Goal: Task Accomplishment & Management: Manage account settings

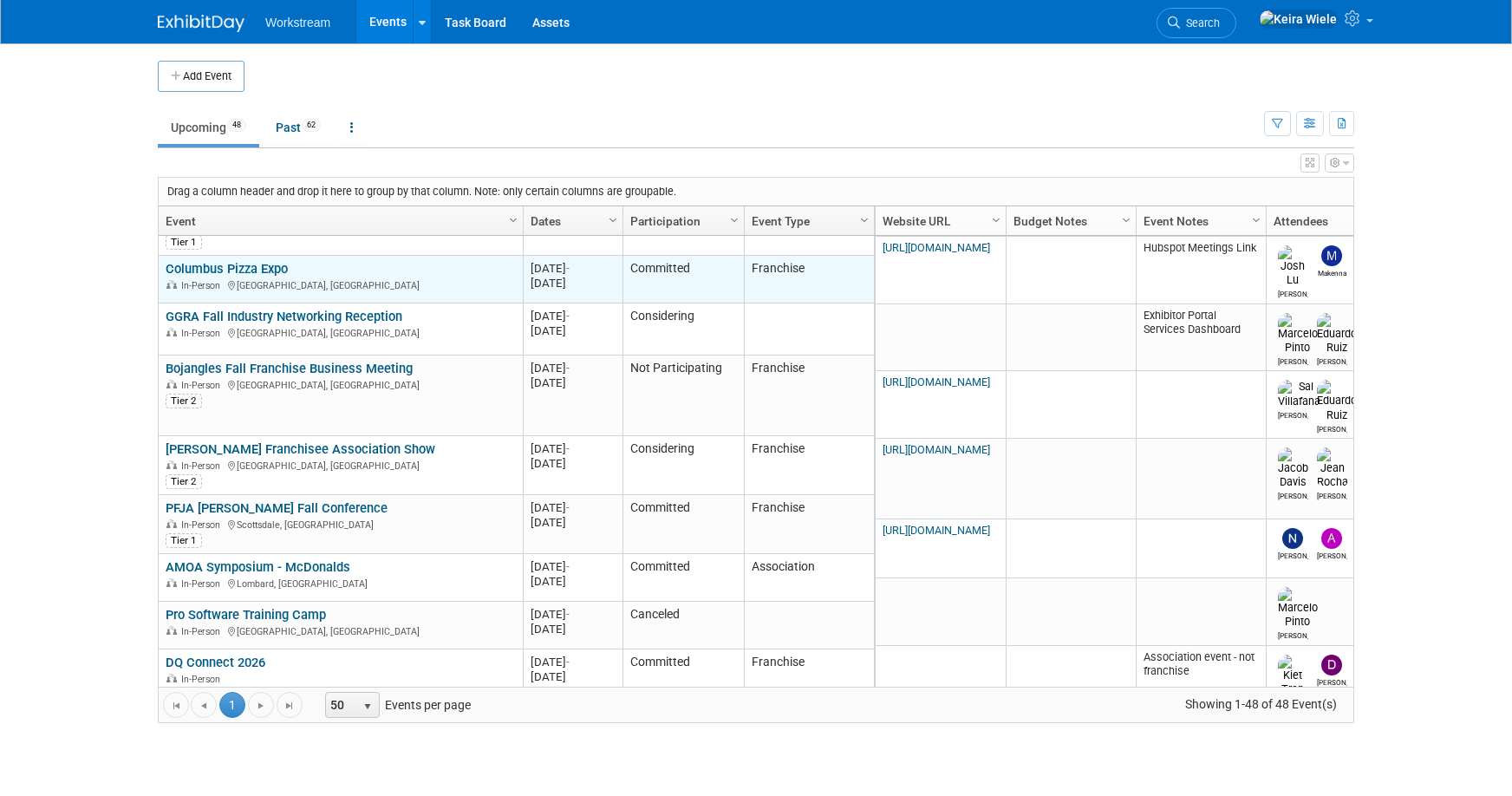
scroll to position [323, 0]
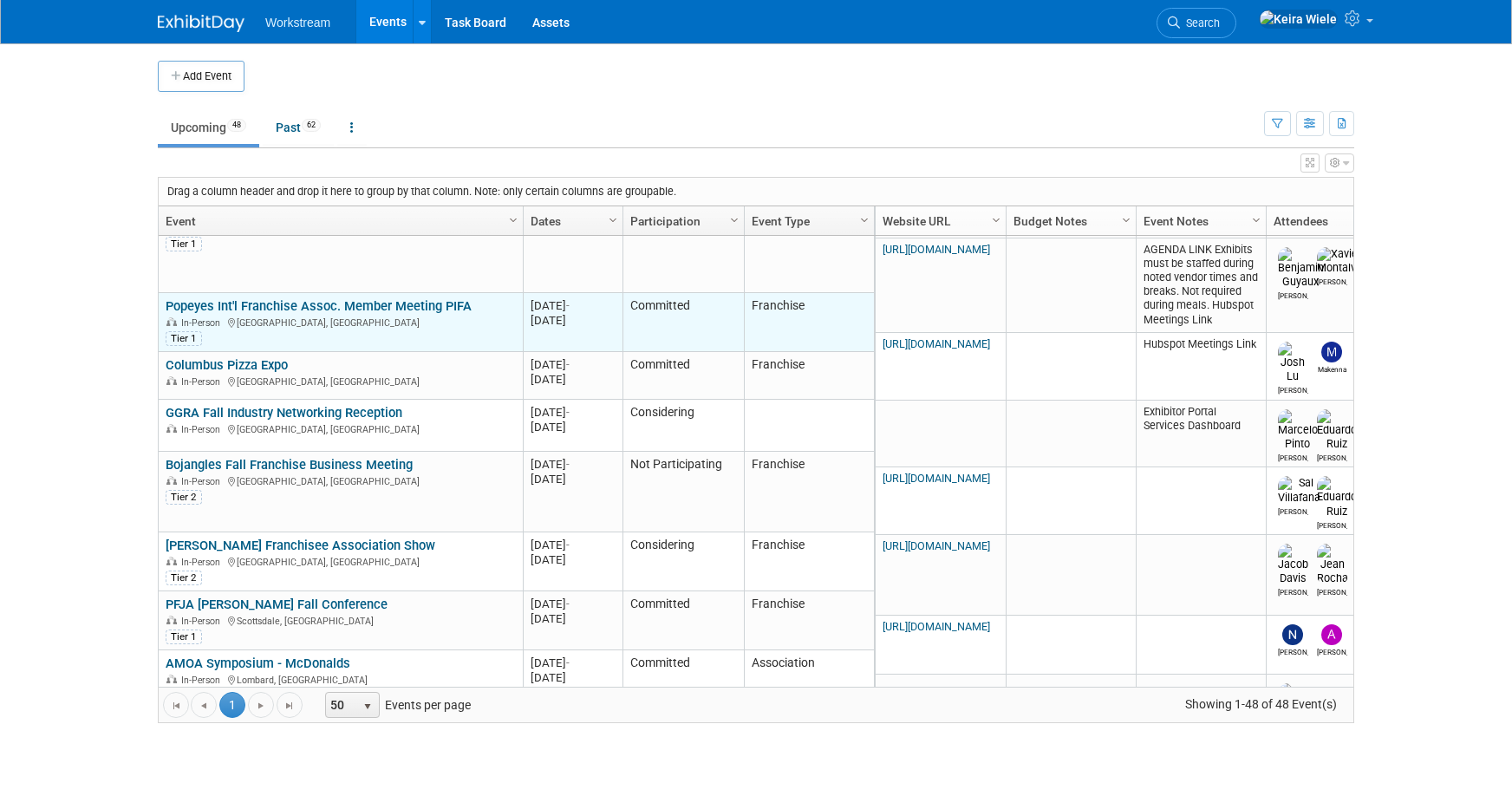
click at [458, 311] on link "Popeyes Int'l Franchise Assoc. Member Meeting PIFA" at bounding box center [319, 305] width 306 height 16
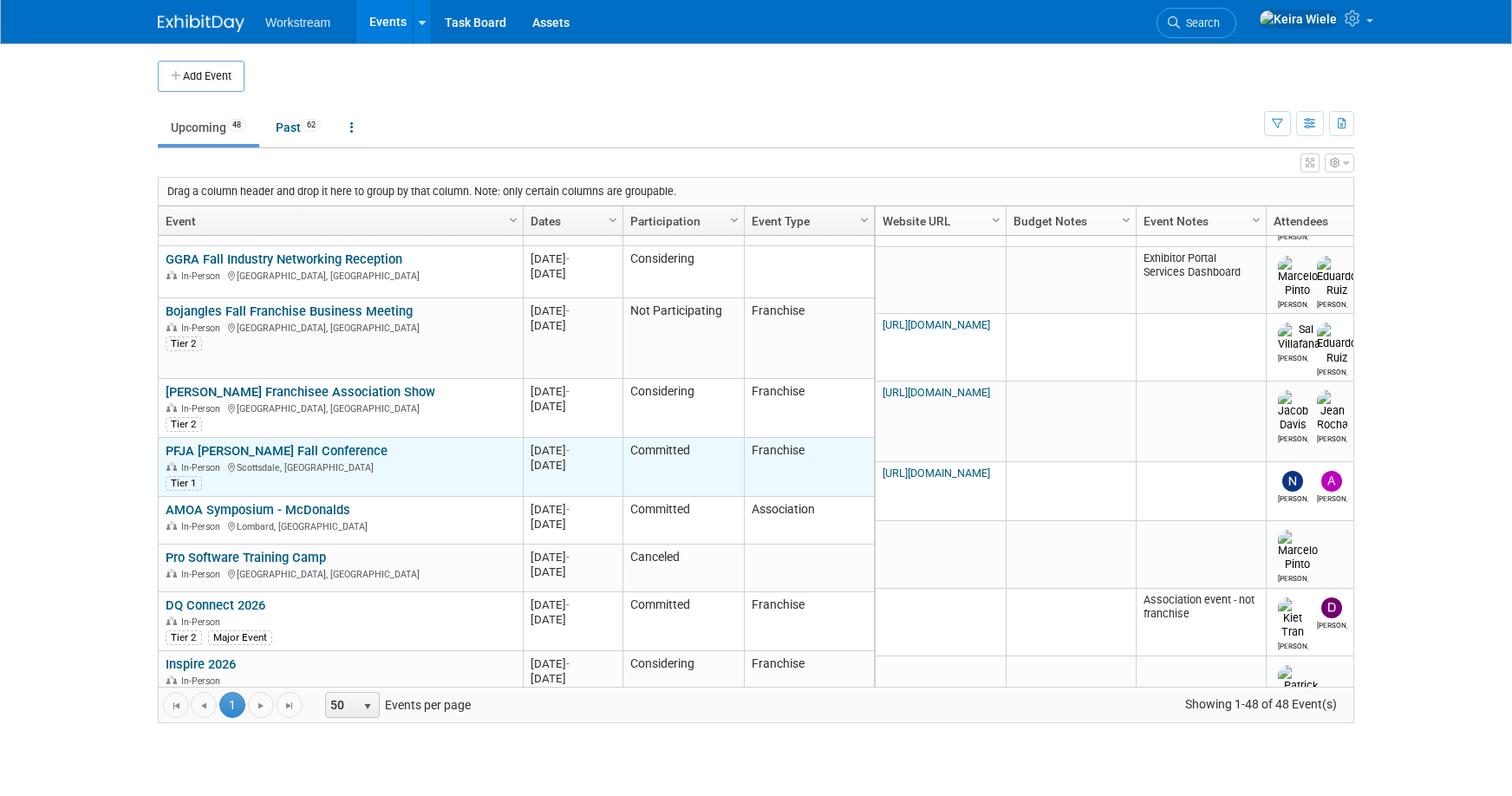
click at [297, 446] on link "PFJA [PERSON_NAME] Fall Conference" at bounding box center [277, 450] width 222 height 16
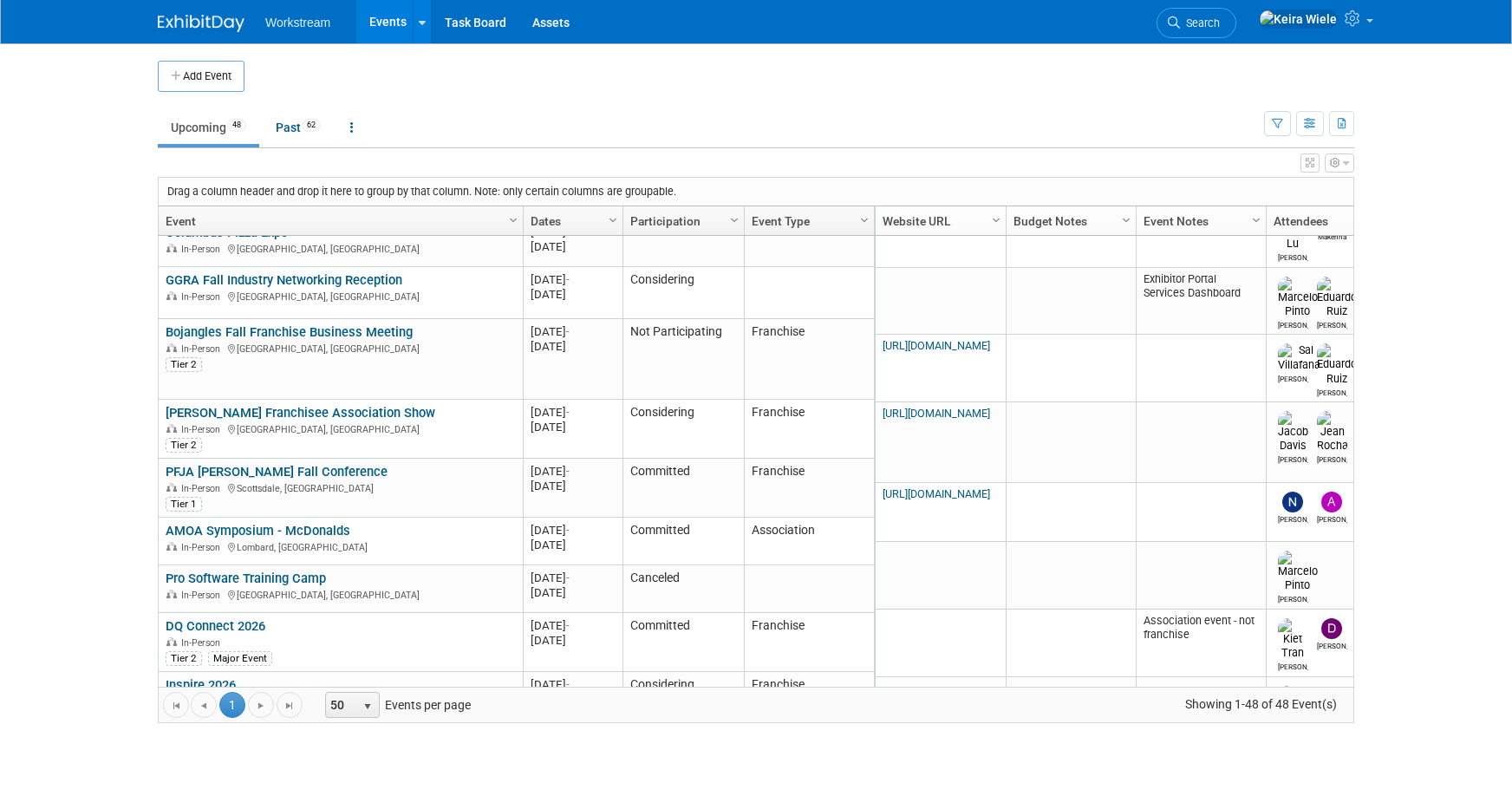
click at [107, 361] on body "Workstream Events Add Event Bulk Upload Events Shareable Event Boards Recently …" at bounding box center [756, 398] width 1512 height 796
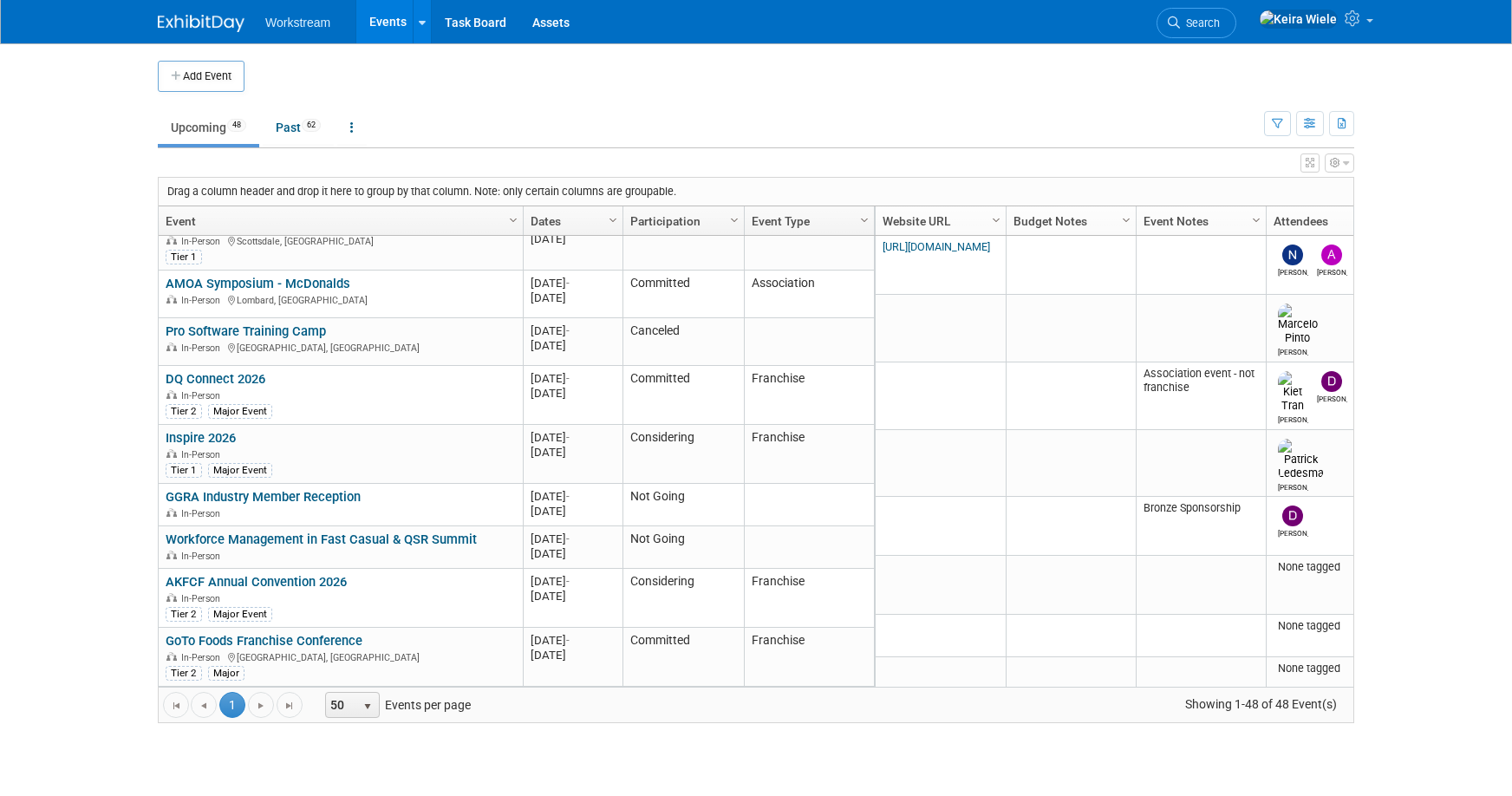
scroll to position [563, 0]
click at [1281, 116] on button "button" at bounding box center [1277, 124] width 26 height 26
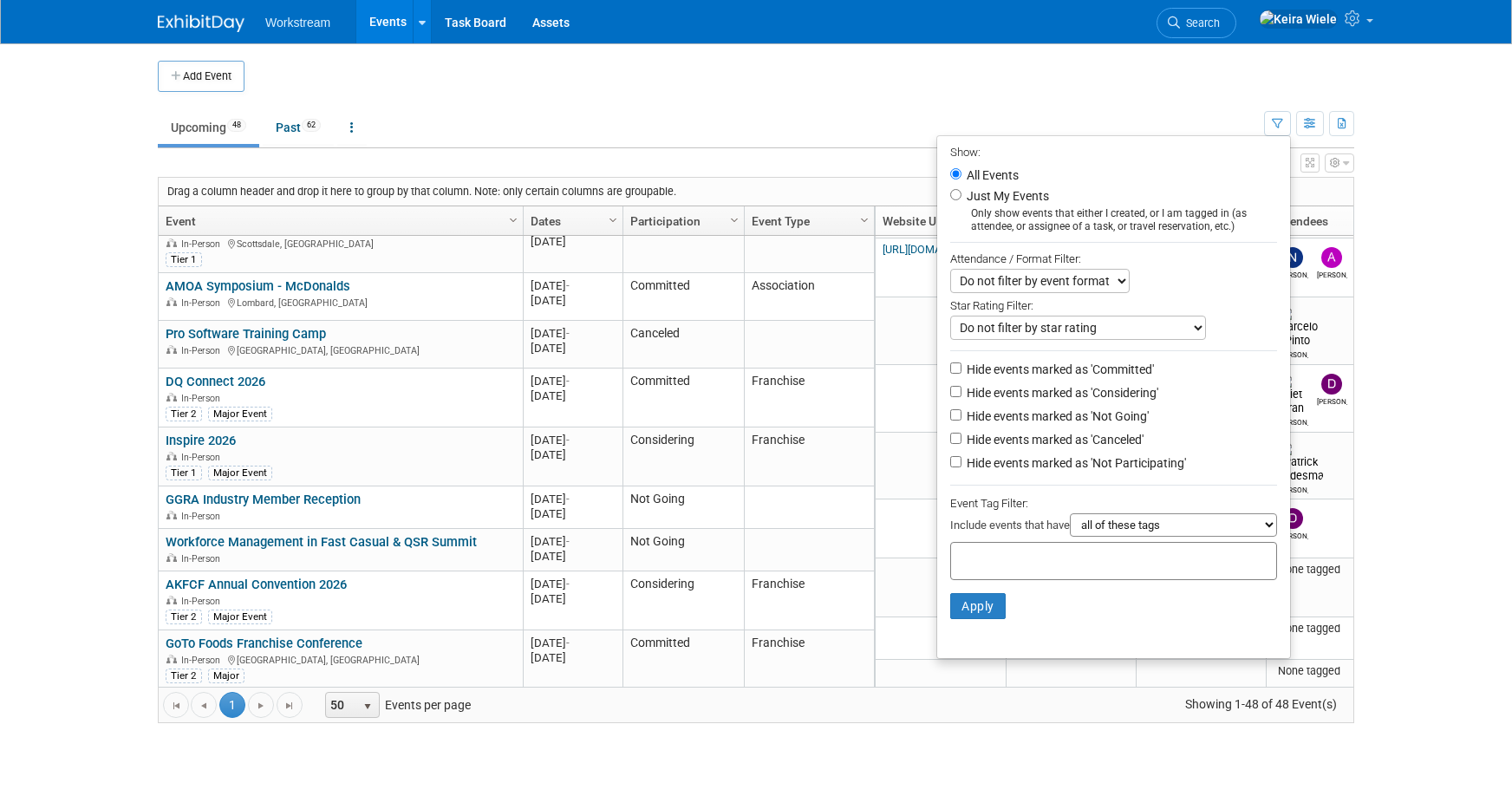
click at [1077, 416] on label "Hide events marked as 'Not Going'" at bounding box center [1056, 416] width 186 height 17
click at [962, 416] on input "Hide events marked as 'Not Going'" at bounding box center [956, 415] width 11 height 11
checkbox input "true"
click at [1069, 441] on label "Hide events marked as 'Canceled'" at bounding box center [1054, 439] width 180 height 17
click at [962, 441] on input "Hide events marked as 'Canceled'" at bounding box center [956, 439] width 11 height 11
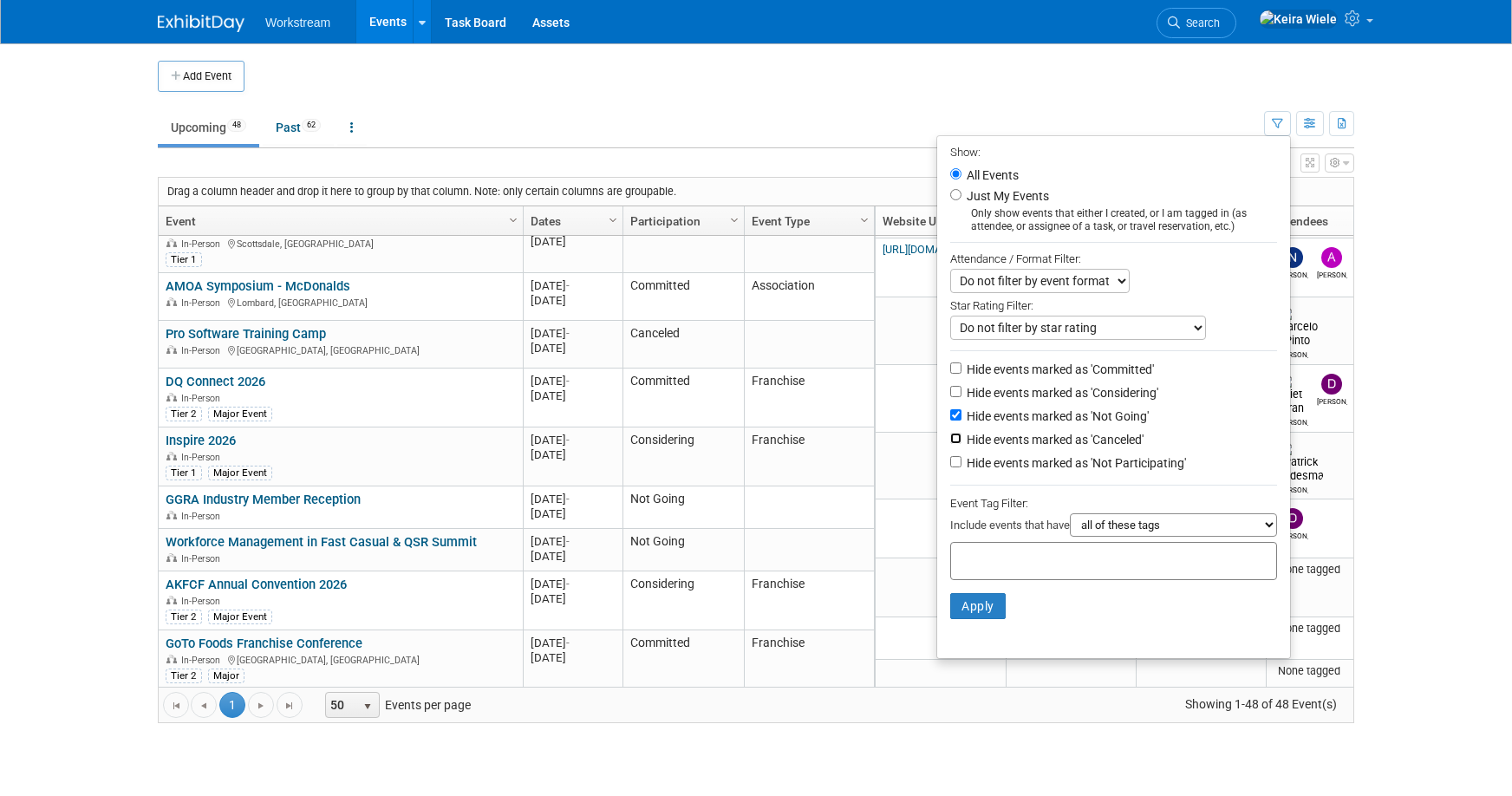
checkbox input "true"
click at [1065, 464] on label "Hide events marked as 'Not Participating'" at bounding box center [1075, 463] width 223 height 17
click at [962, 464] on input "Hide events marked as 'Not Participating'" at bounding box center [956, 461] width 11 height 11
checkbox input "true"
click at [973, 605] on button "Apply" at bounding box center [978, 606] width 56 height 26
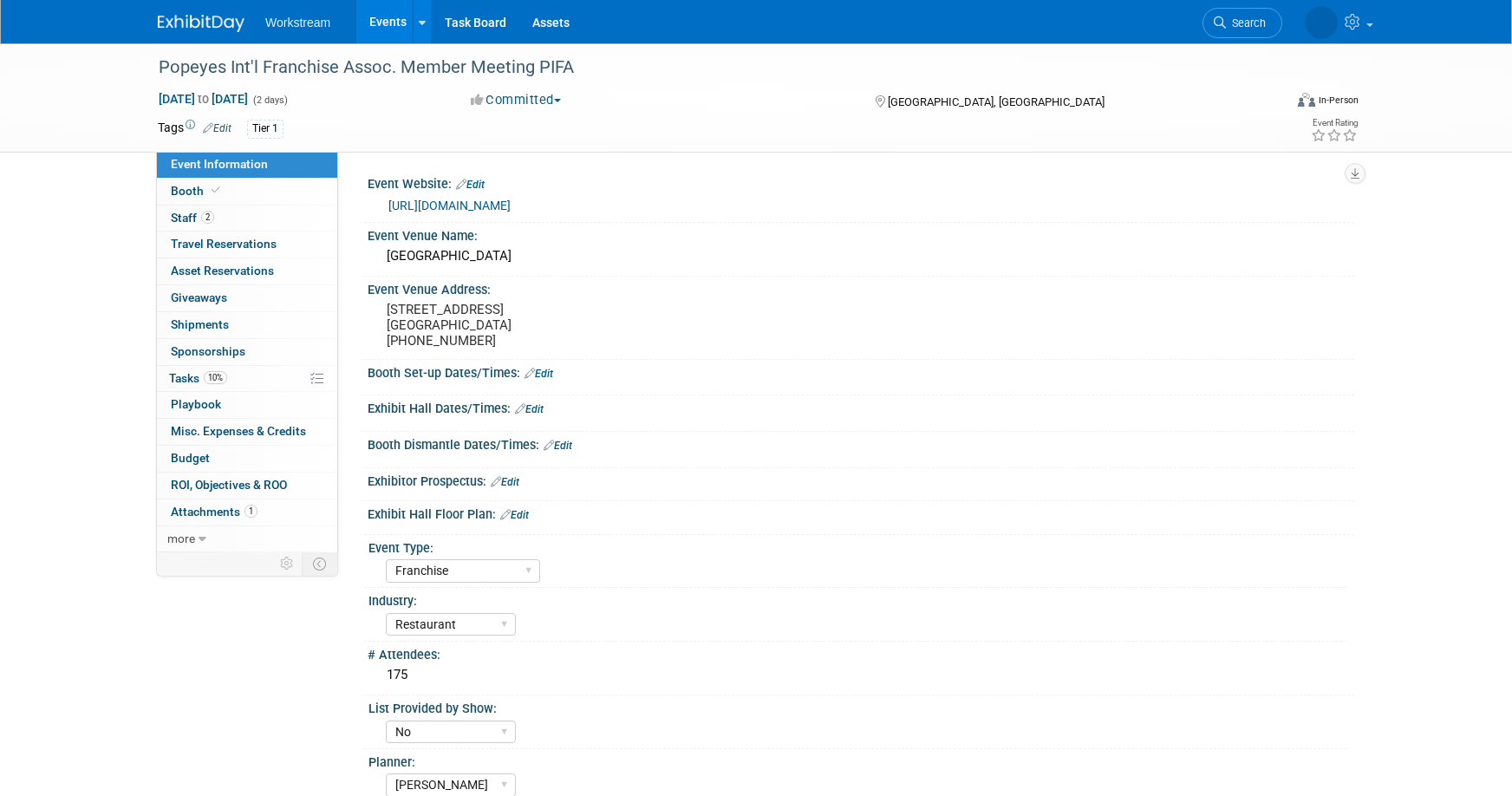
select select "Franchise"
select select "Restaurant"
select select "No"
select select "[PERSON_NAME]"
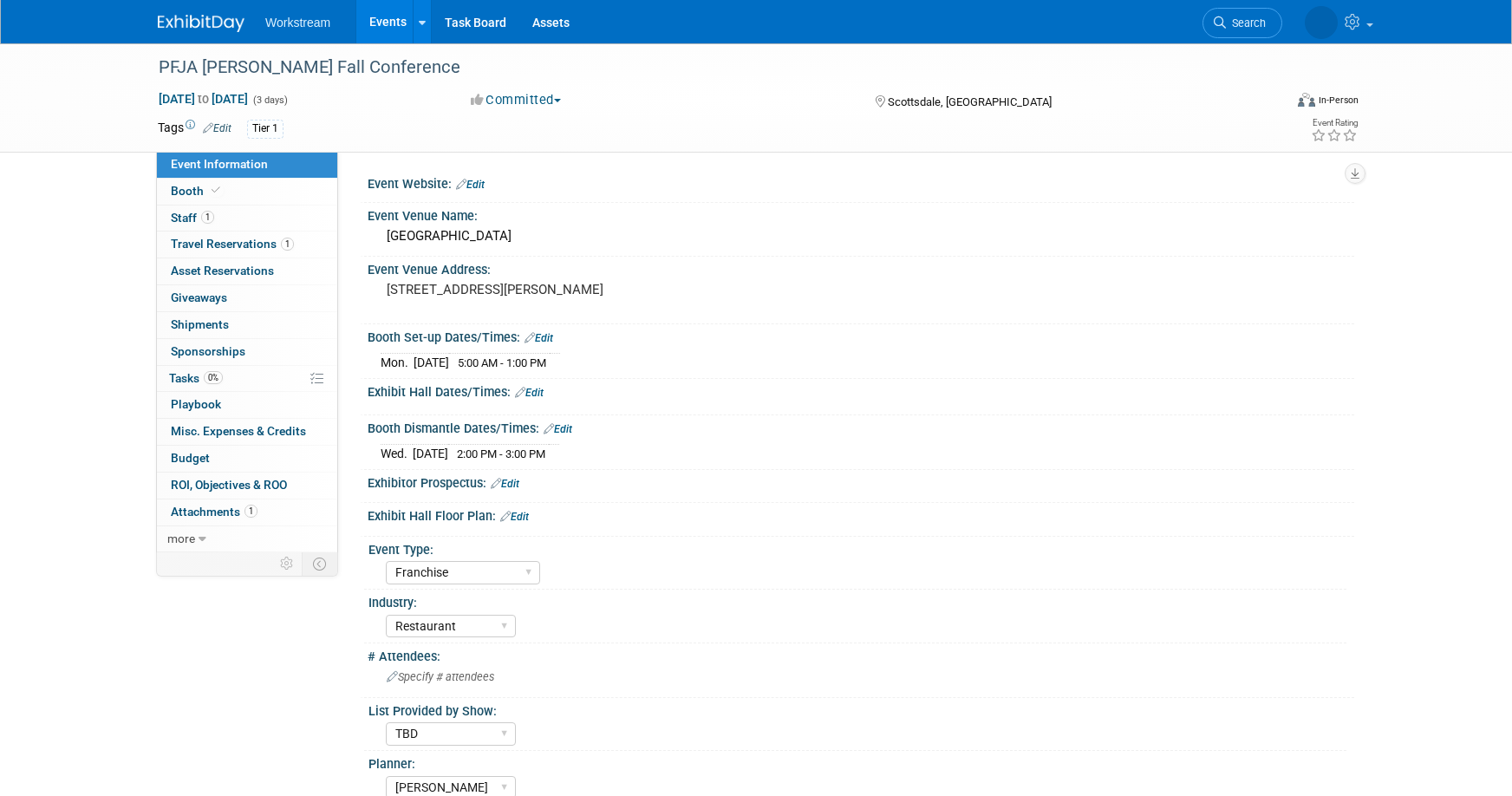
select select "Franchise"
select select "Restaurant"
select select "TBD"
select select "Tatia Meghdadi"
click at [244, 217] on link "1 Staff 1" at bounding box center [247, 218] width 180 height 26
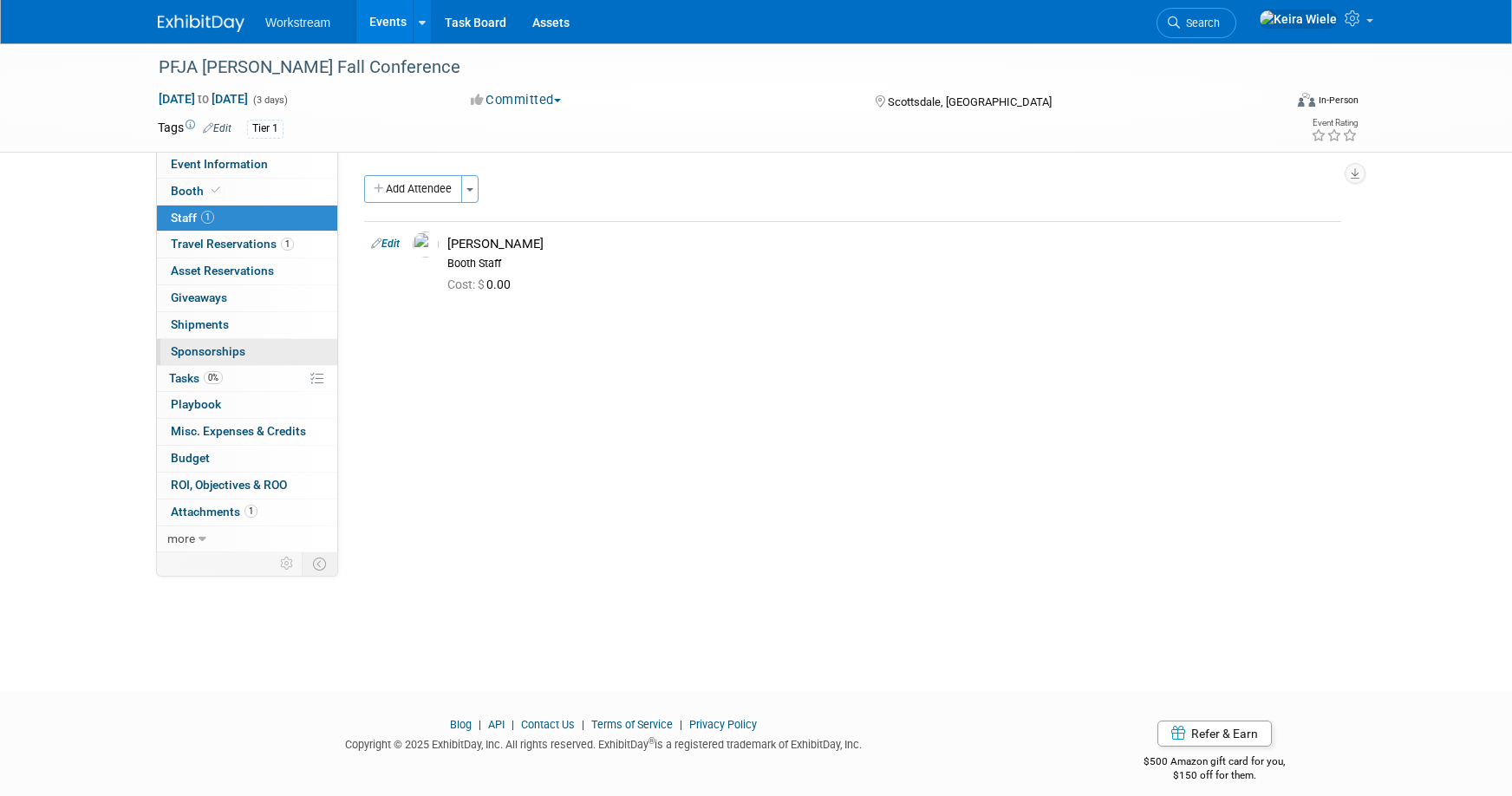
click at [259, 357] on link "0 Sponsorships 0" at bounding box center [247, 352] width 180 height 26
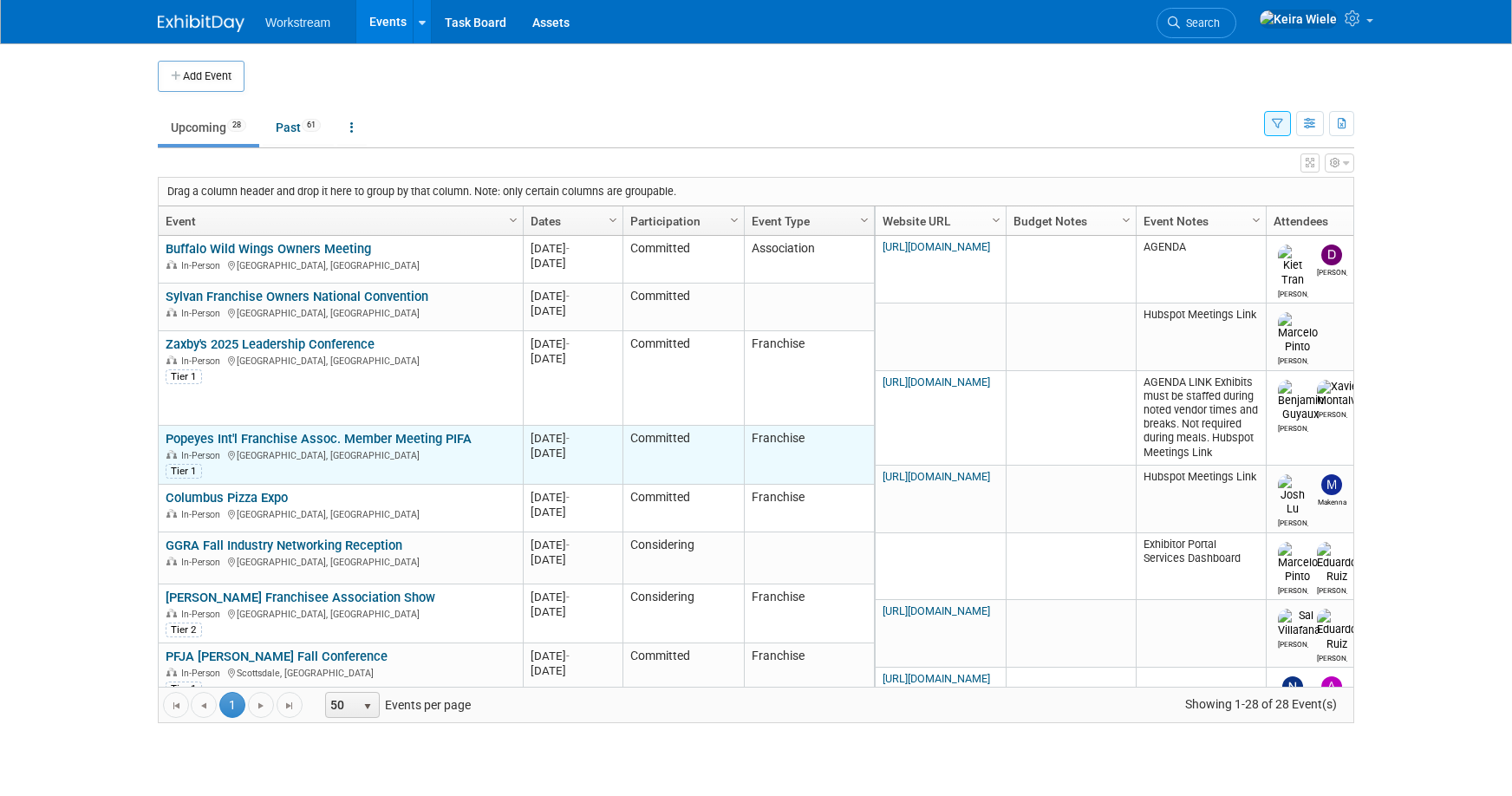
click at [328, 439] on link "Popeyes Int'l Franchise Assoc. Member Meeting PIFA" at bounding box center [319, 439] width 306 height 16
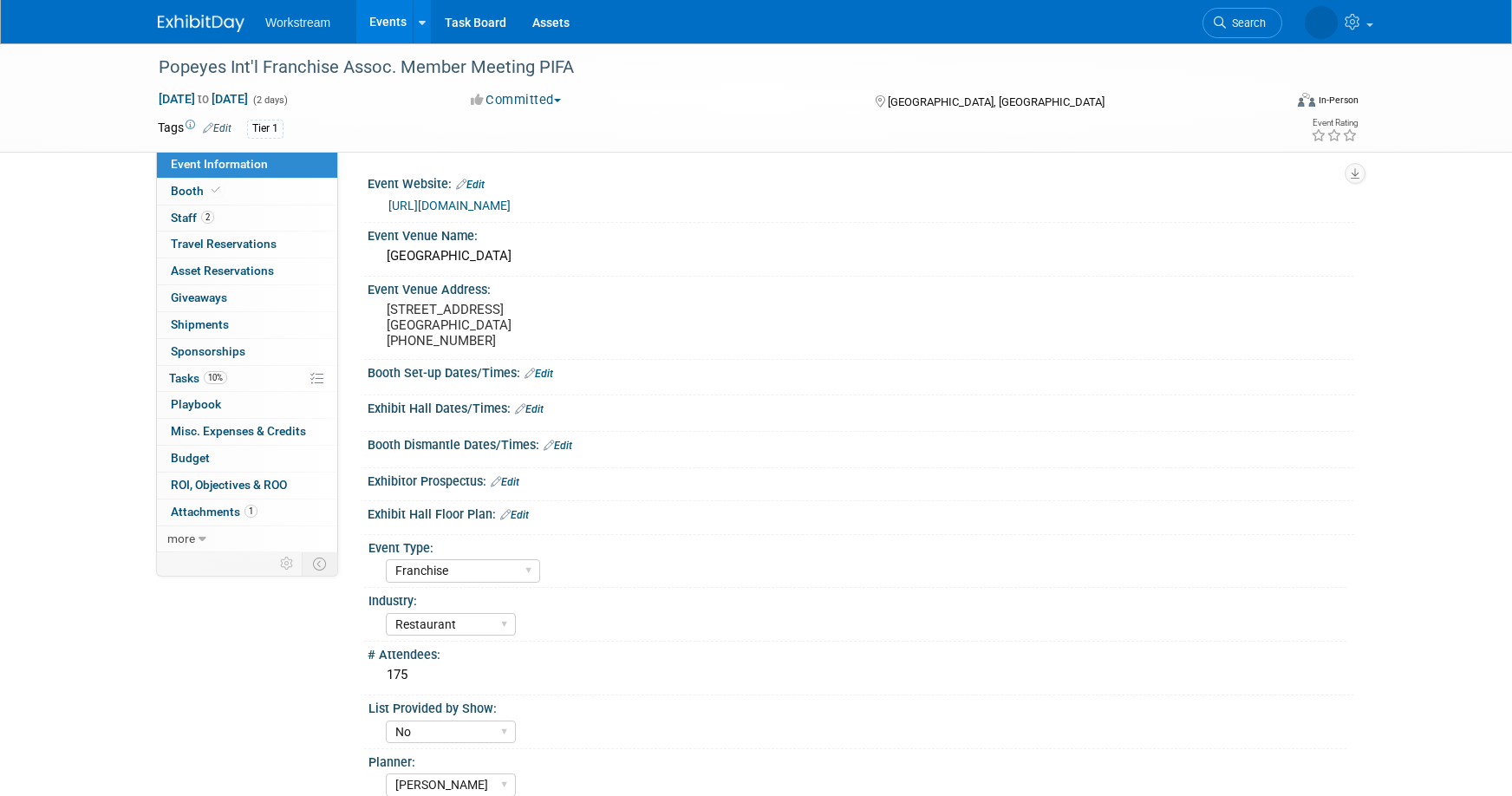
select select "Franchise"
select select "Restaurant"
select select "No"
select select "[PERSON_NAME]"
click at [254, 218] on link "2 Staff 2" at bounding box center [247, 218] width 180 height 26
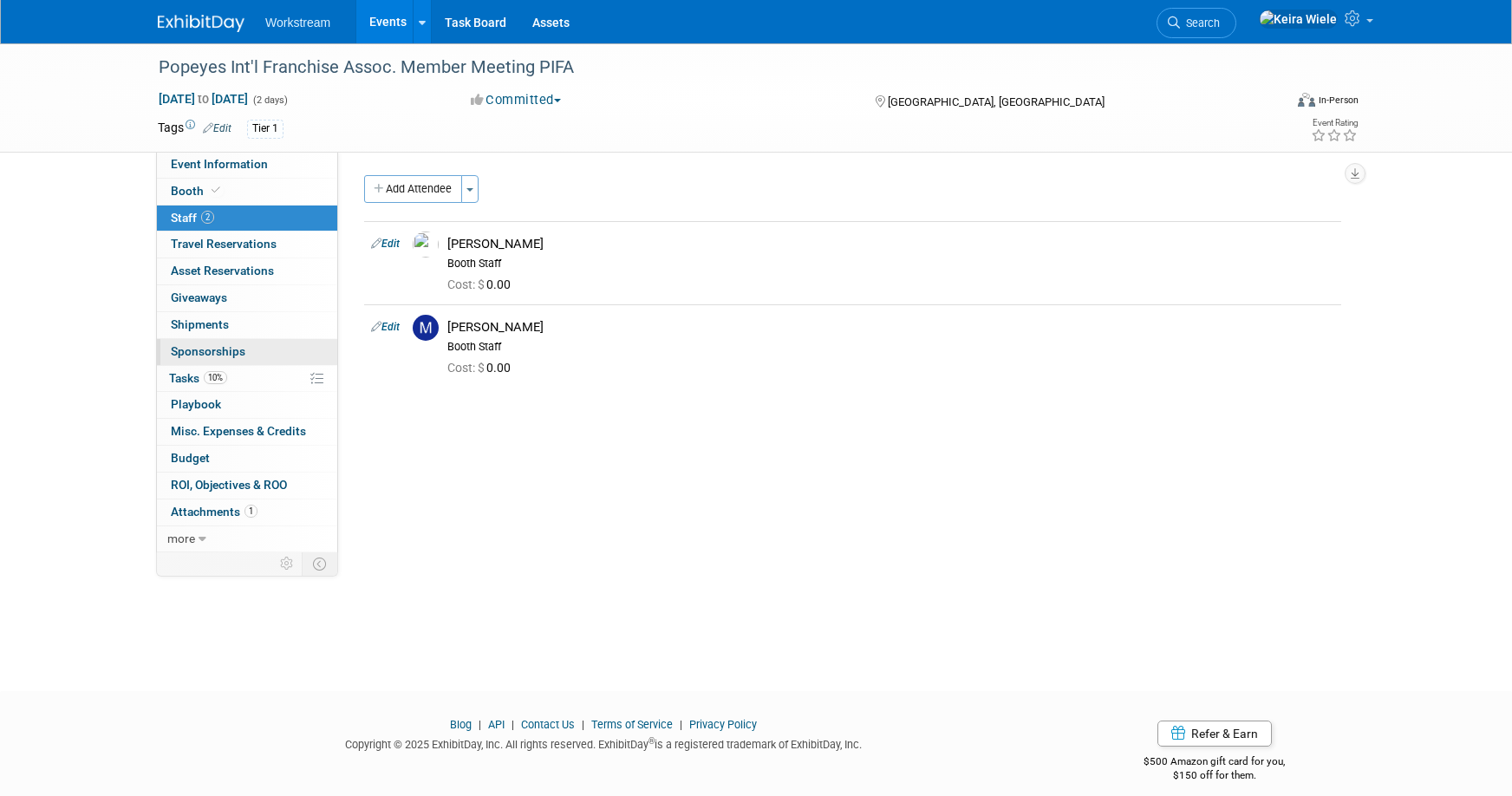
click at [236, 339] on link "0 Sponsorships 0" at bounding box center [247, 352] width 180 height 26
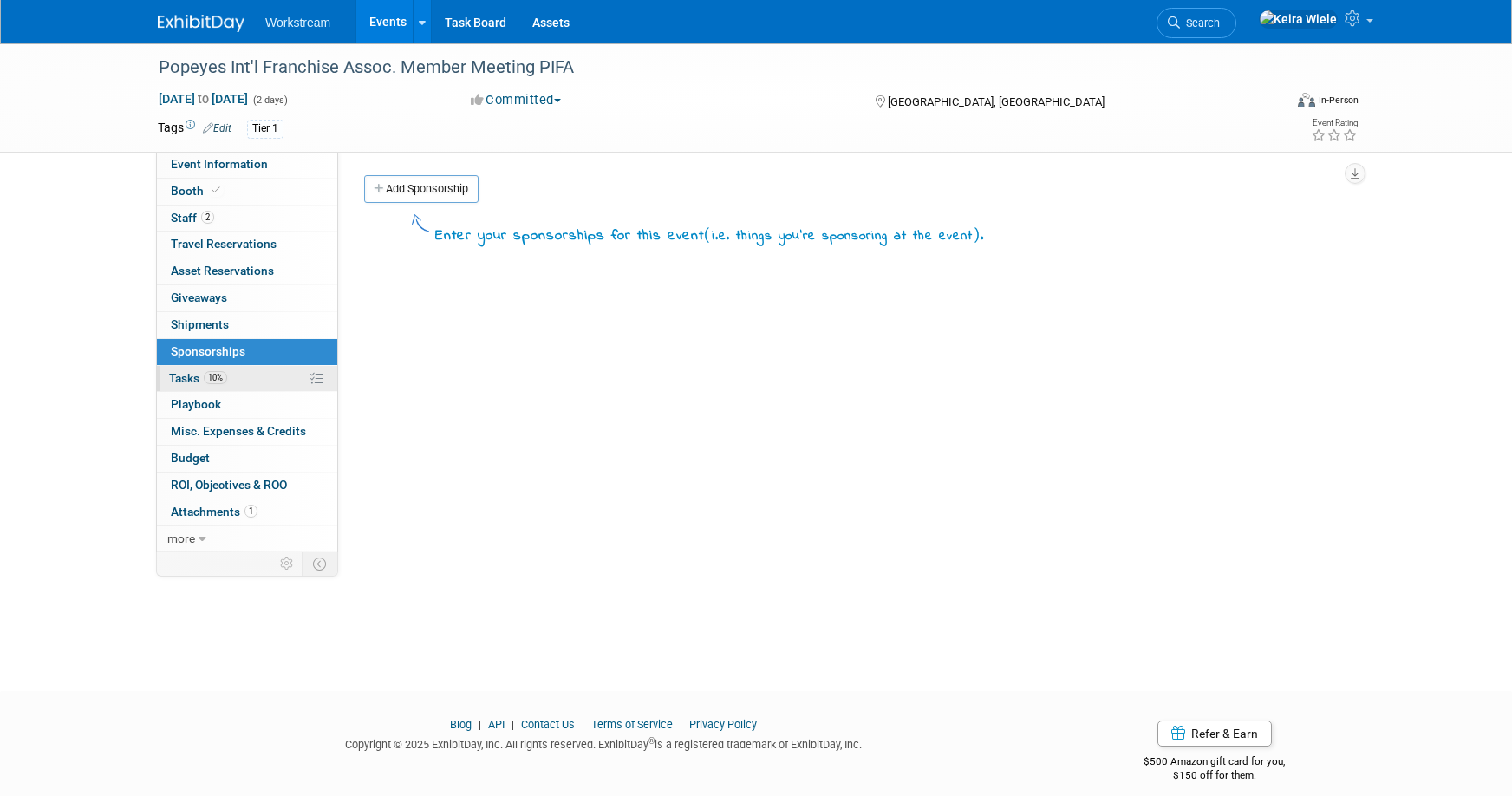
click at [242, 375] on link "10% Tasks 10%" at bounding box center [247, 379] width 180 height 26
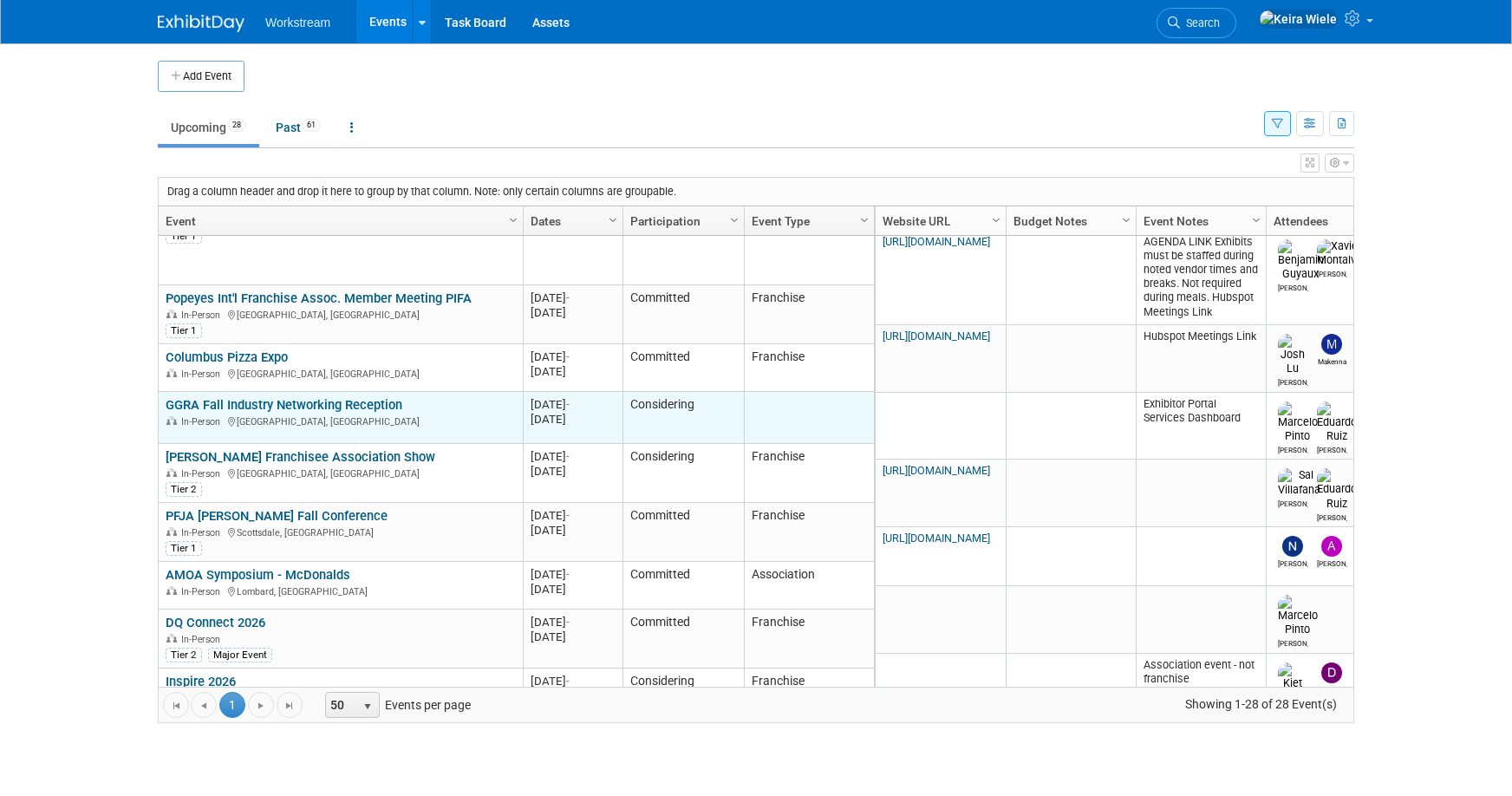
scroll to position [156, 0]
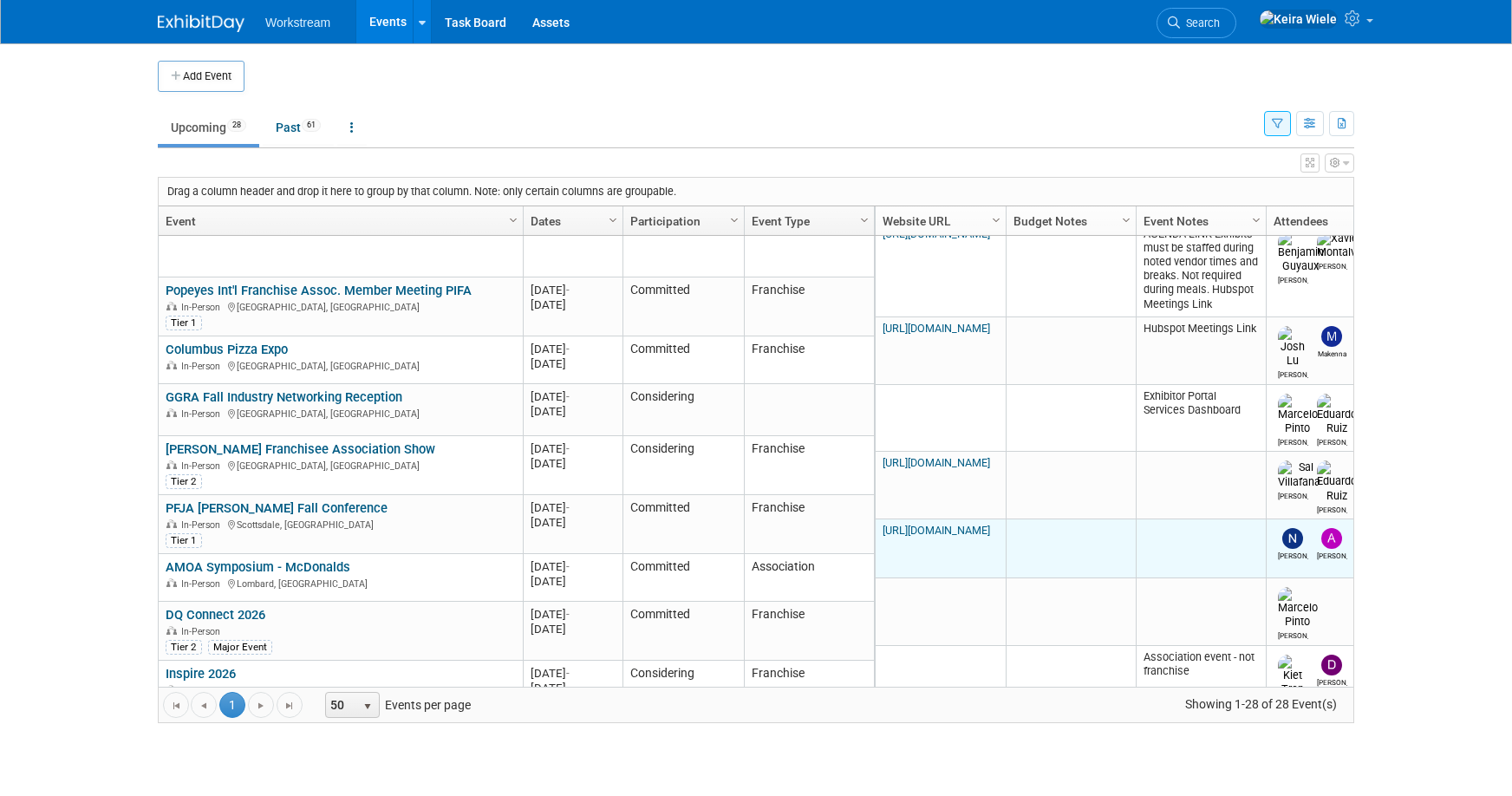
click at [899, 524] on link "https://dennys.org/convention-info-2025" at bounding box center [937, 531] width 108 height 13
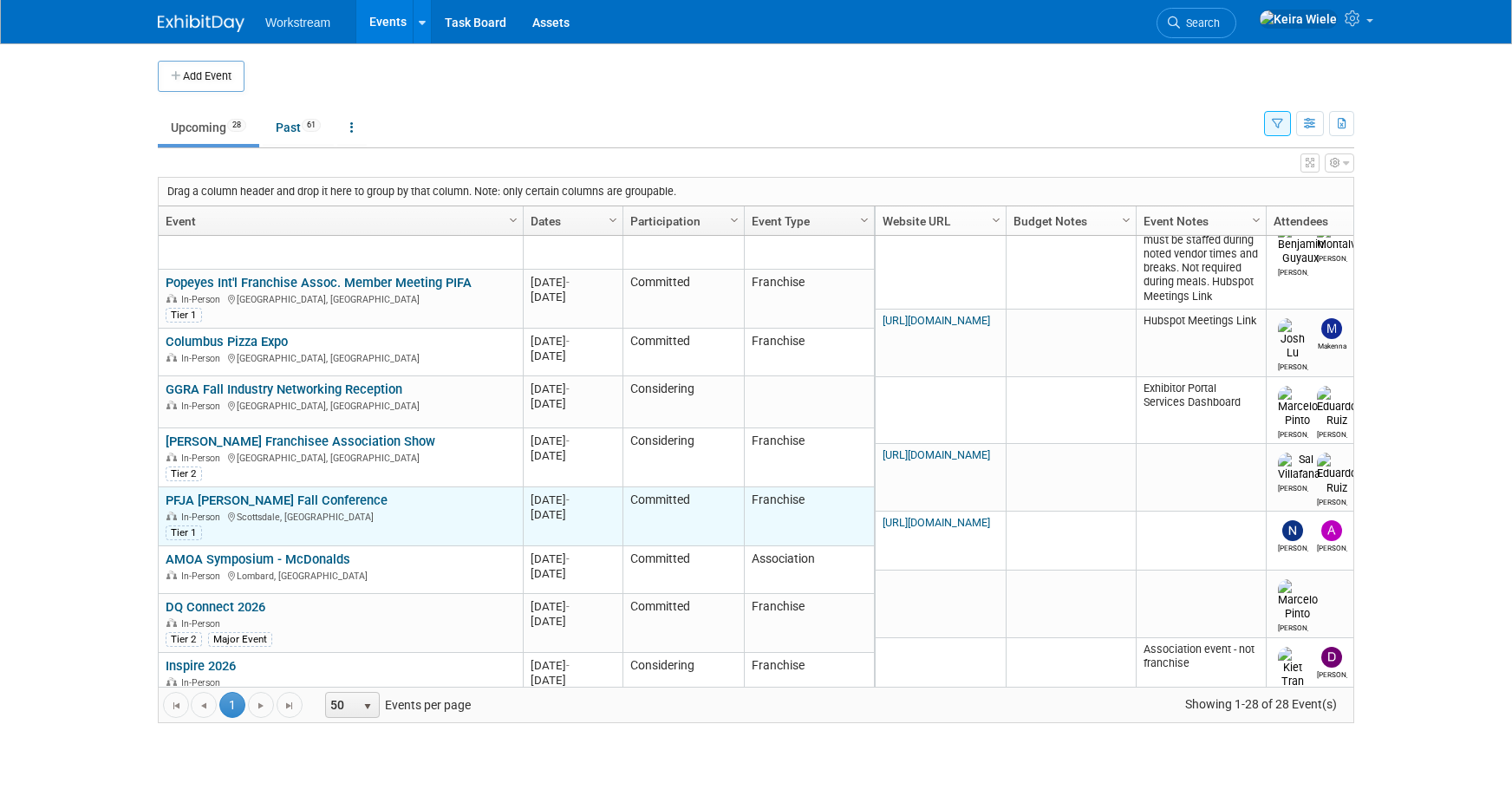
click at [350, 501] on link "PFJA [PERSON_NAME] Fall Conference" at bounding box center [277, 500] width 222 height 16
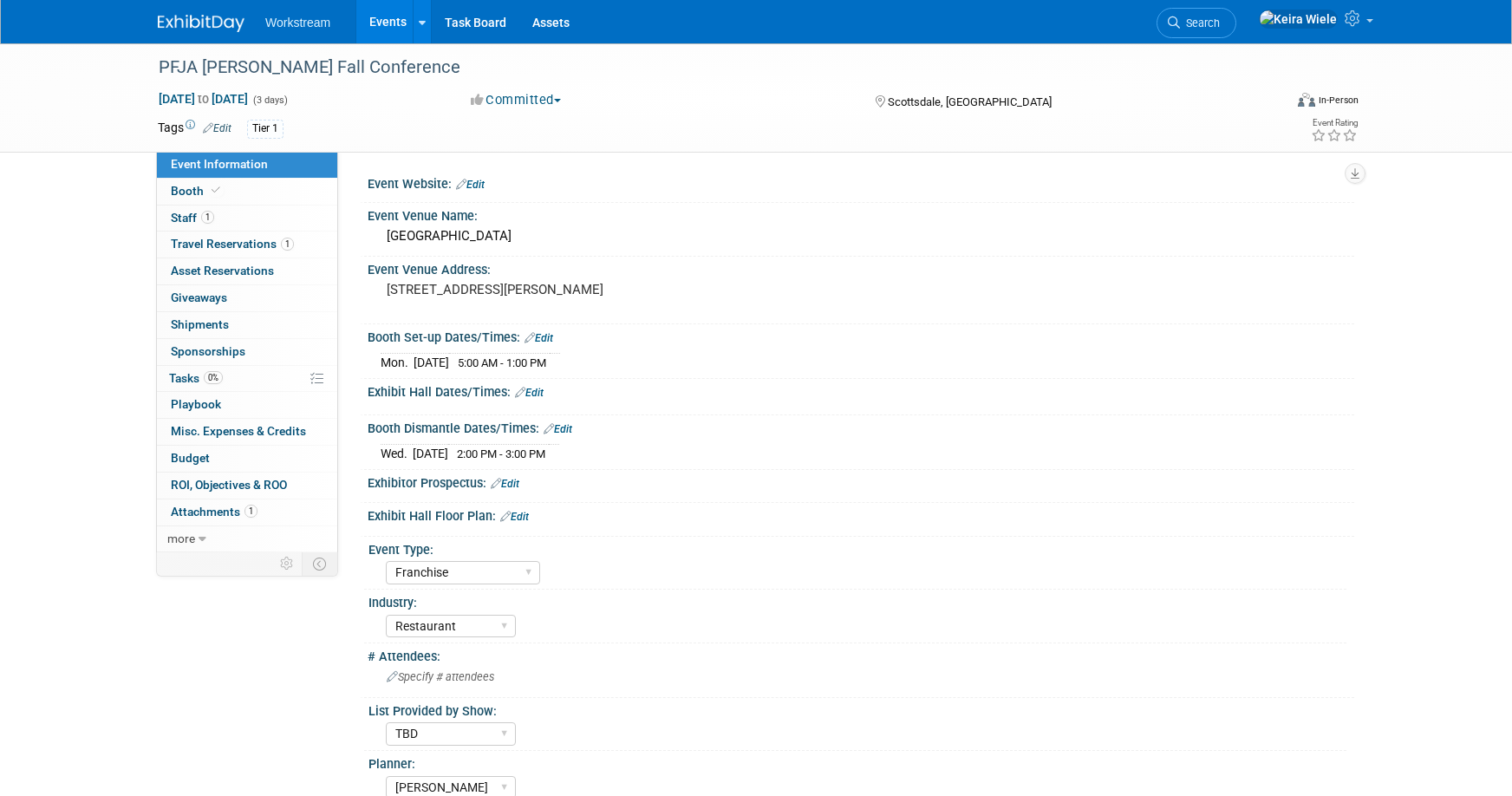
select select "Franchise"
select select "Restaurant"
select select "TBD"
select select "[PERSON_NAME]"
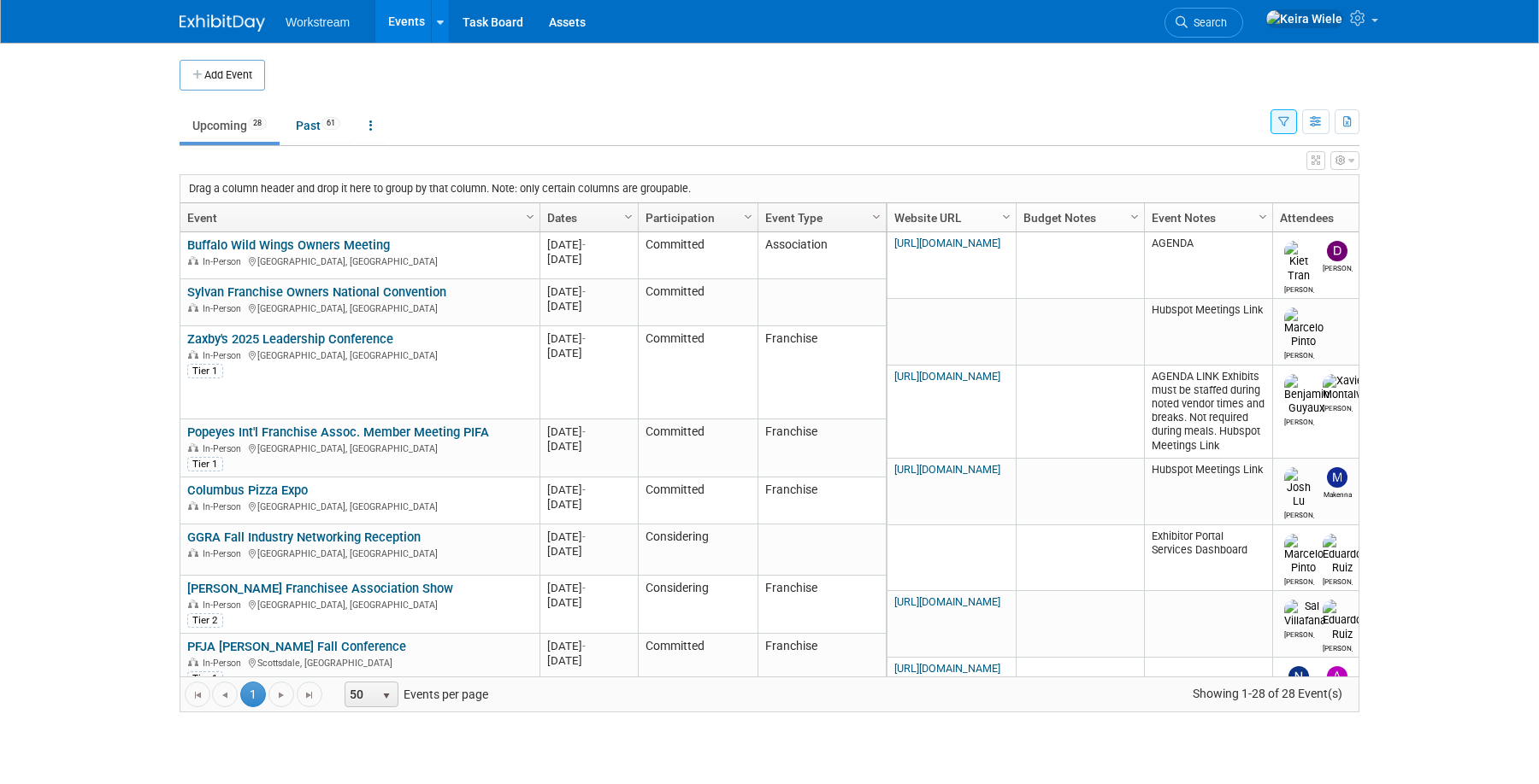
click at [304, 106] on td "Upcoming 28 Past 61 All Events 89 Past and Upcoming Grouped Annually Events gro…" at bounding box center [725, 119] width 1091 height 56
click at [306, 128] on link "Past 61" at bounding box center [318, 126] width 70 height 32
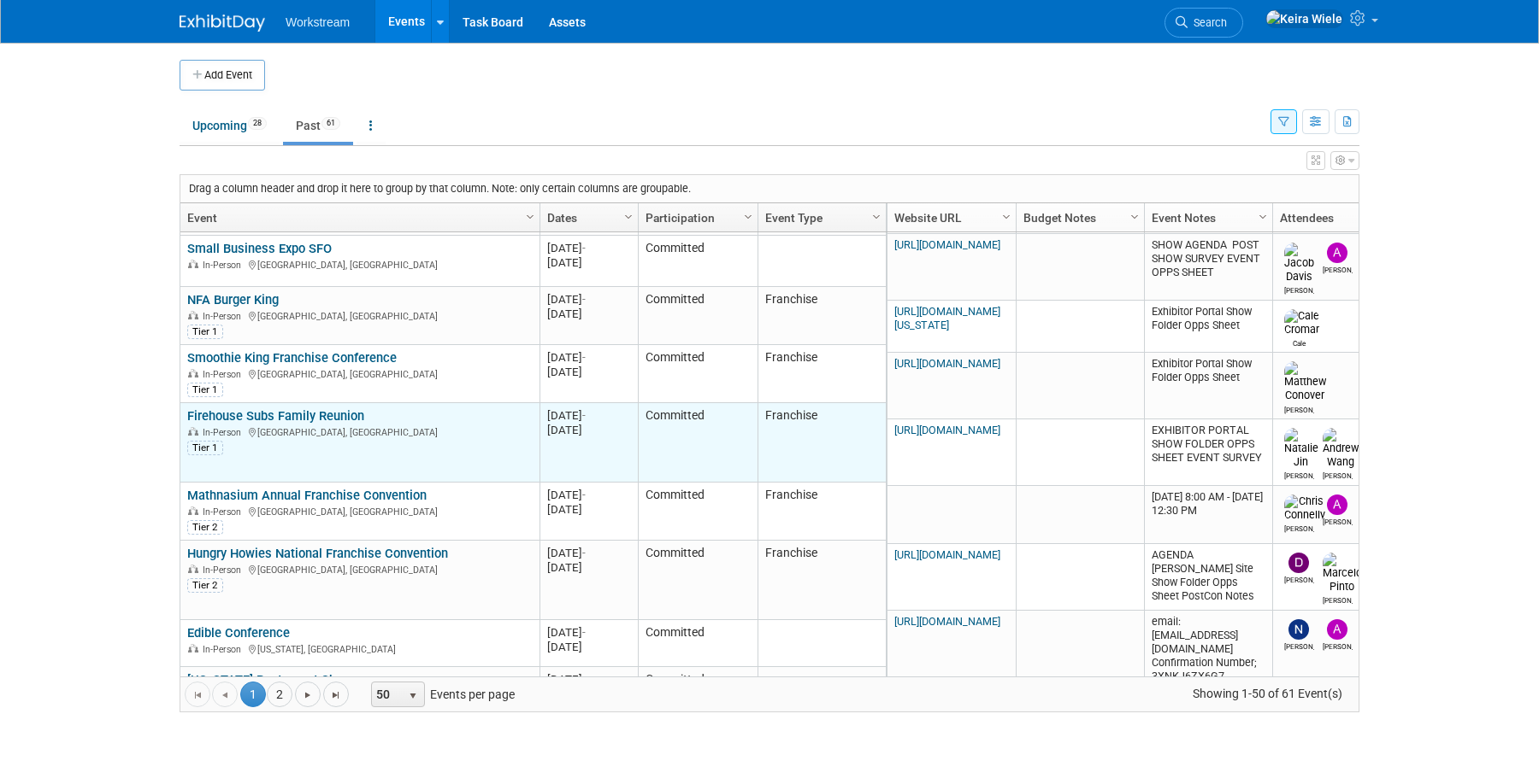
scroll to position [1838, 0]
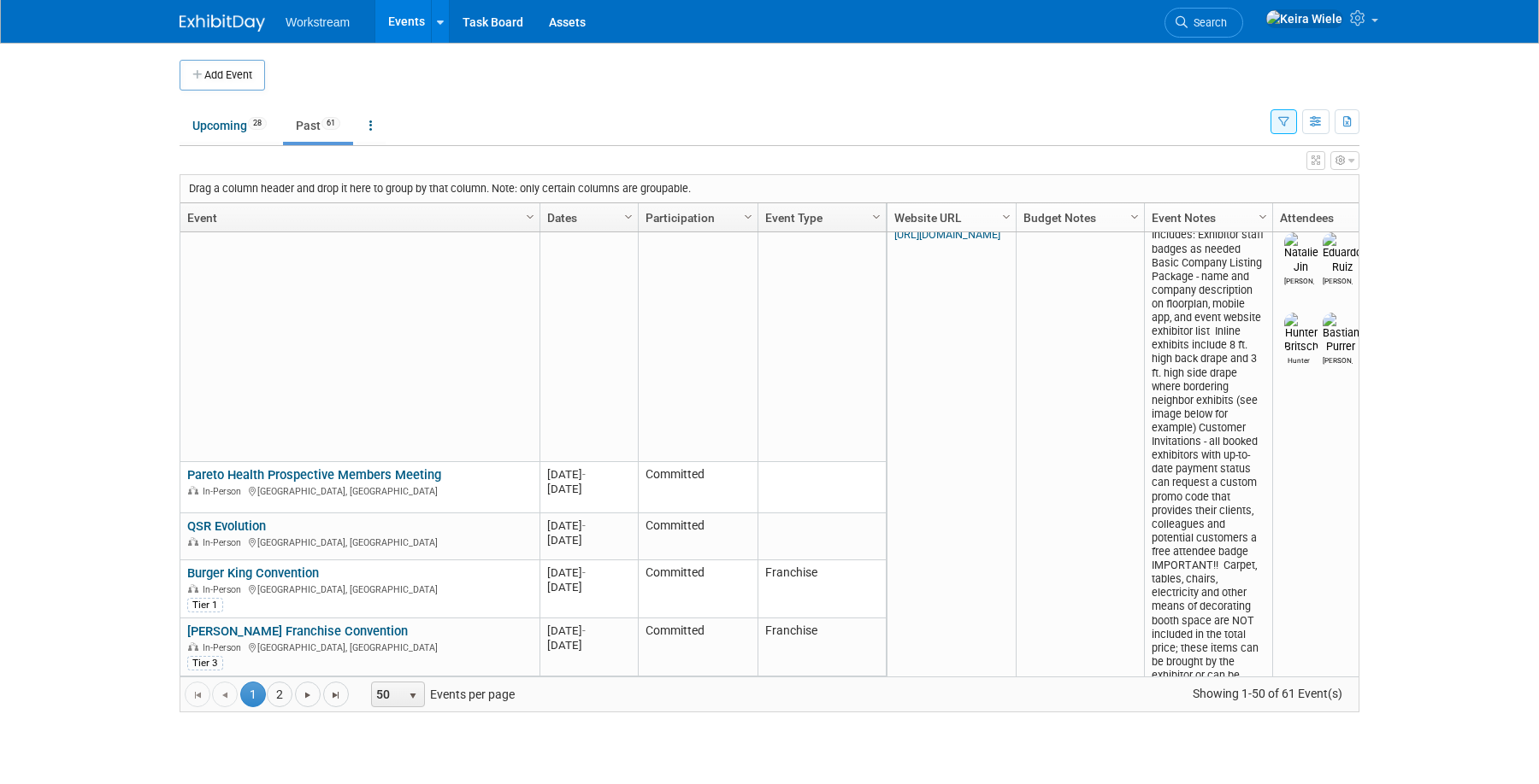
click at [275, 707] on div "Go to the first page Go to the previous page 1 1 2 Go to the next page Go to th…" at bounding box center [769, 694] width 1178 height 35
click at [279, 700] on link "2" at bounding box center [279, 694] width 26 height 26
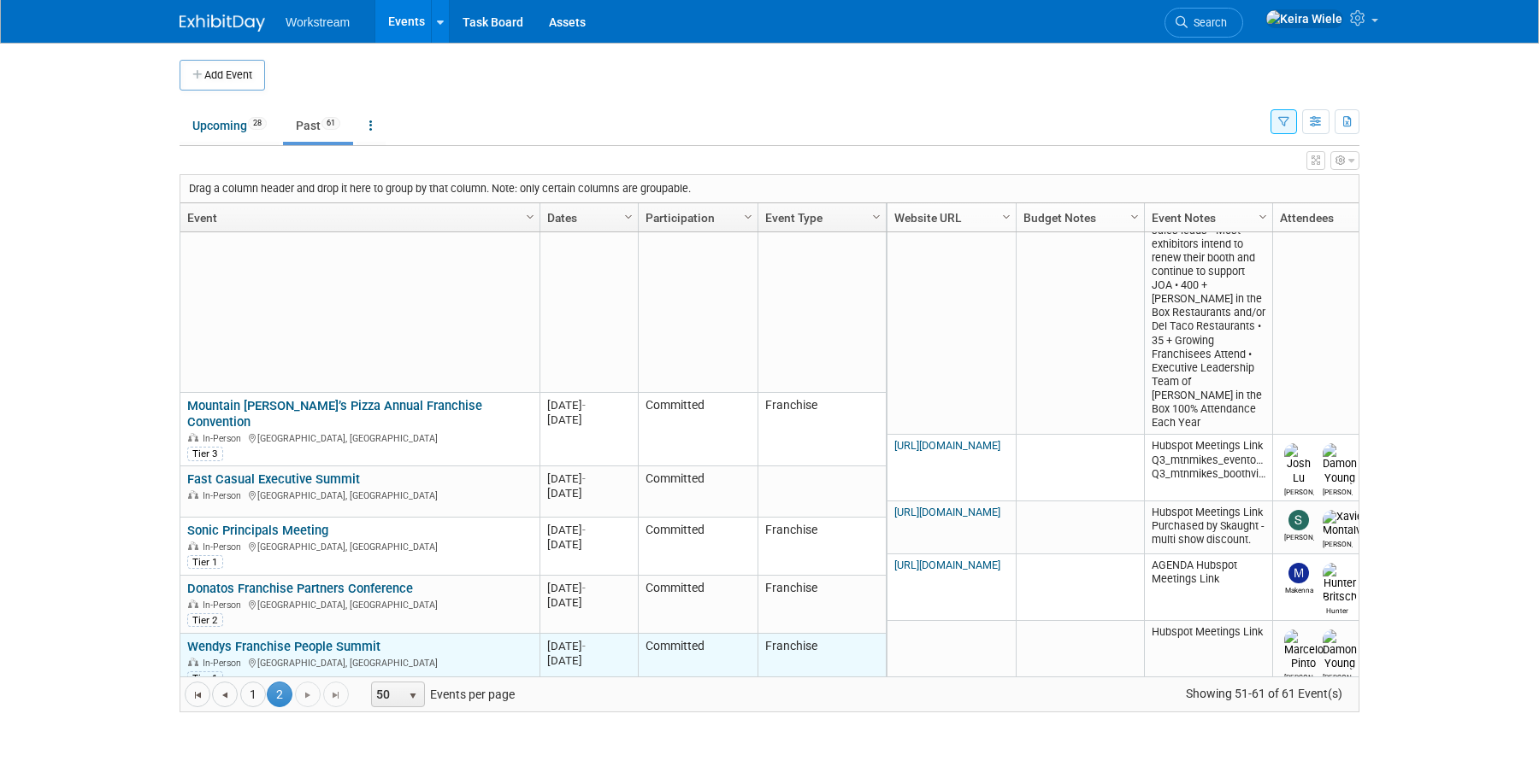
click at [343, 639] on link "Wendys Franchise People Summit" at bounding box center [283, 647] width 193 height 15
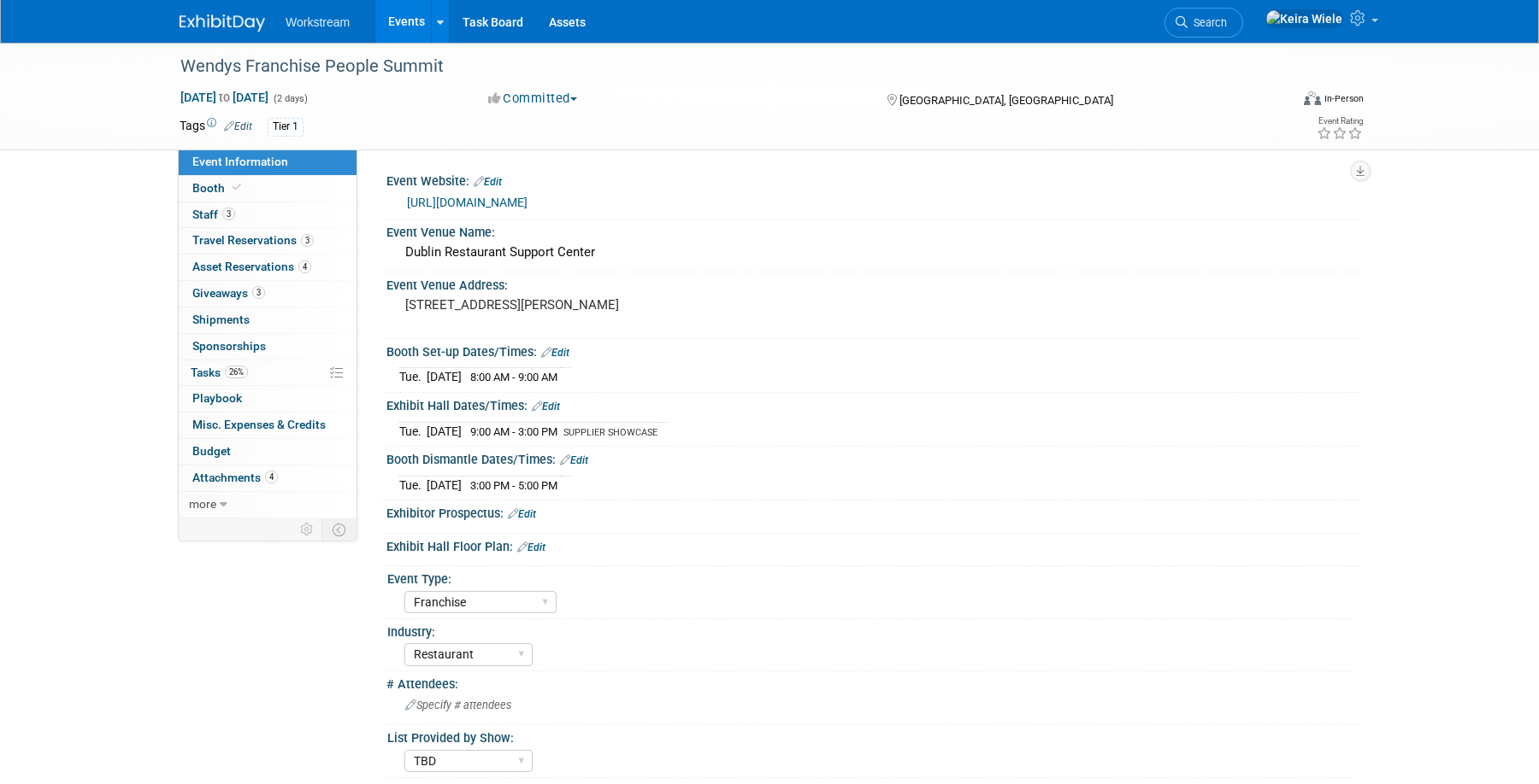
select select "Franchise"
select select "Restaurant"
select select "TBD"
select select "[PERSON_NAME]"
click at [261, 365] on link "26% Tasks 26%" at bounding box center [268, 374] width 178 height 26
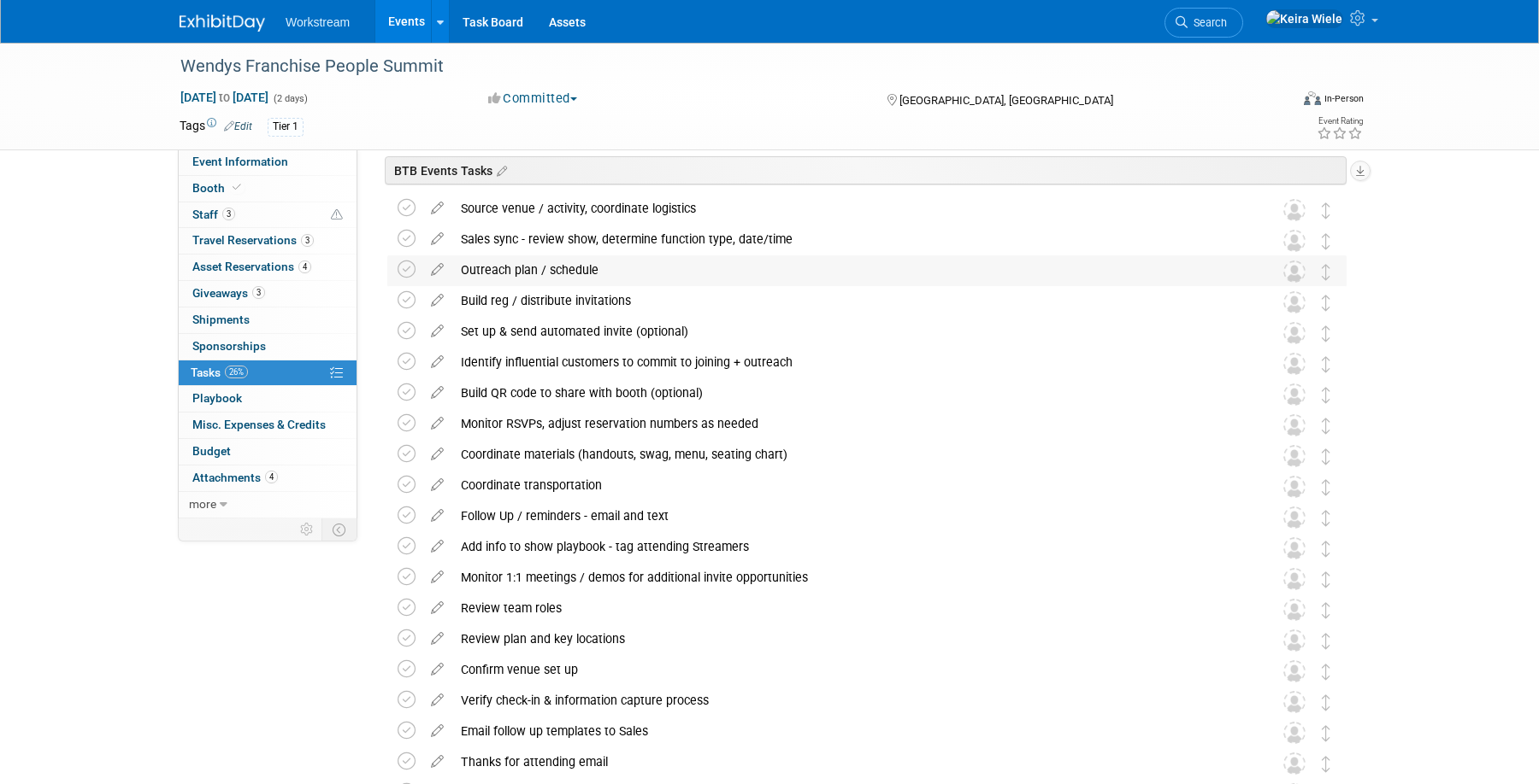
scroll to position [672, 0]
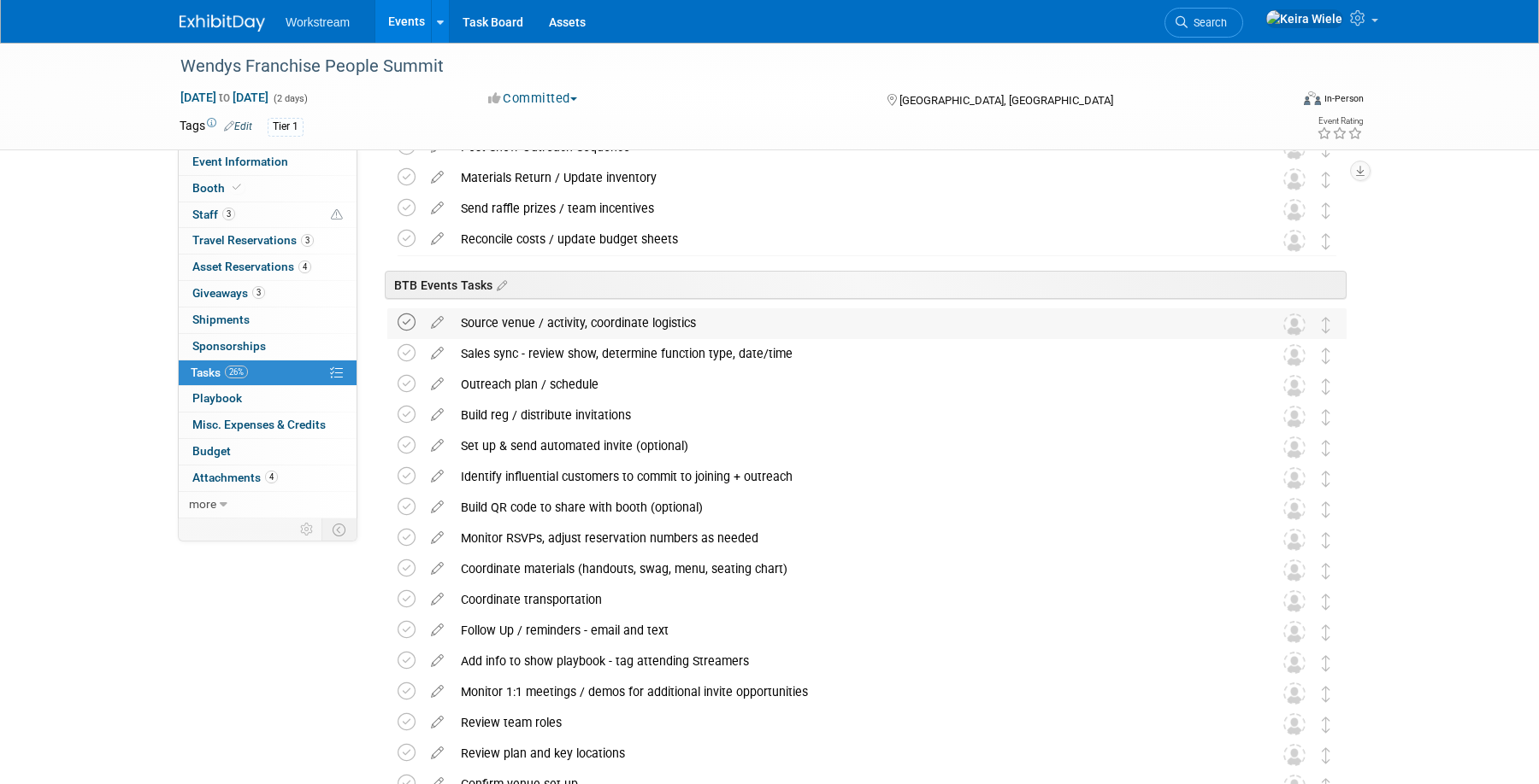
click at [401, 322] on icon at bounding box center [406, 322] width 18 height 18
click at [402, 354] on icon at bounding box center [406, 353] width 18 height 18
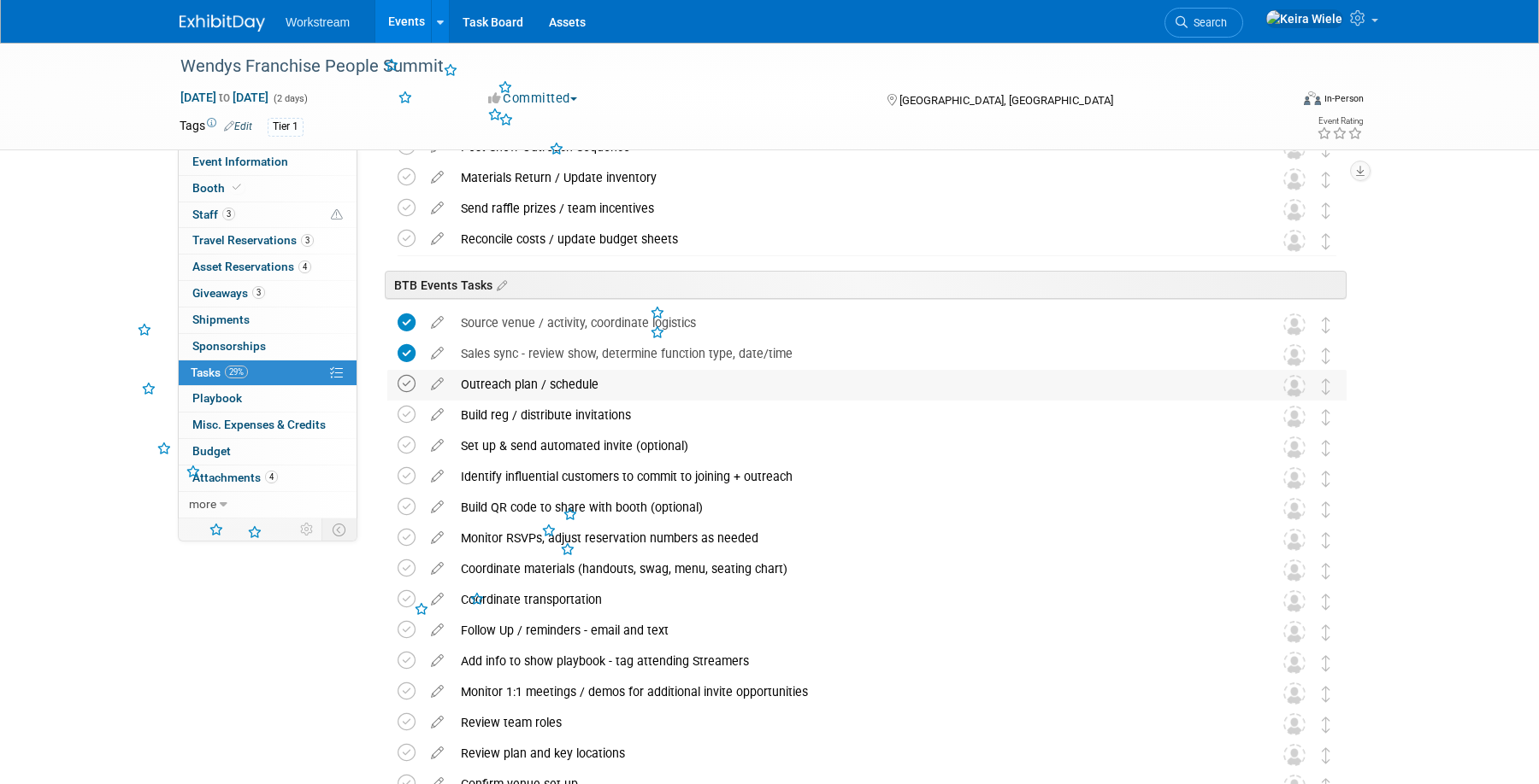
click at [403, 386] on icon at bounding box center [406, 384] width 18 height 18
click at [402, 403] on td at bounding box center [410, 416] width 25 height 31
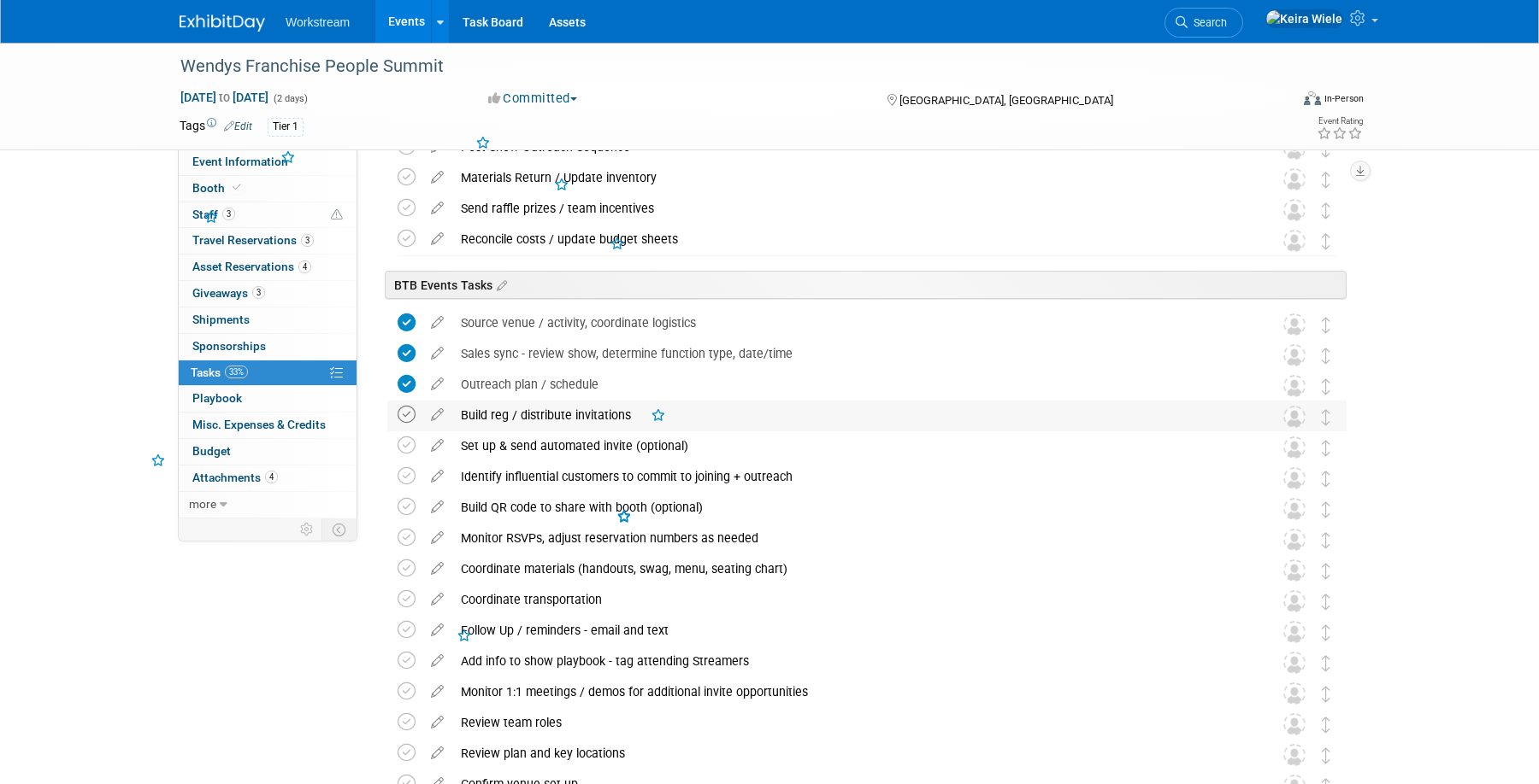
click at [407, 421] on icon at bounding box center [406, 415] width 18 height 18
click at [405, 441] on icon at bounding box center [406, 445] width 18 height 18
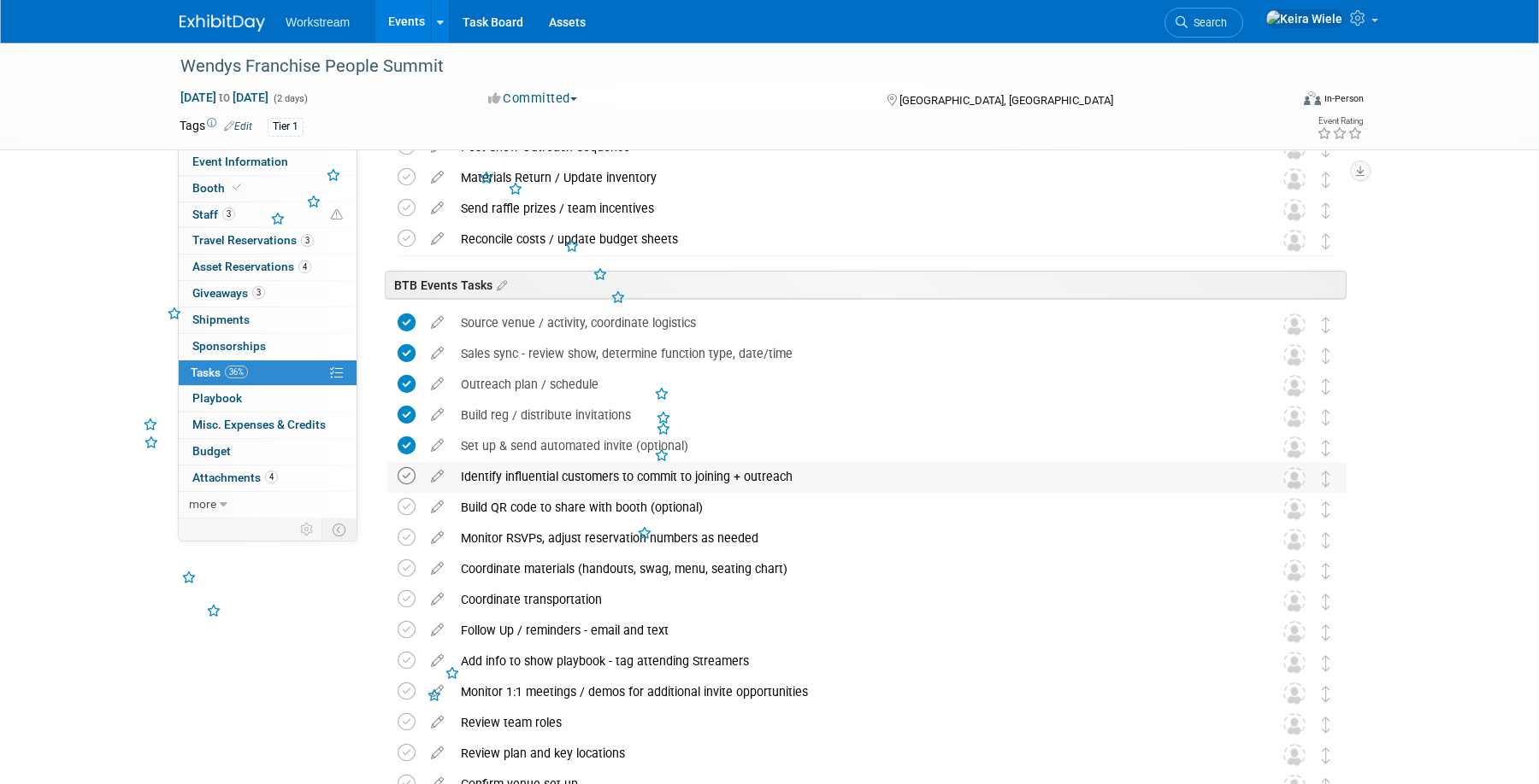
click at [405, 467] on icon at bounding box center [406, 476] width 18 height 18
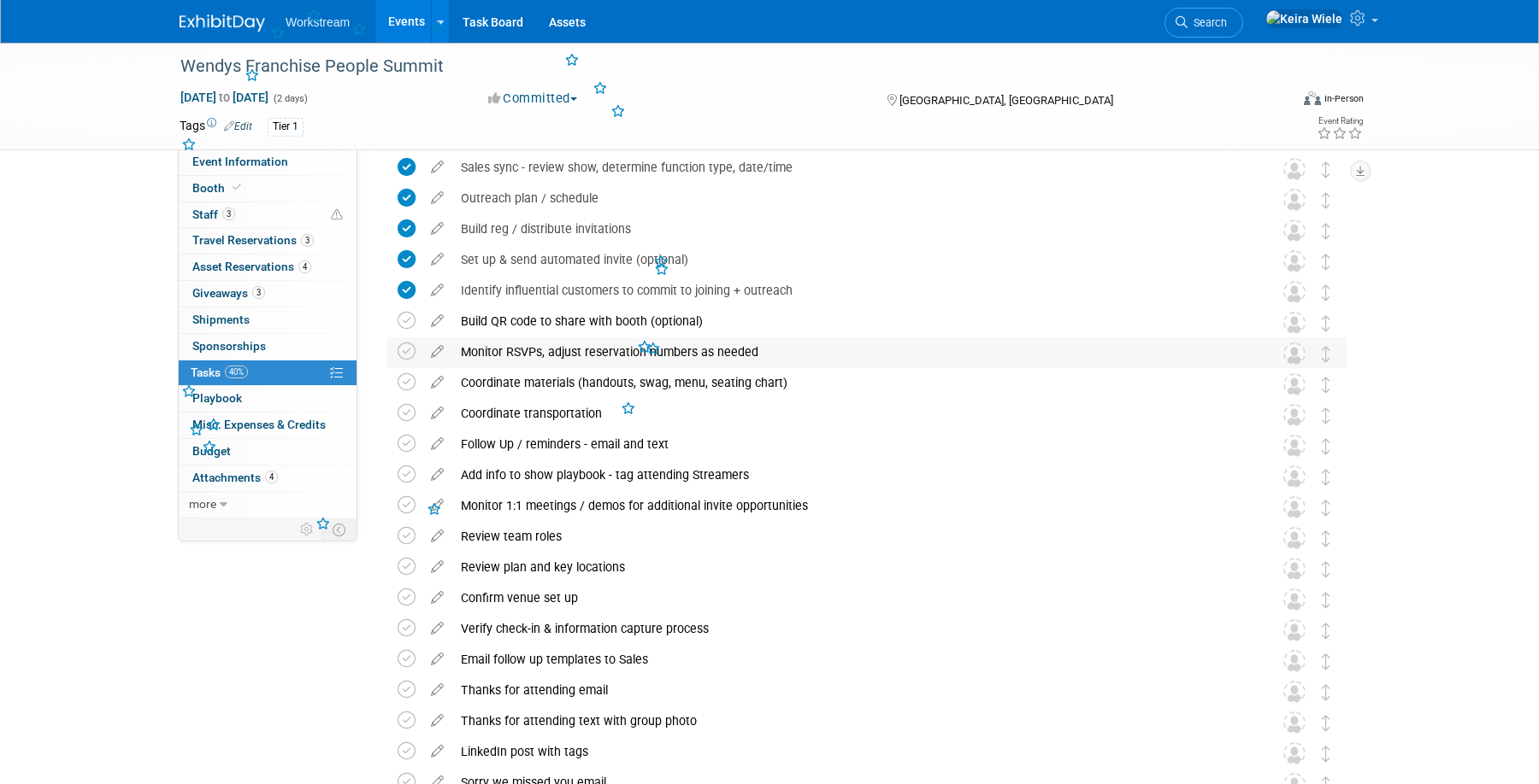
scroll to position [863, 0]
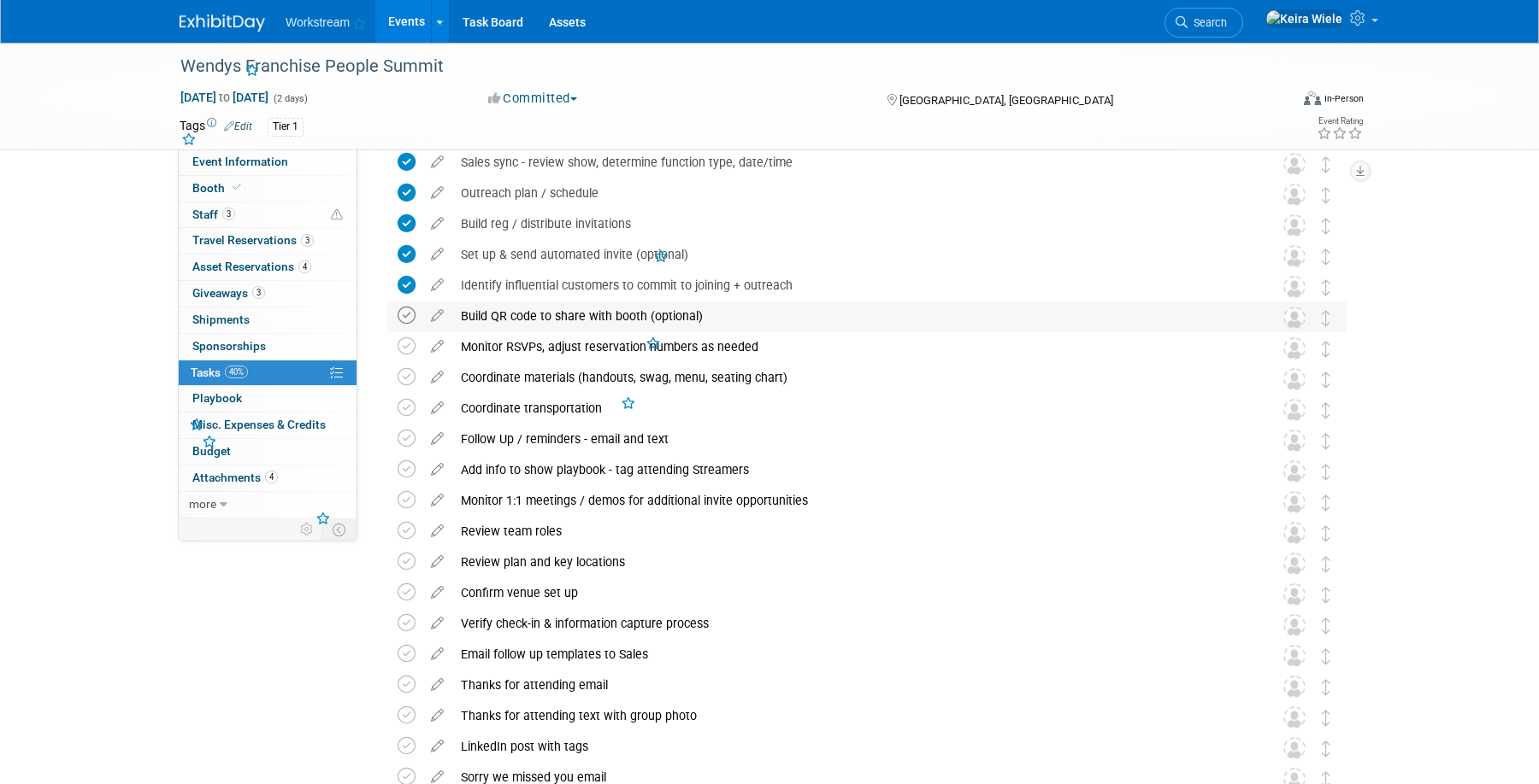
click at [410, 319] on icon at bounding box center [406, 316] width 18 height 18
click at [409, 348] on icon at bounding box center [406, 347] width 18 height 18
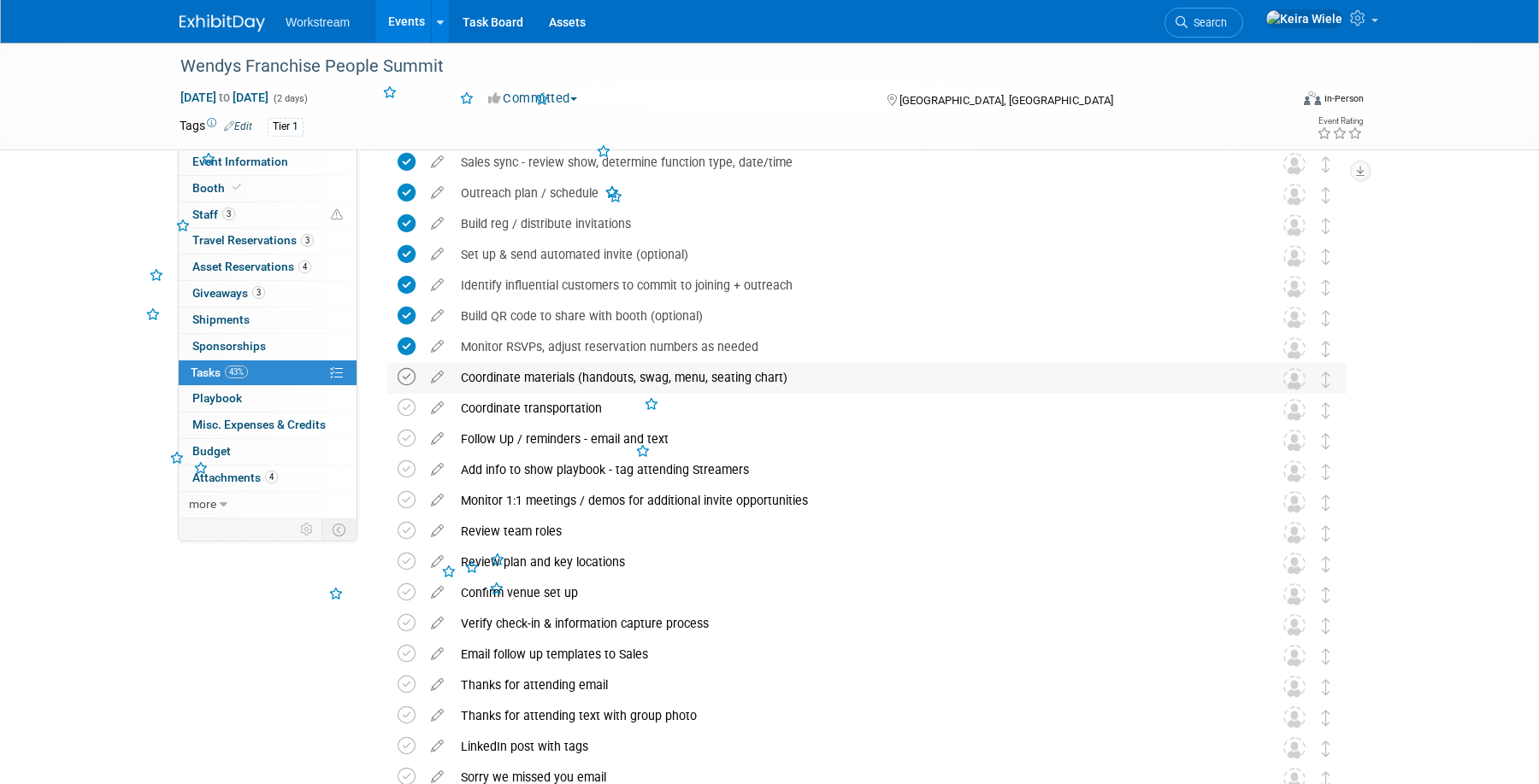
click at [408, 383] on icon at bounding box center [406, 377] width 18 height 18
click at [406, 404] on icon at bounding box center [406, 408] width 18 height 18
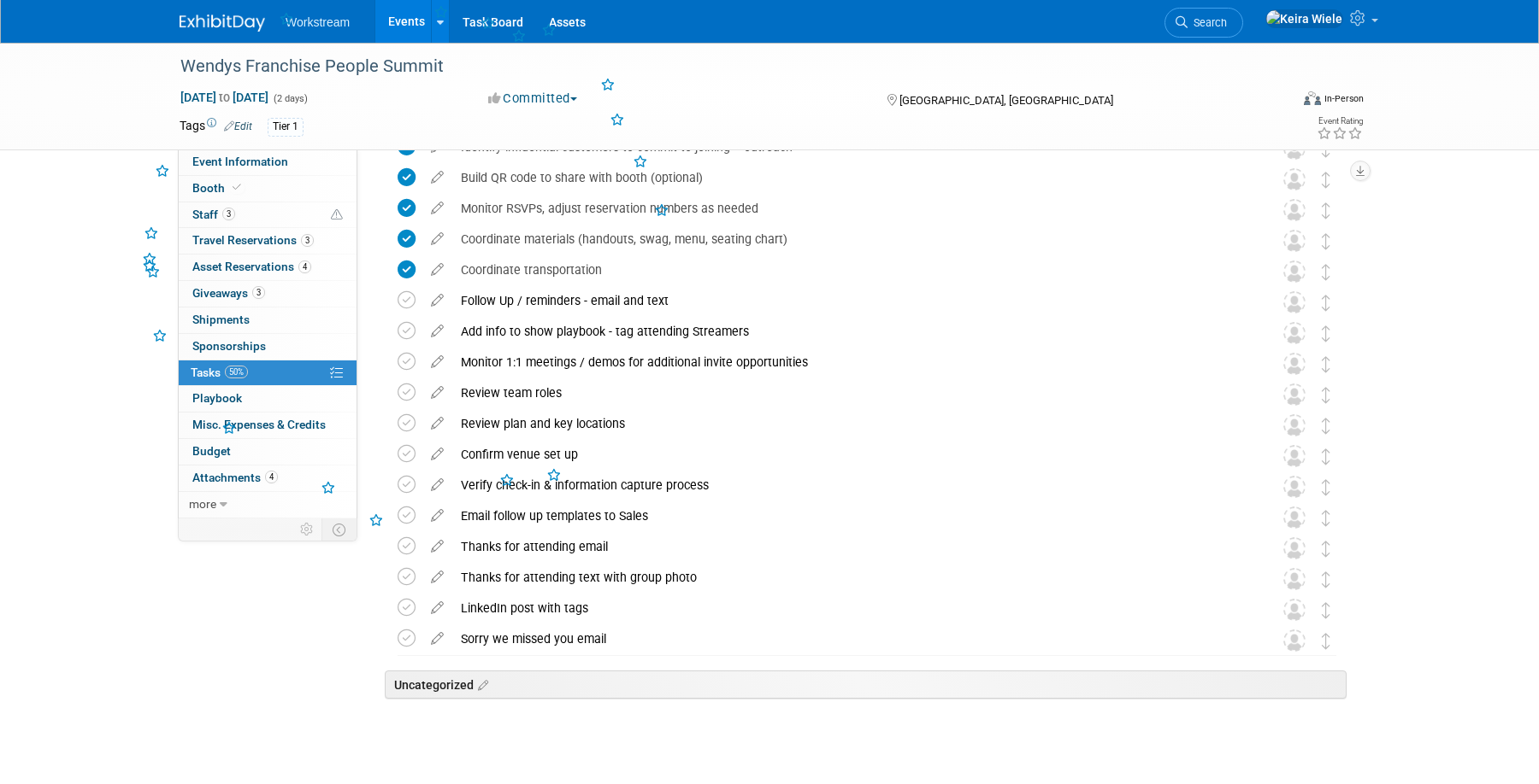
scroll to position [1029, 0]
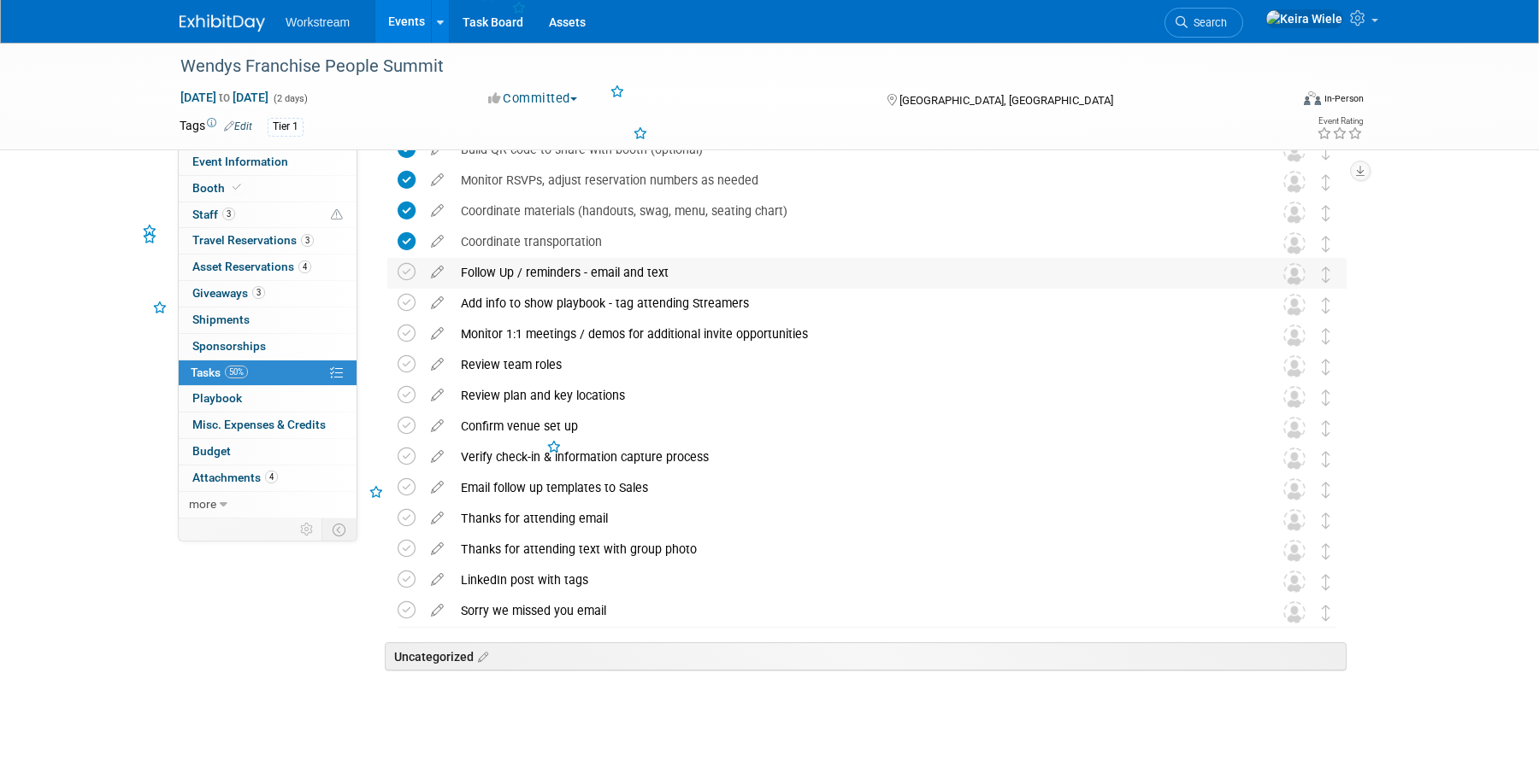
click at [411, 278] on td at bounding box center [410, 273] width 25 height 31
click at [410, 307] on icon at bounding box center [406, 303] width 18 height 18
click at [407, 277] on icon at bounding box center [406, 272] width 18 height 18
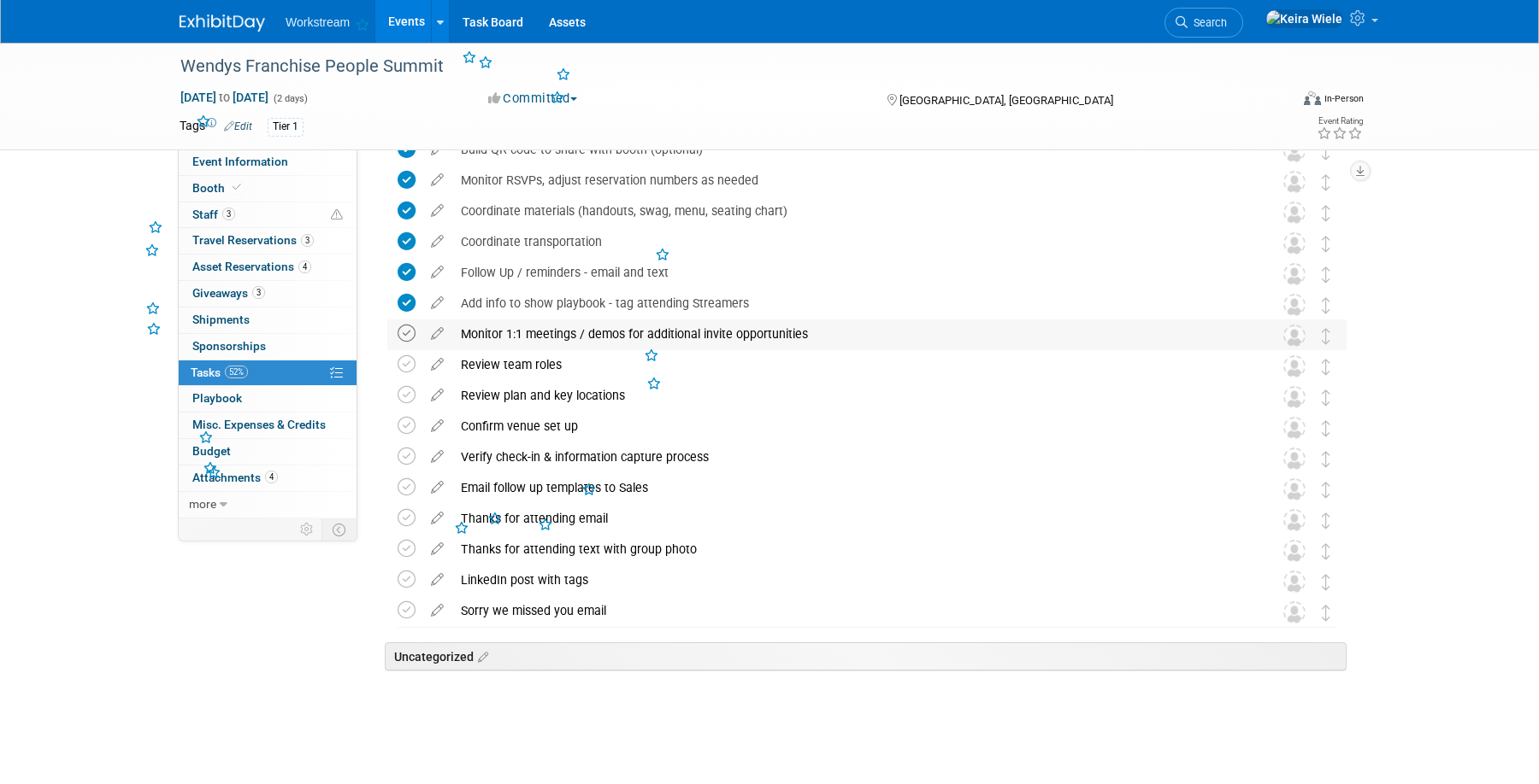
click at [404, 341] on icon at bounding box center [406, 334] width 18 height 18
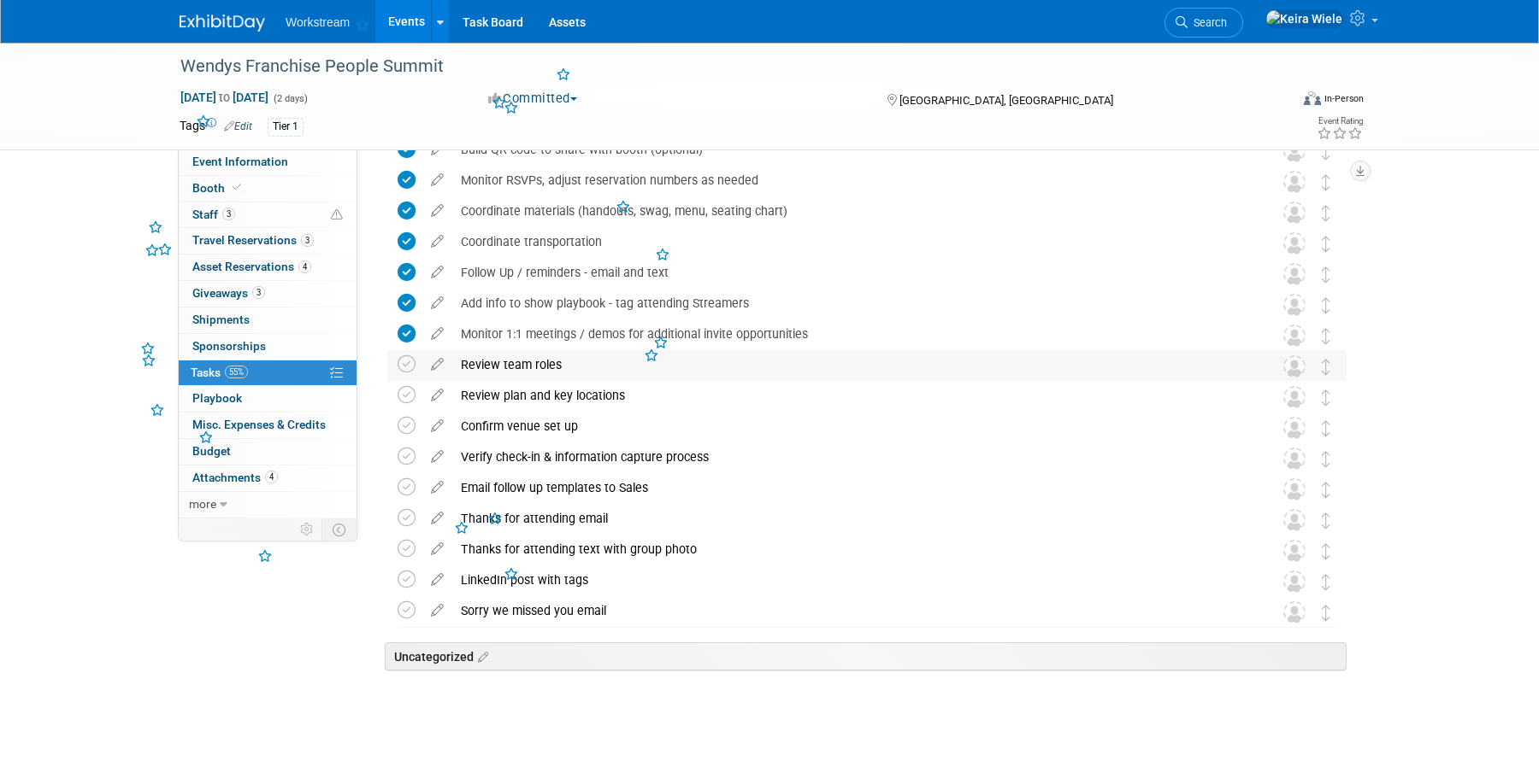
click at [403, 352] on td at bounding box center [410, 366] width 25 height 31
click at [403, 358] on icon at bounding box center [406, 365] width 18 height 18
click at [405, 394] on icon at bounding box center [406, 395] width 18 height 18
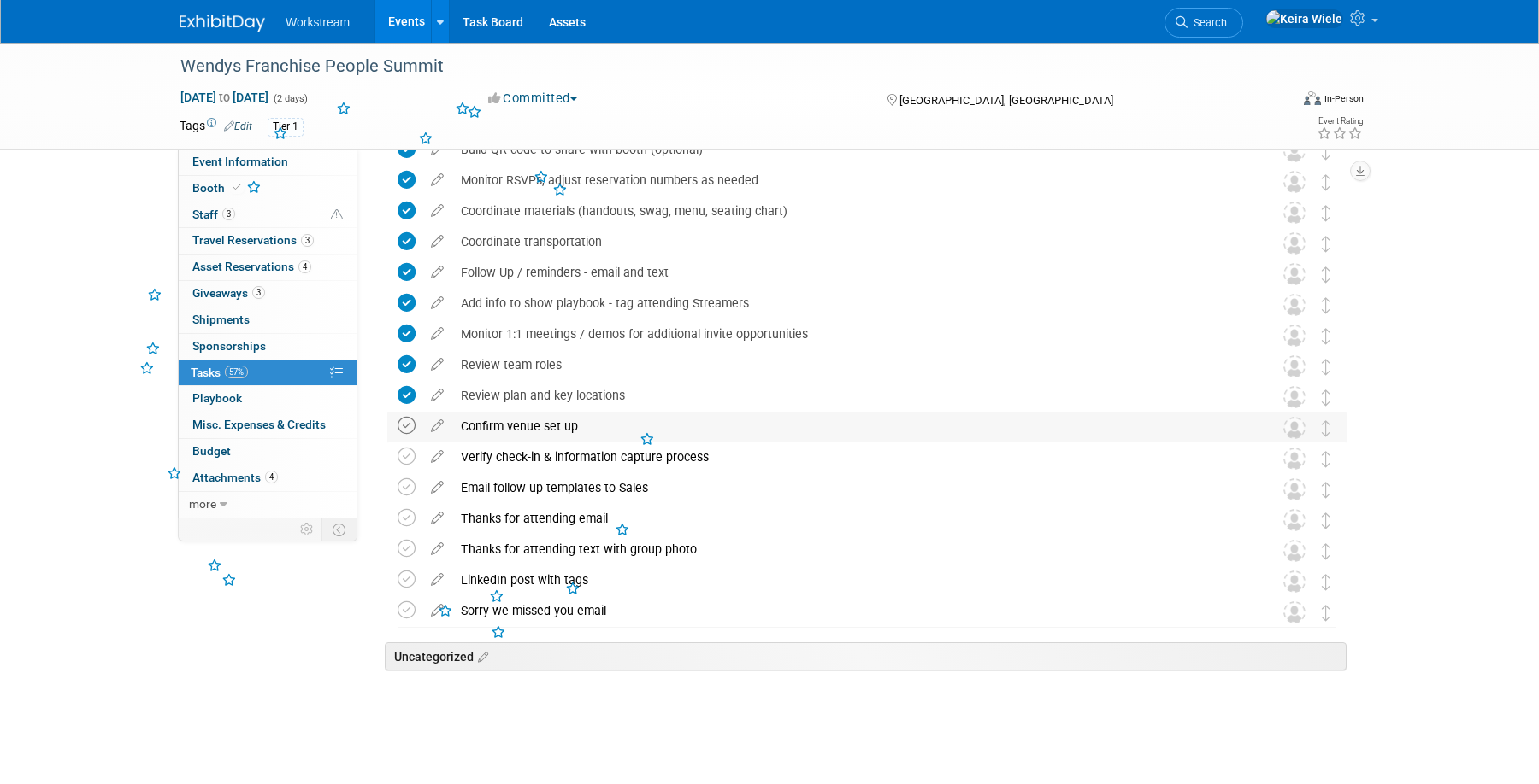
click at [405, 431] on icon at bounding box center [406, 426] width 18 height 18
click at [405, 449] on icon at bounding box center [406, 457] width 18 height 18
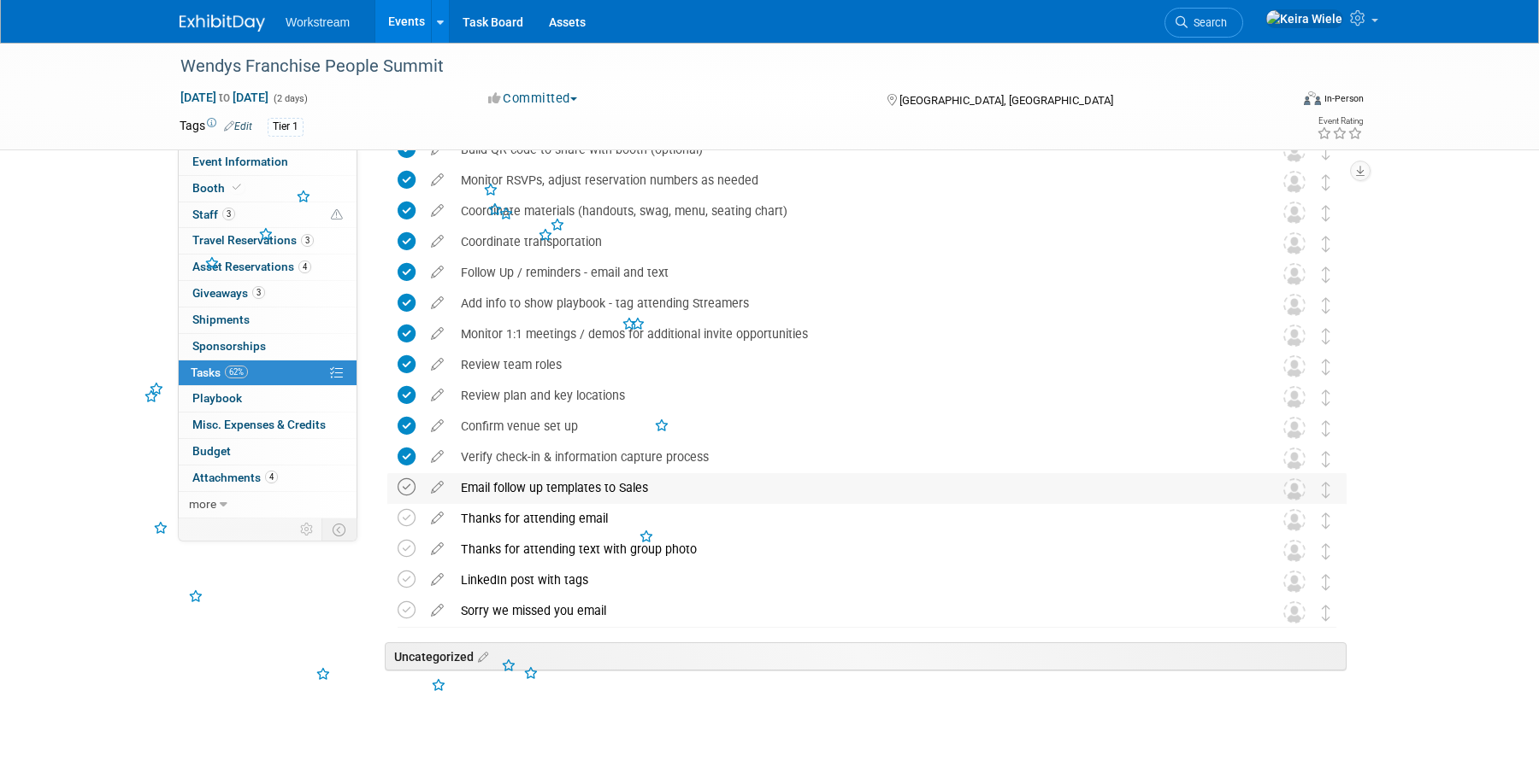
click at [402, 487] on icon at bounding box center [406, 488] width 18 height 18
click at [400, 515] on icon at bounding box center [406, 518] width 18 height 18
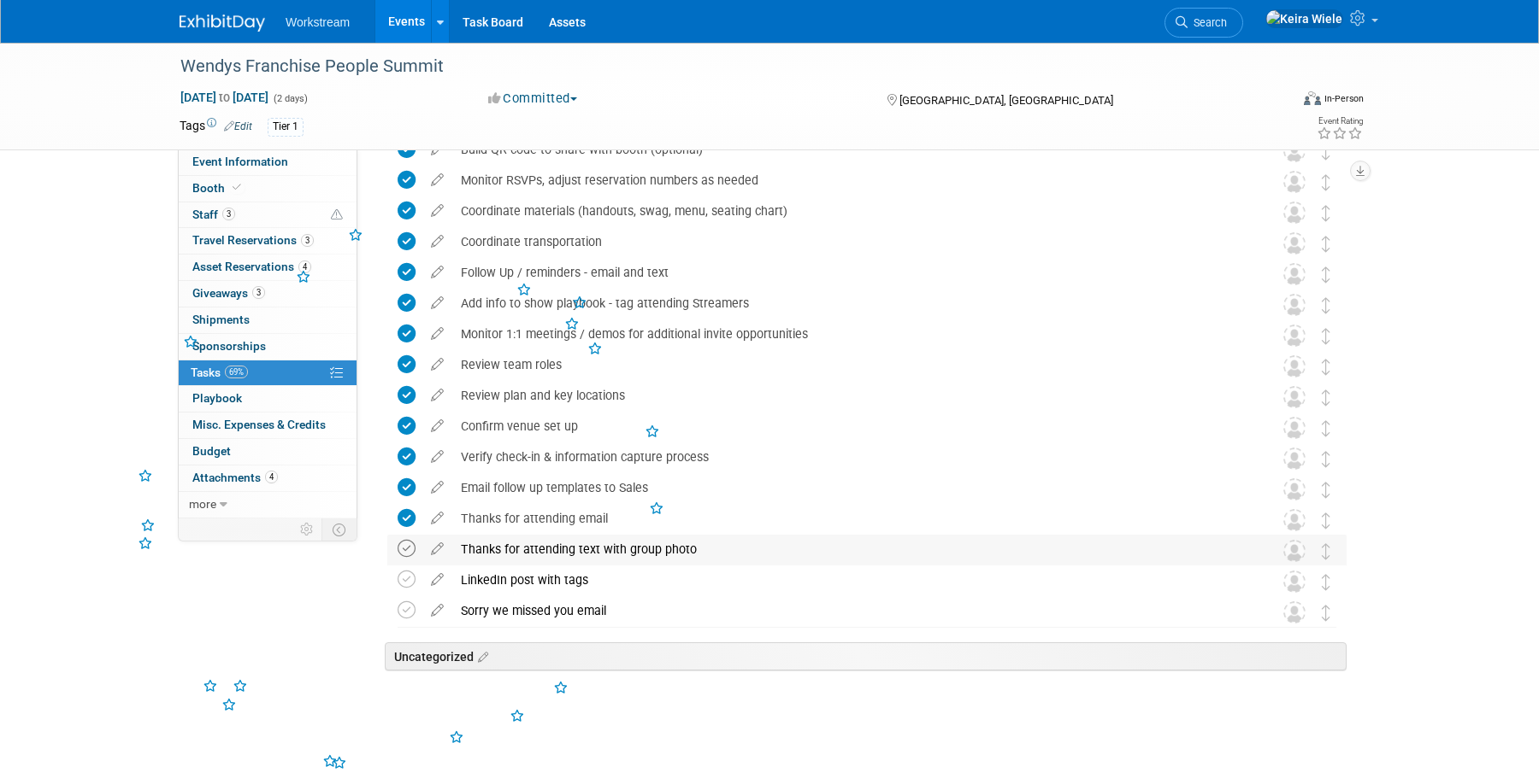
click at [400, 550] on icon at bounding box center [406, 549] width 18 height 18
click at [402, 577] on icon at bounding box center [406, 580] width 18 height 18
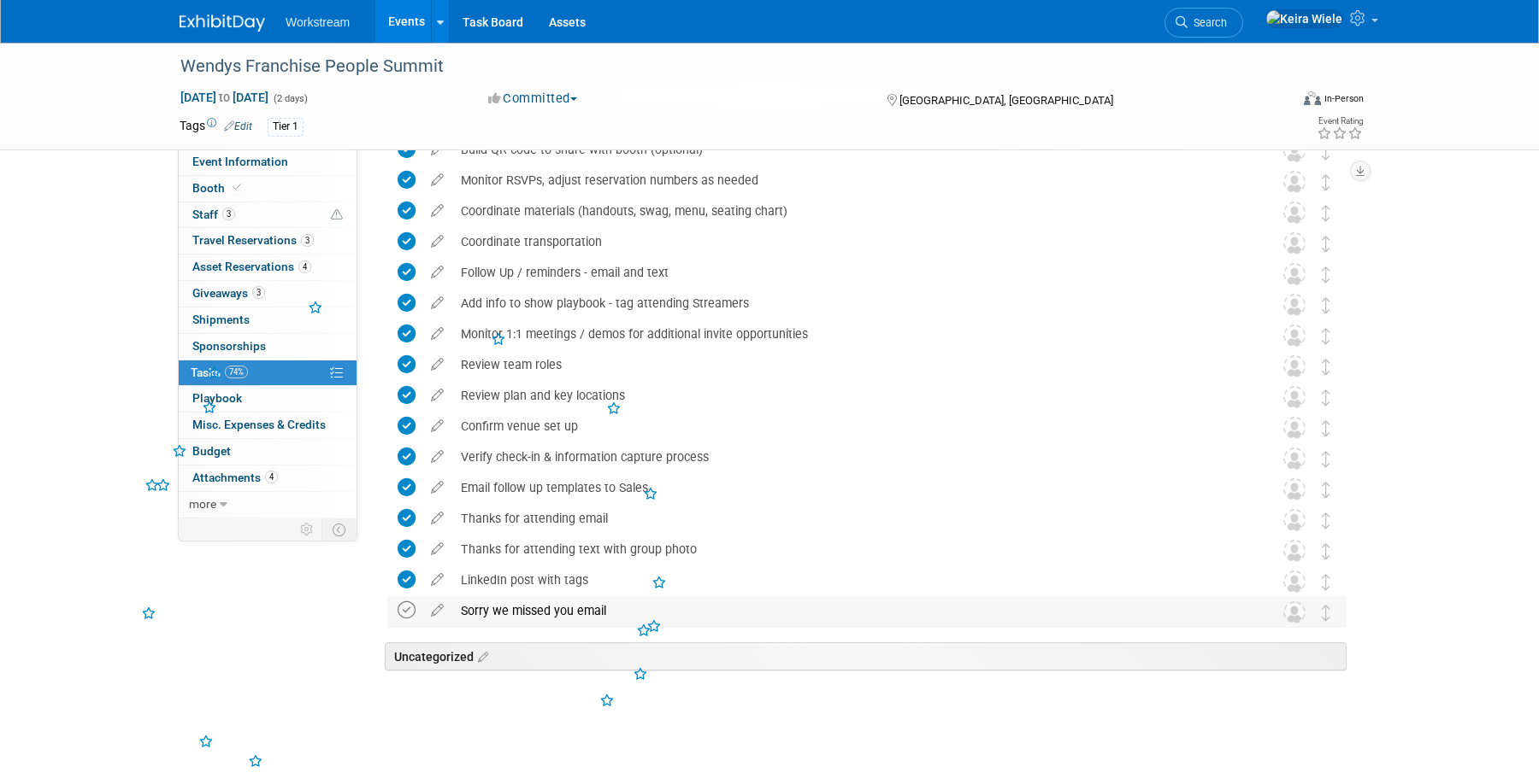
click at [402, 607] on icon at bounding box center [406, 611] width 18 height 18
click at [263, 424] on span "Misc. Expenses & Credits 0" at bounding box center [259, 424] width 133 height 13
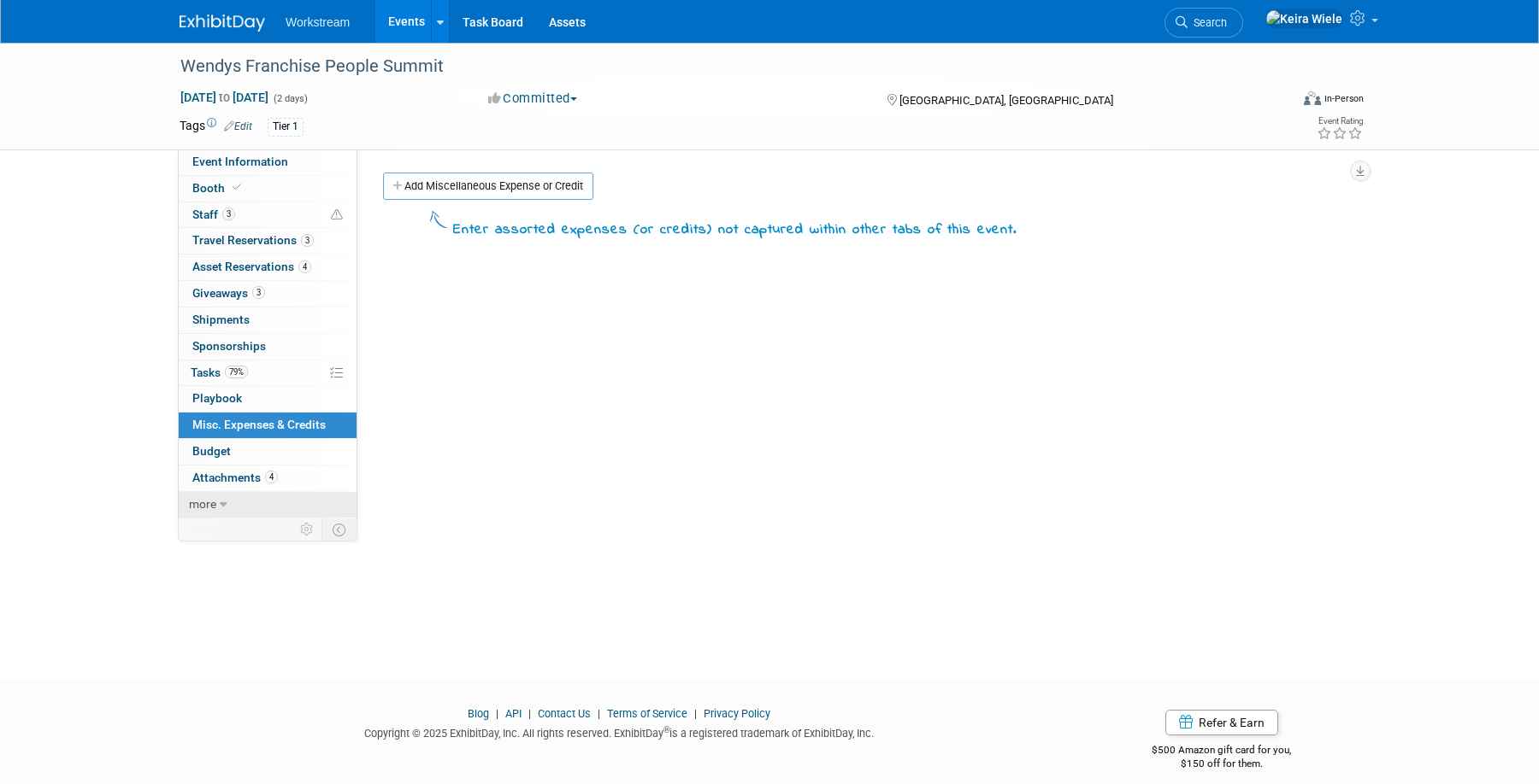
click at [218, 500] on link "more" at bounding box center [268, 505] width 178 height 26
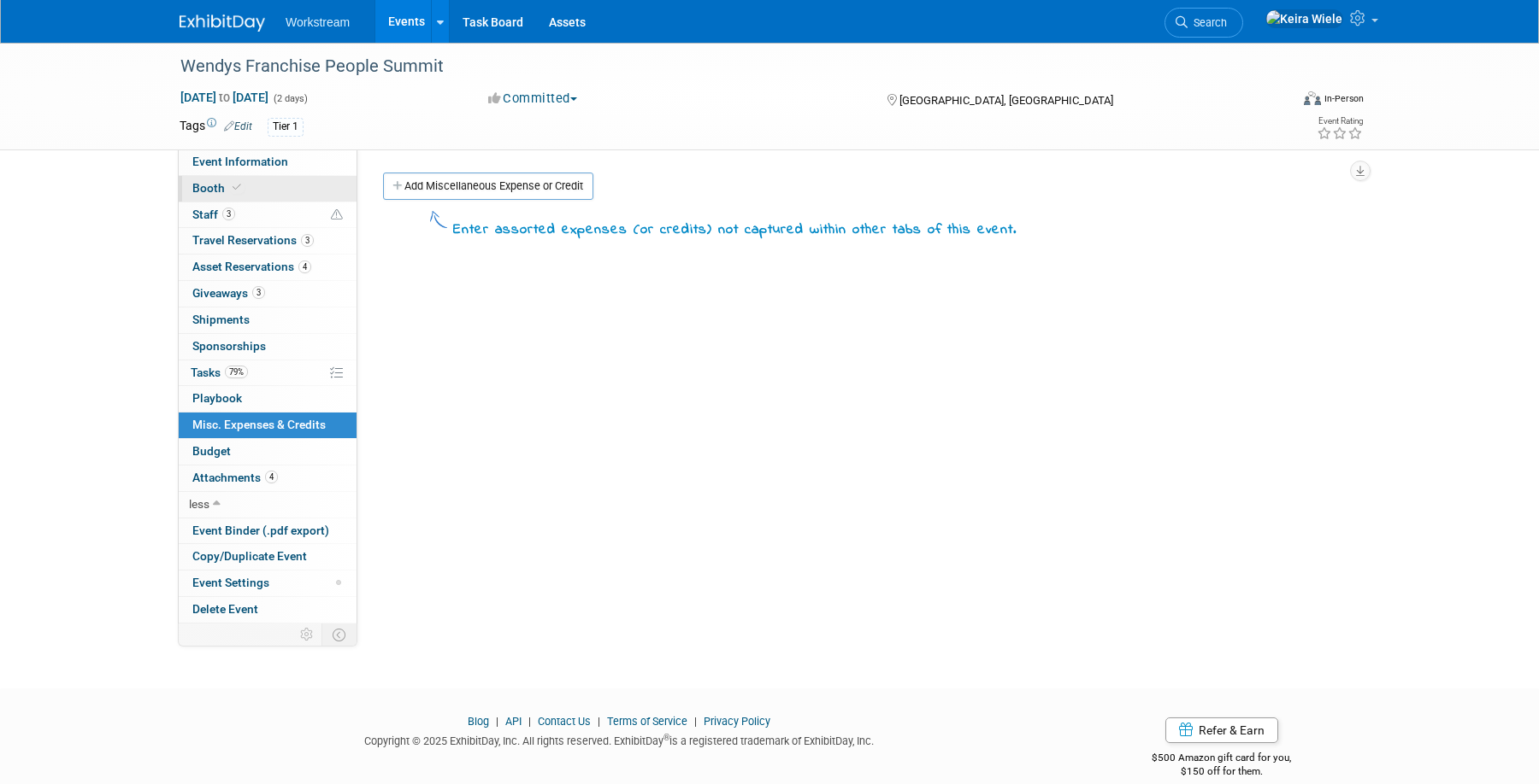
click at [264, 176] on link "Booth" at bounding box center [268, 189] width 178 height 26
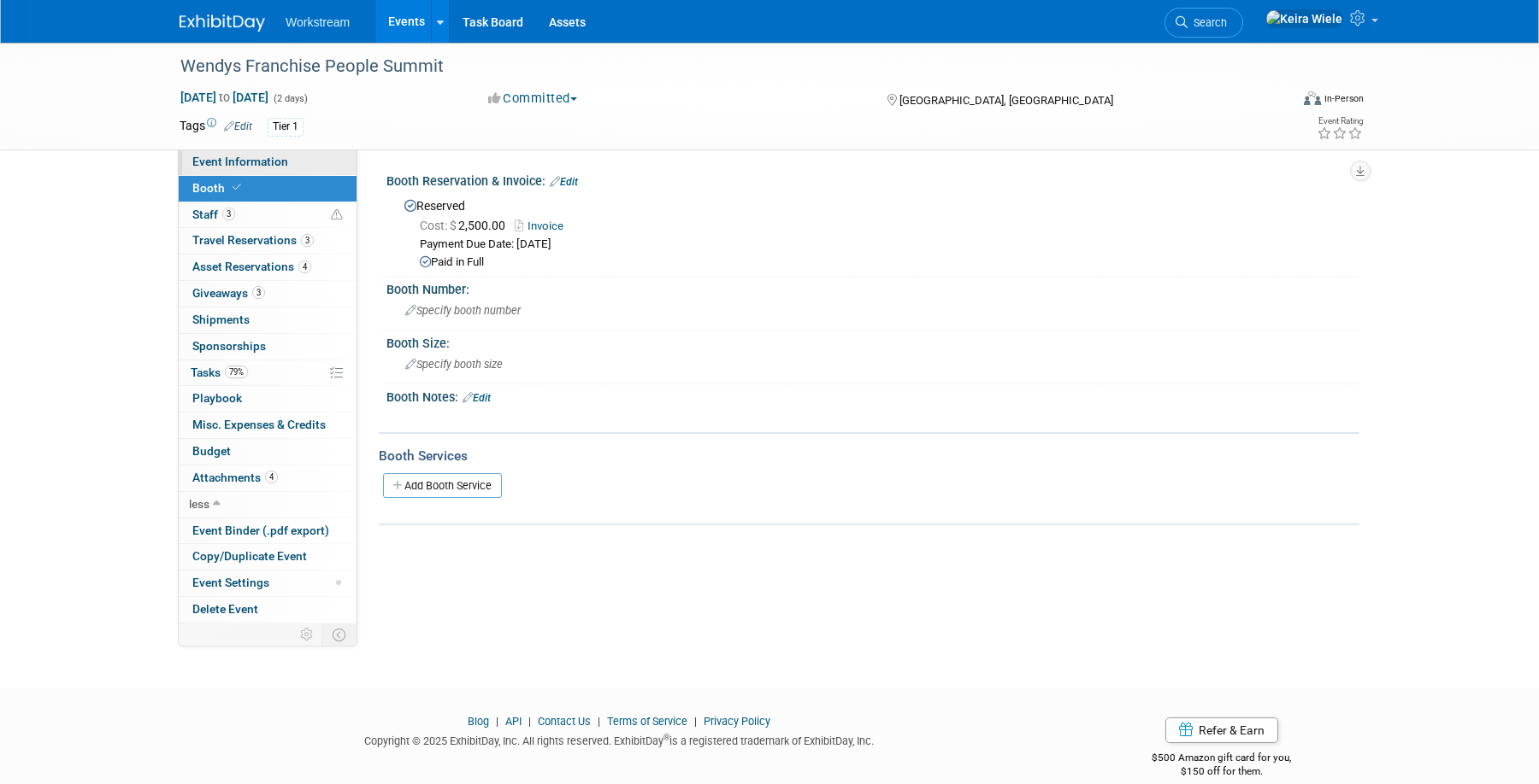
click at [274, 159] on span "Event Information" at bounding box center [240, 161] width 96 height 13
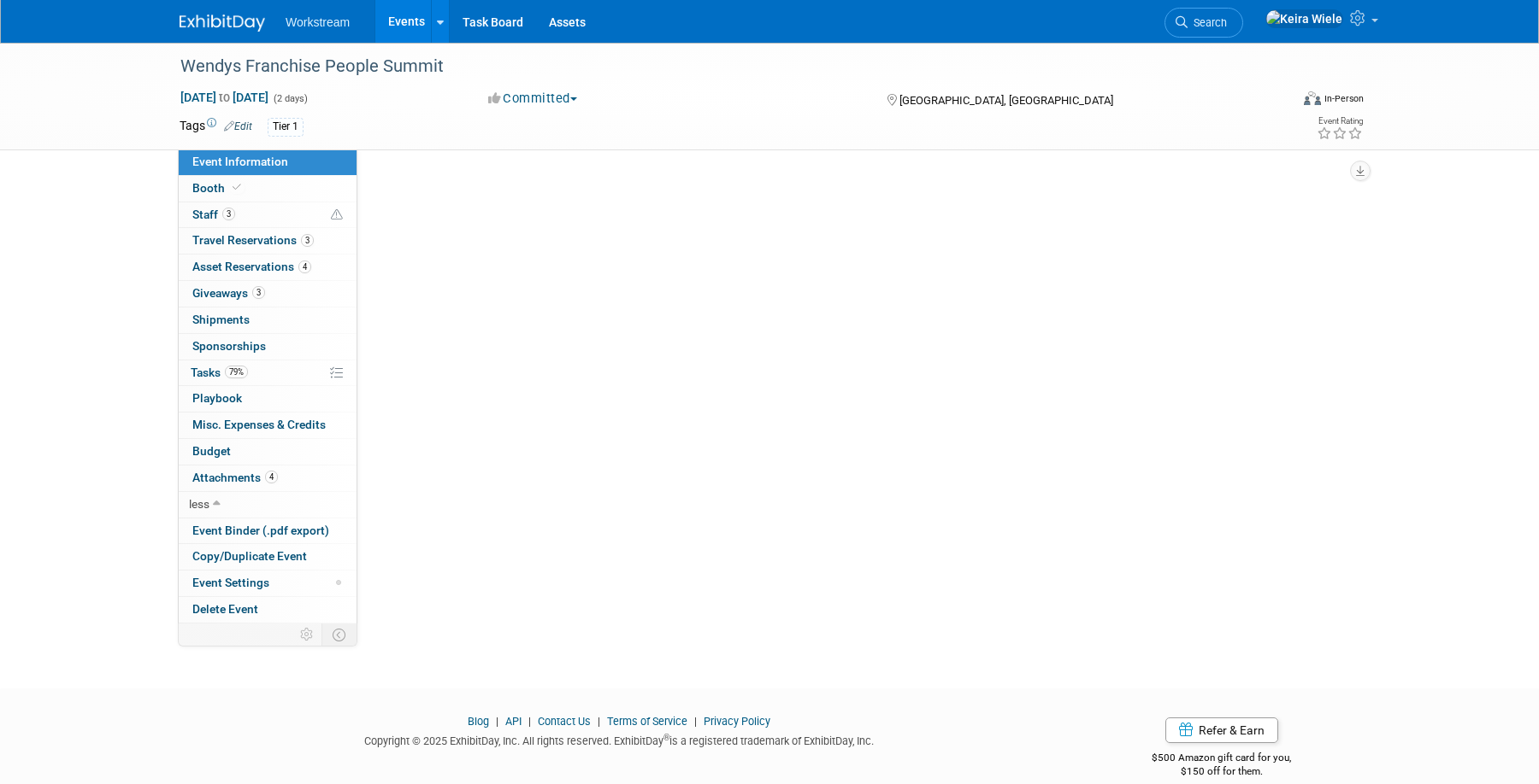
select select "Franchise"
select select "Restaurant"
select select "TBD"
select select "Tatia Meghdadi"
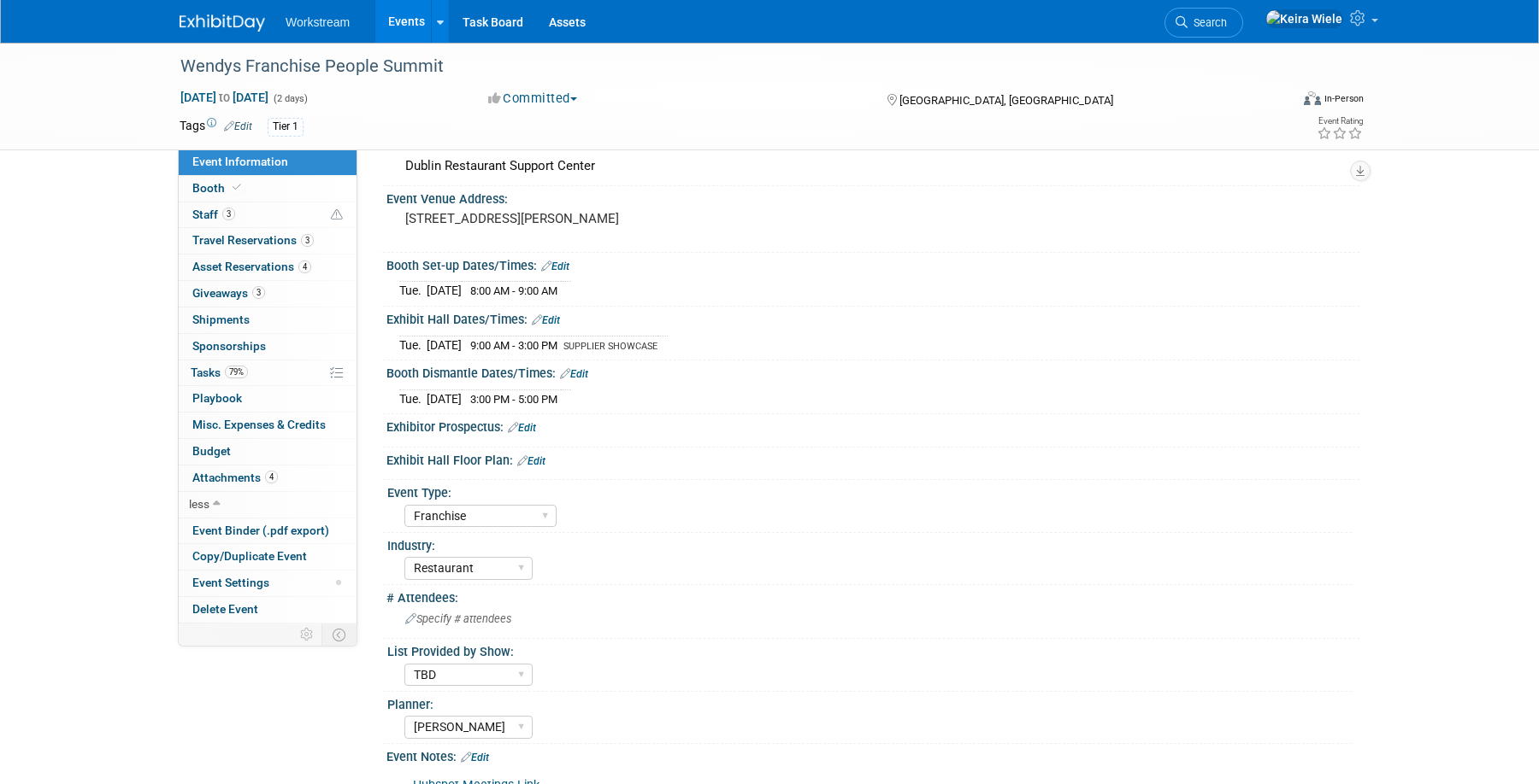
scroll to position [294, 0]
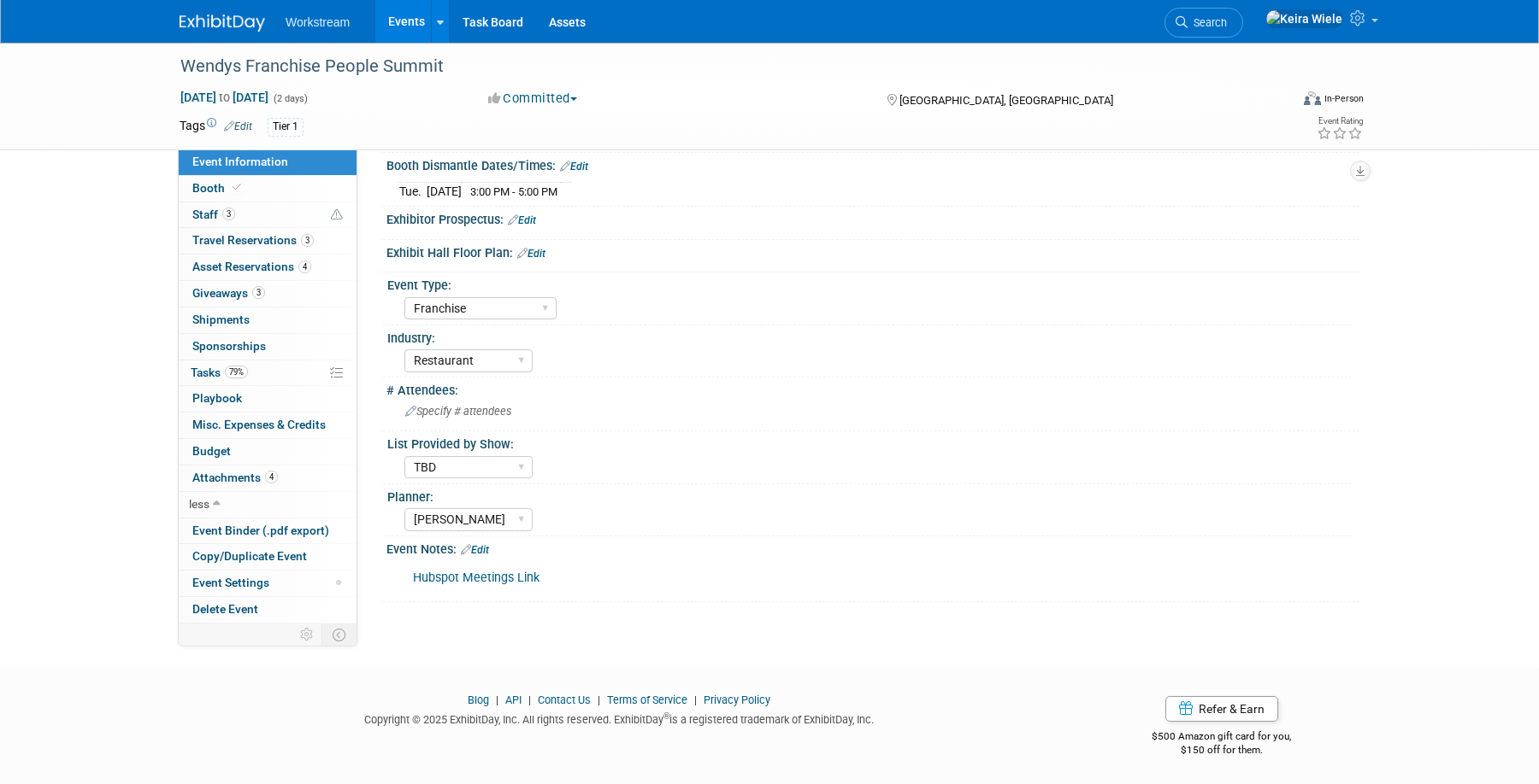
click at [489, 551] on link "Edit" at bounding box center [474, 550] width 28 height 12
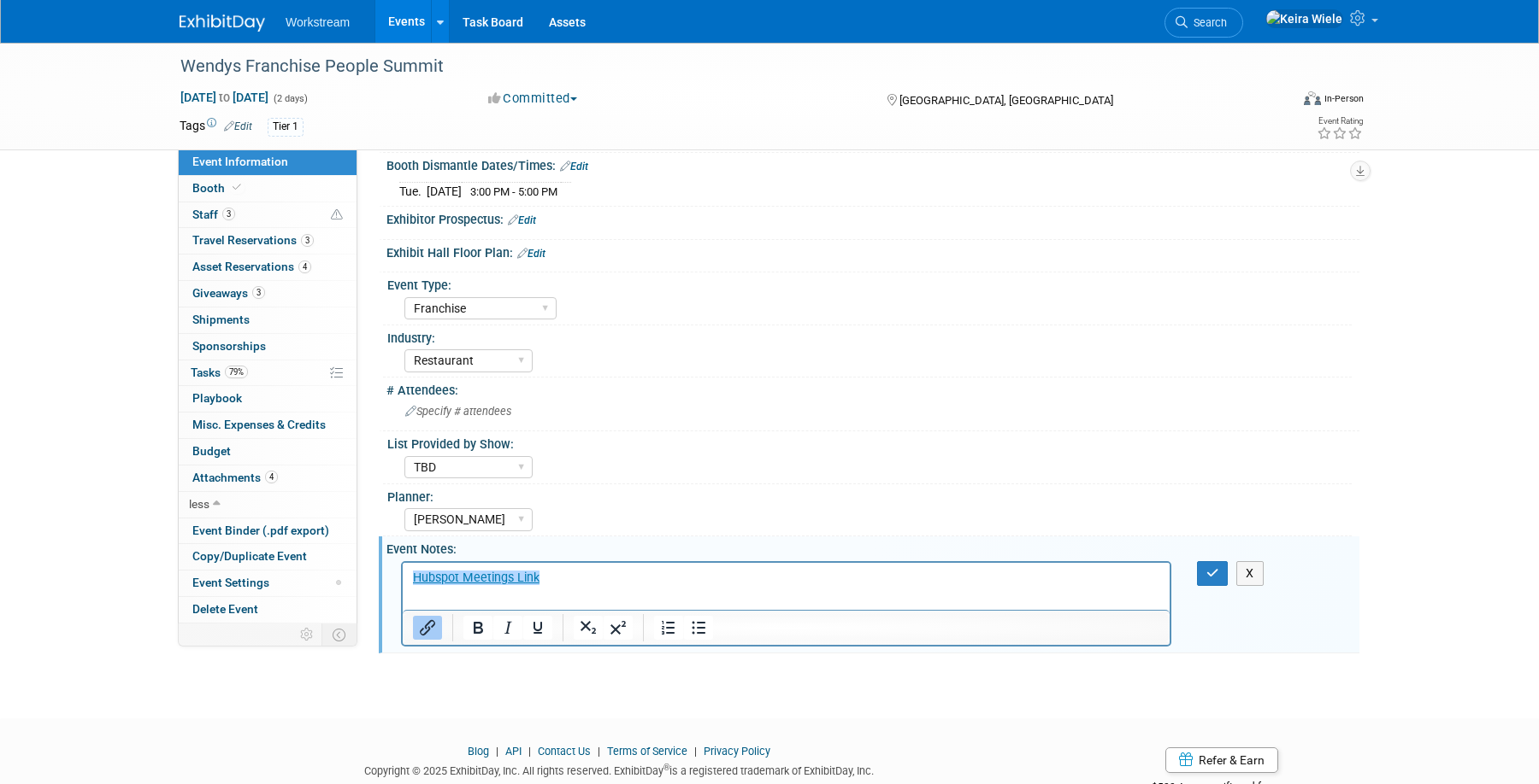
scroll to position [0, 0]
click at [678, 584] on p "﻿Hubspot Meetings Link" at bounding box center [787, 577] width 747 height 17
click at [684, 581] on p "Hubspot Meetings Link﻿" at bounding box center [787, 577] width 747 height 17
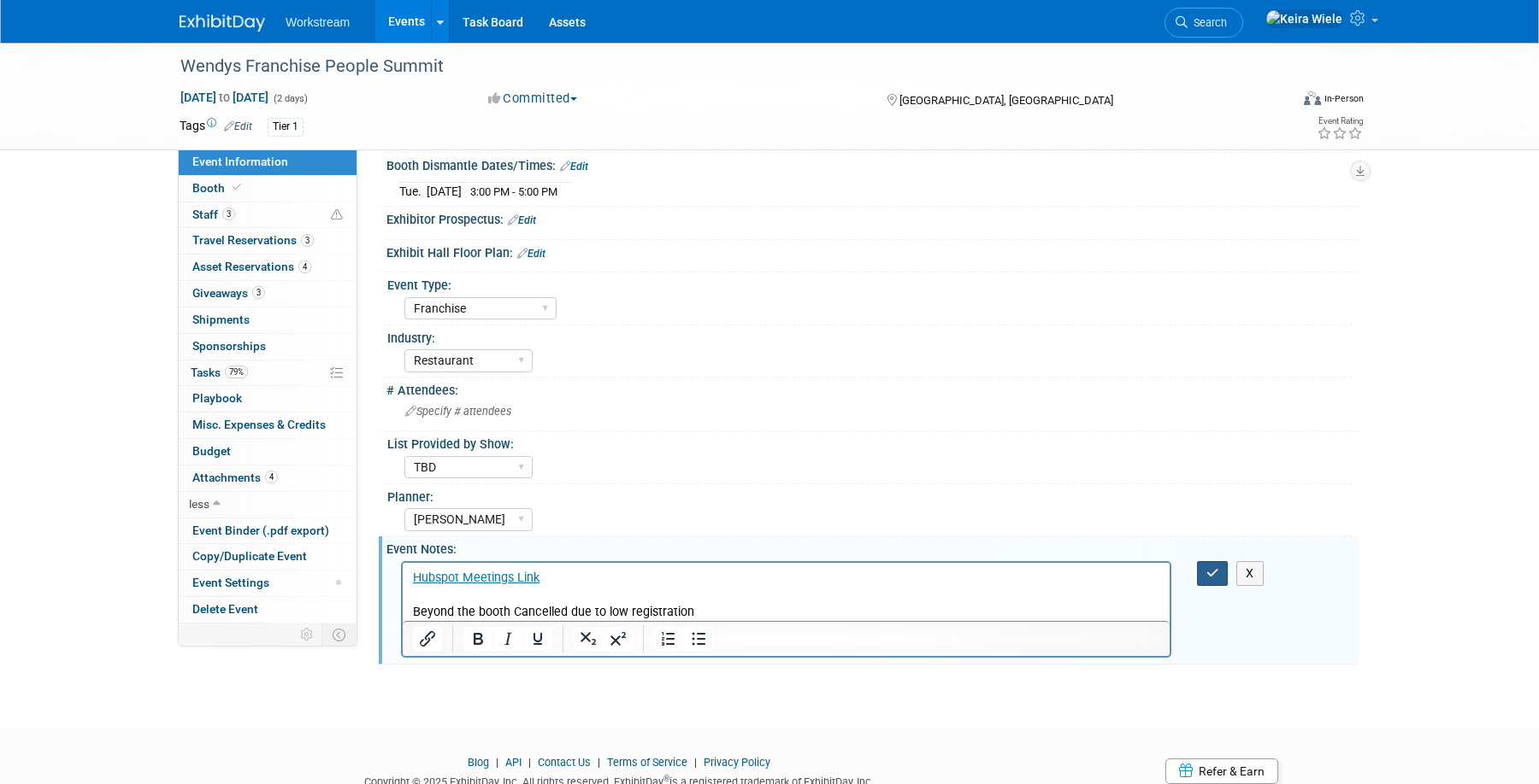
click at [1202, 570] on button "button" at bounding box center [1212, 574] width 31 height 25
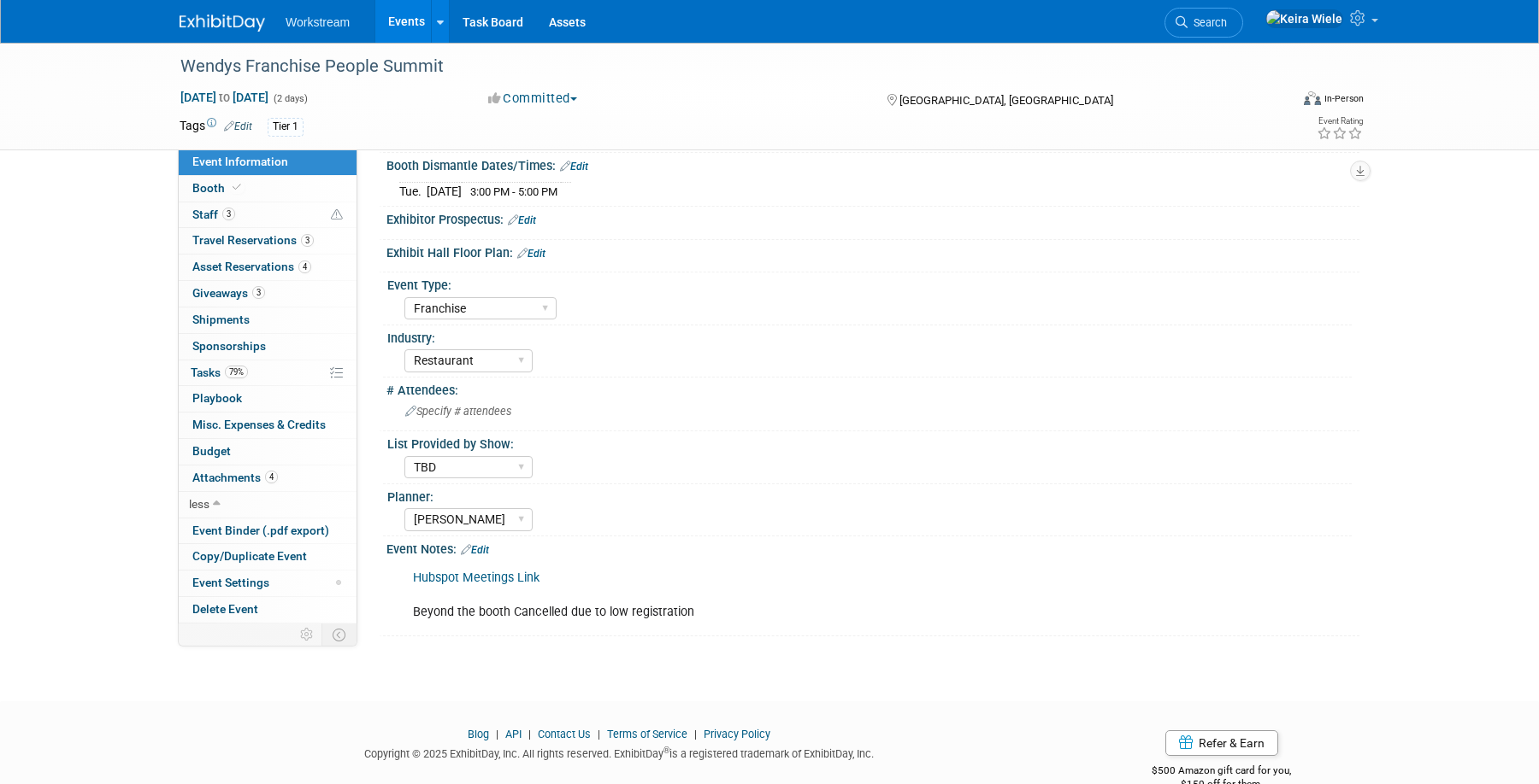
click at [404, 25] on link "Events" at bounding box center [406, 22] width 62 height 43
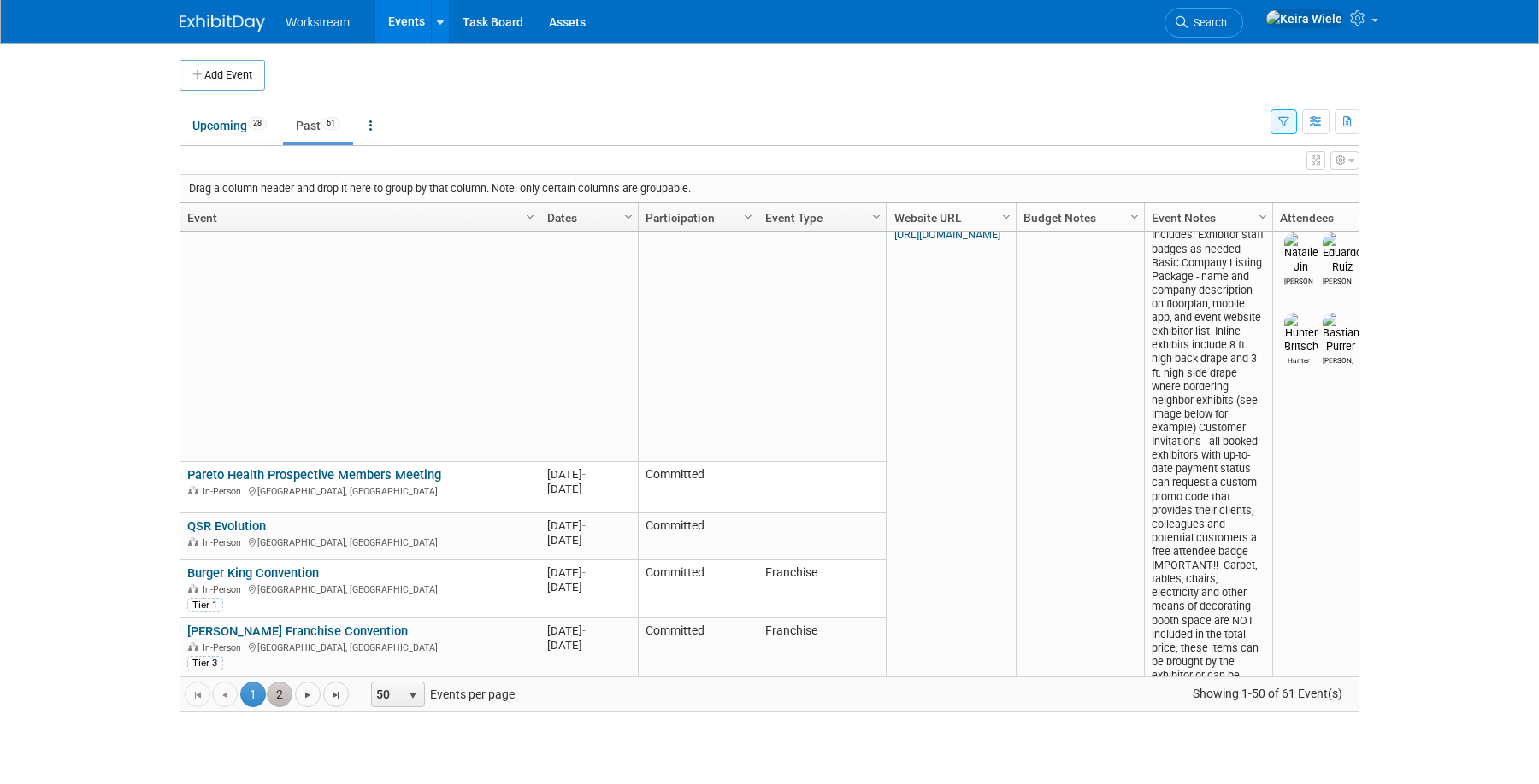
click at [290, 689] on link "2" at bounding box center [279, 694] width 26 height 26
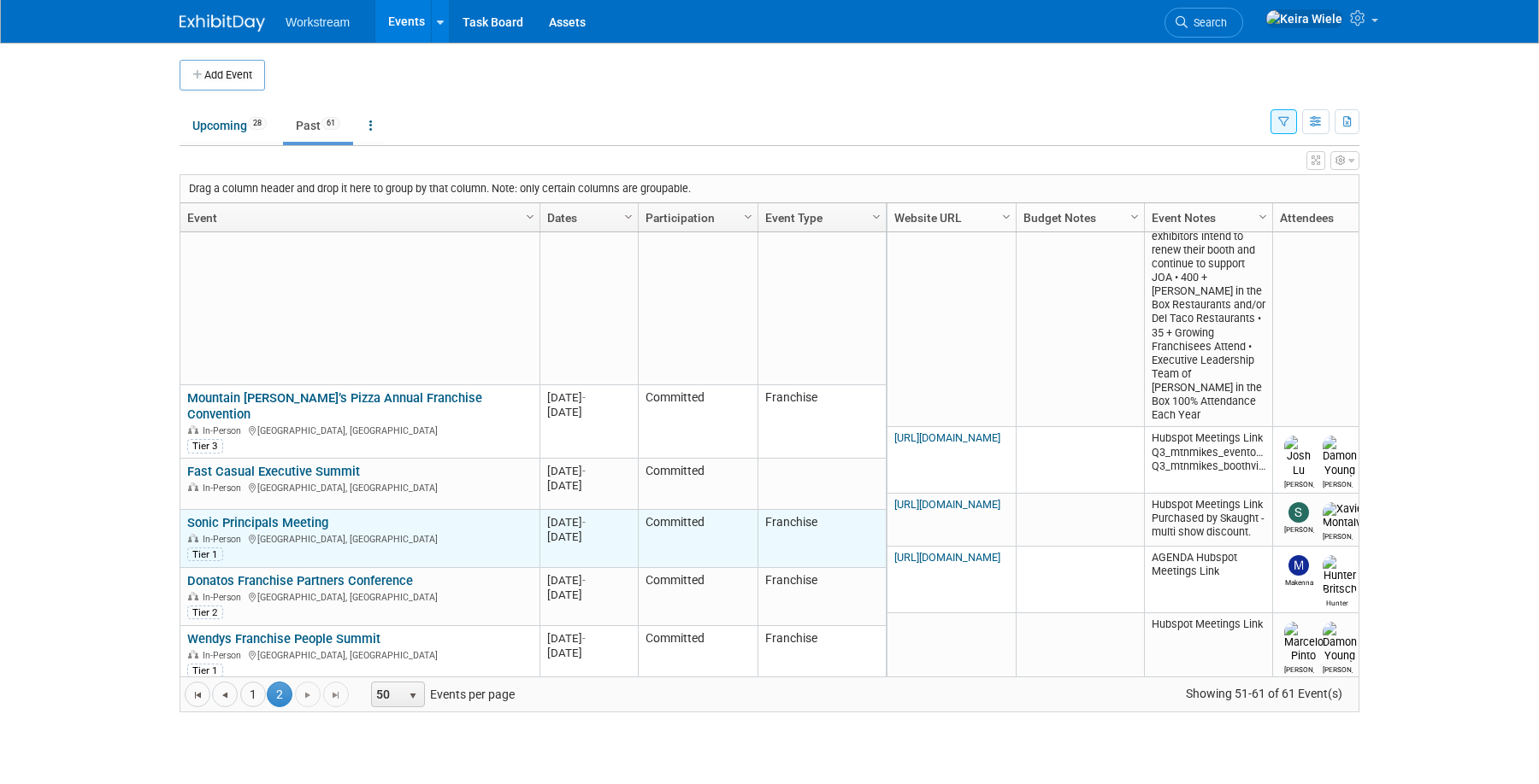
click at [322, 515] on link "Sonic Principals Meeting" at bounding box center [257, 523] width 141 height 15
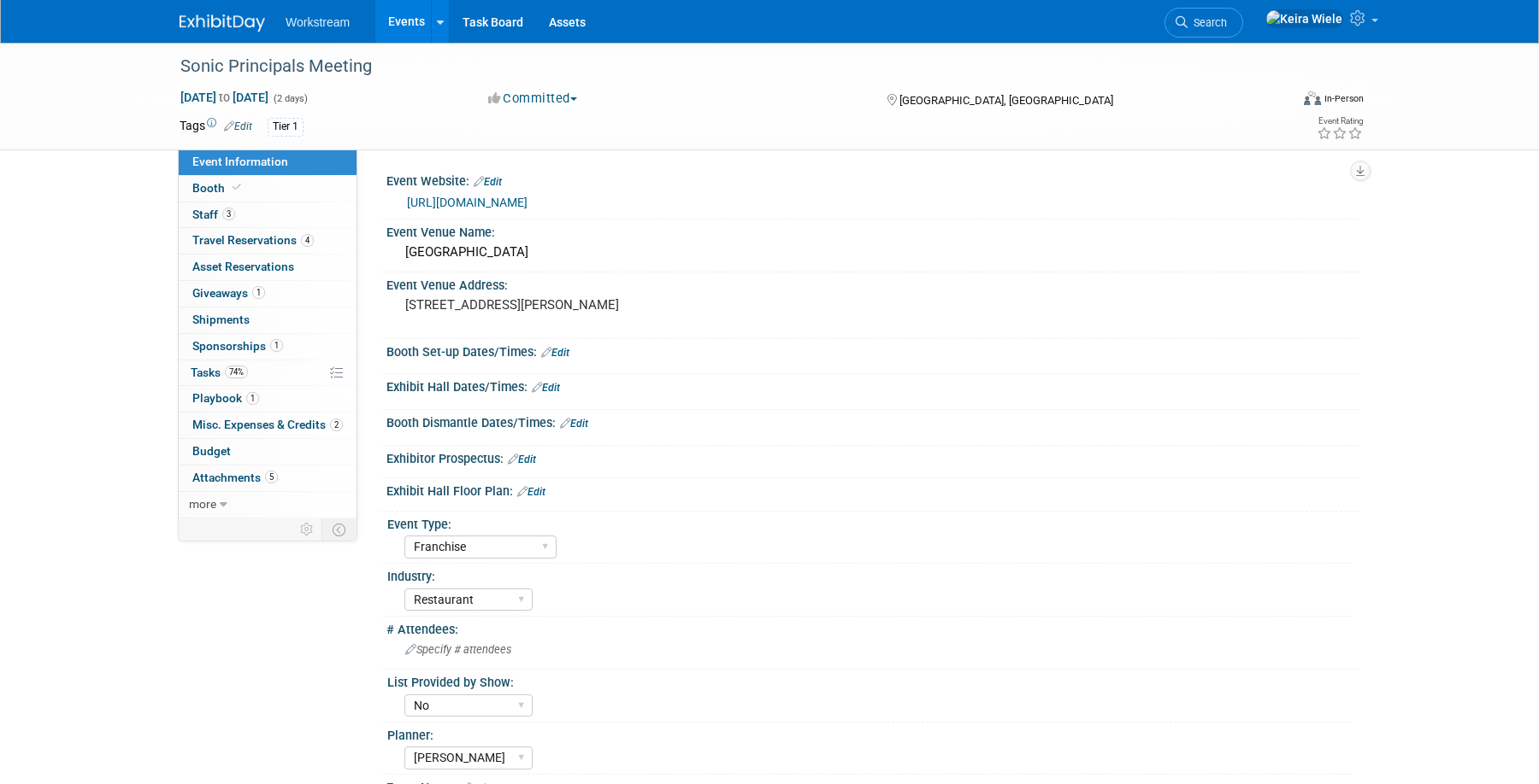
select select "Franchise"
select select "Restaurant"
select select "No"
select select "[PERSON_NAME]"
click at [273, 380] on link "74% Tasks 74%" at bounding box center [268, 374] width 178 height 26
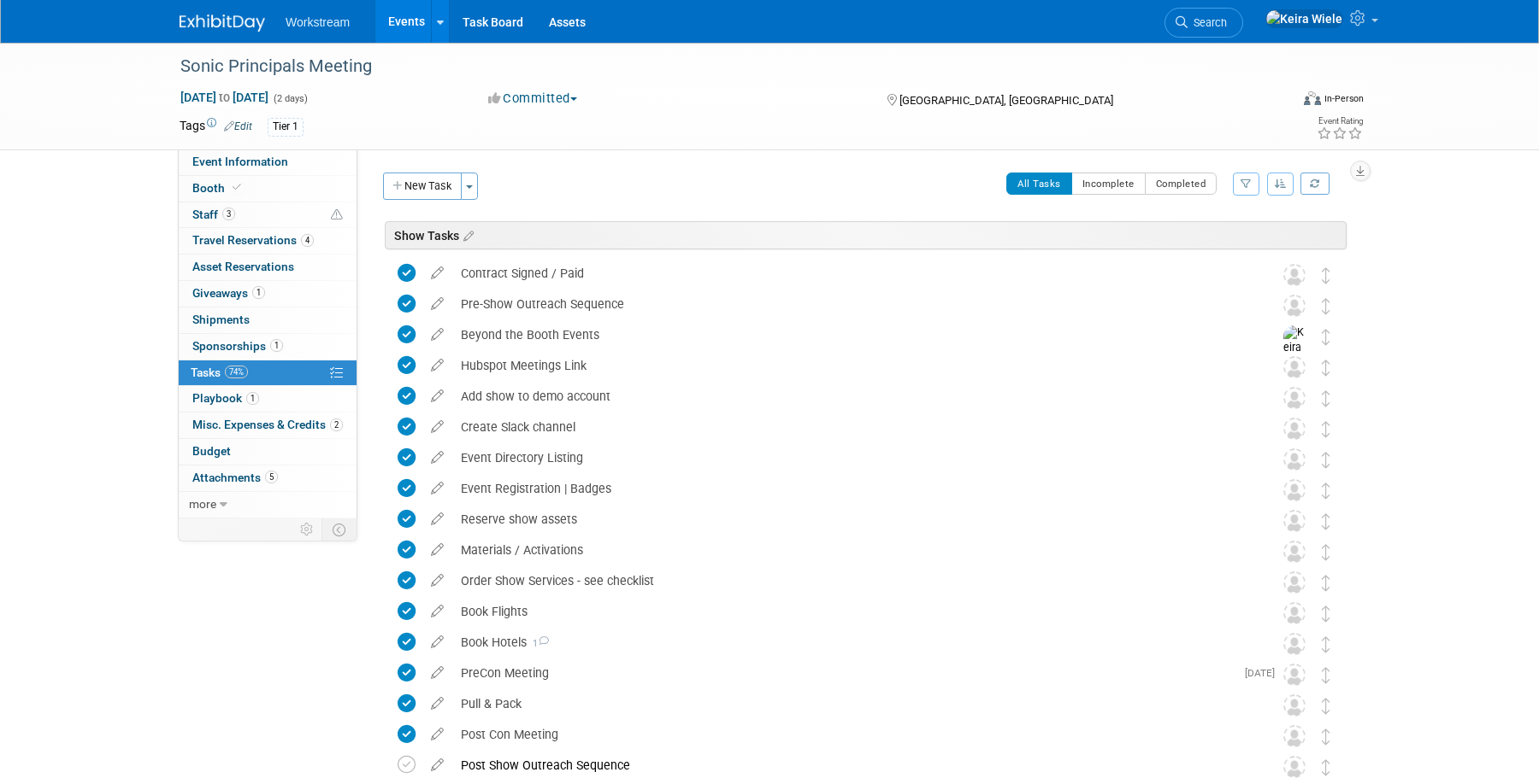
click at [402, 22] on link "Events" at bounding box center [406, 22] width 62 height 43
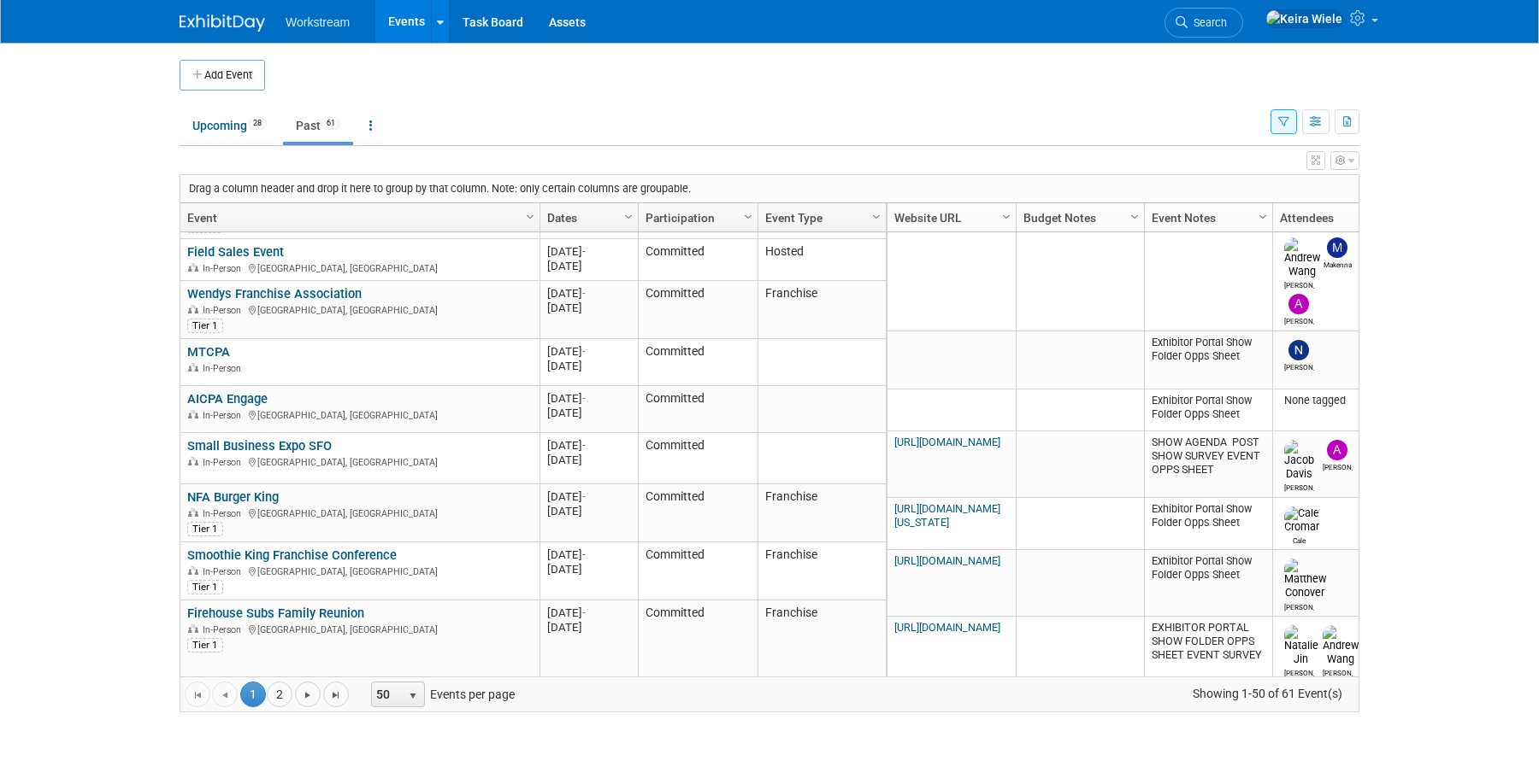
scroll to position [2719, 0]
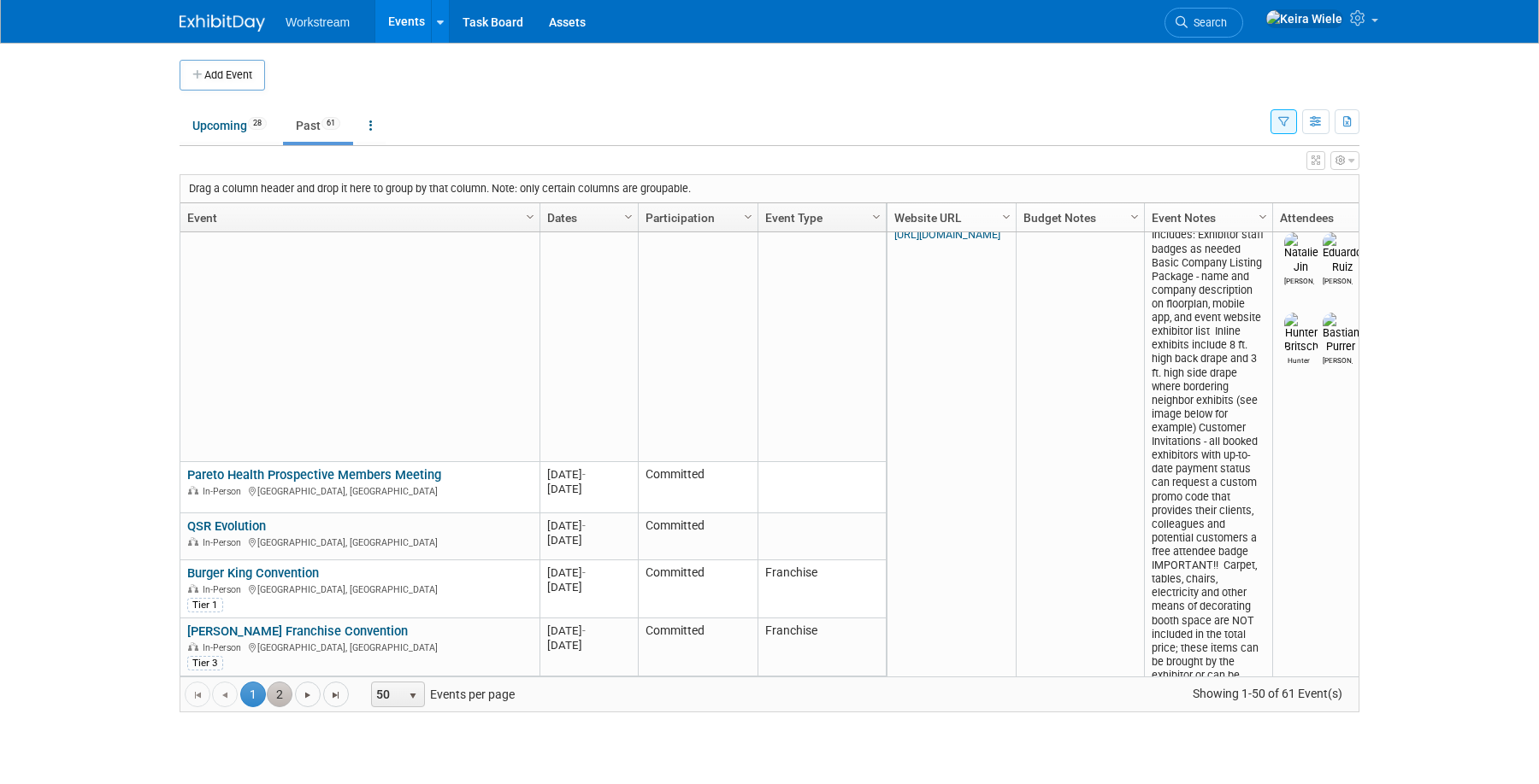
click at [287, 693] on link "2" at bounding box center [279, 694] width 26 height 26
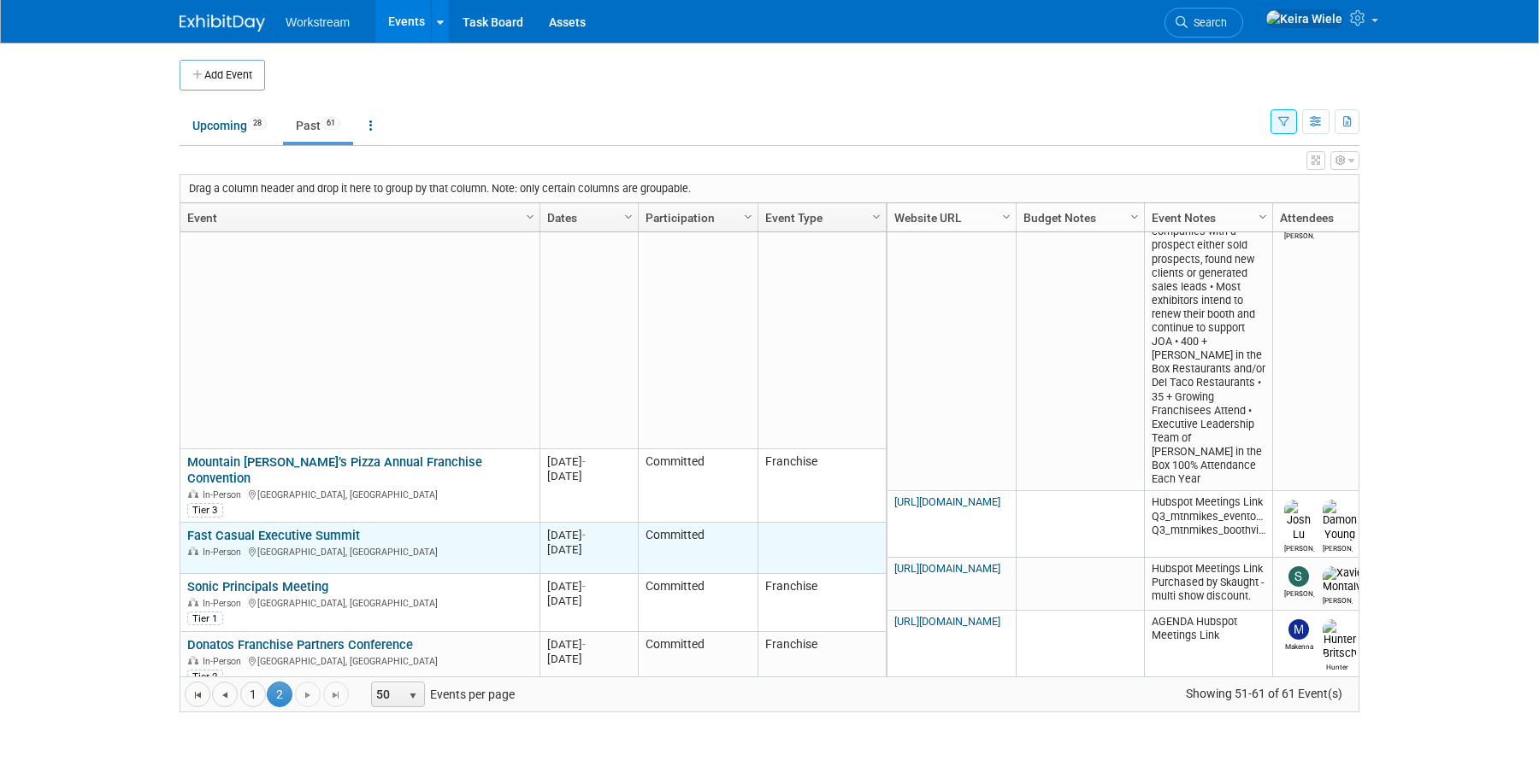
scroll to position [424, 0]
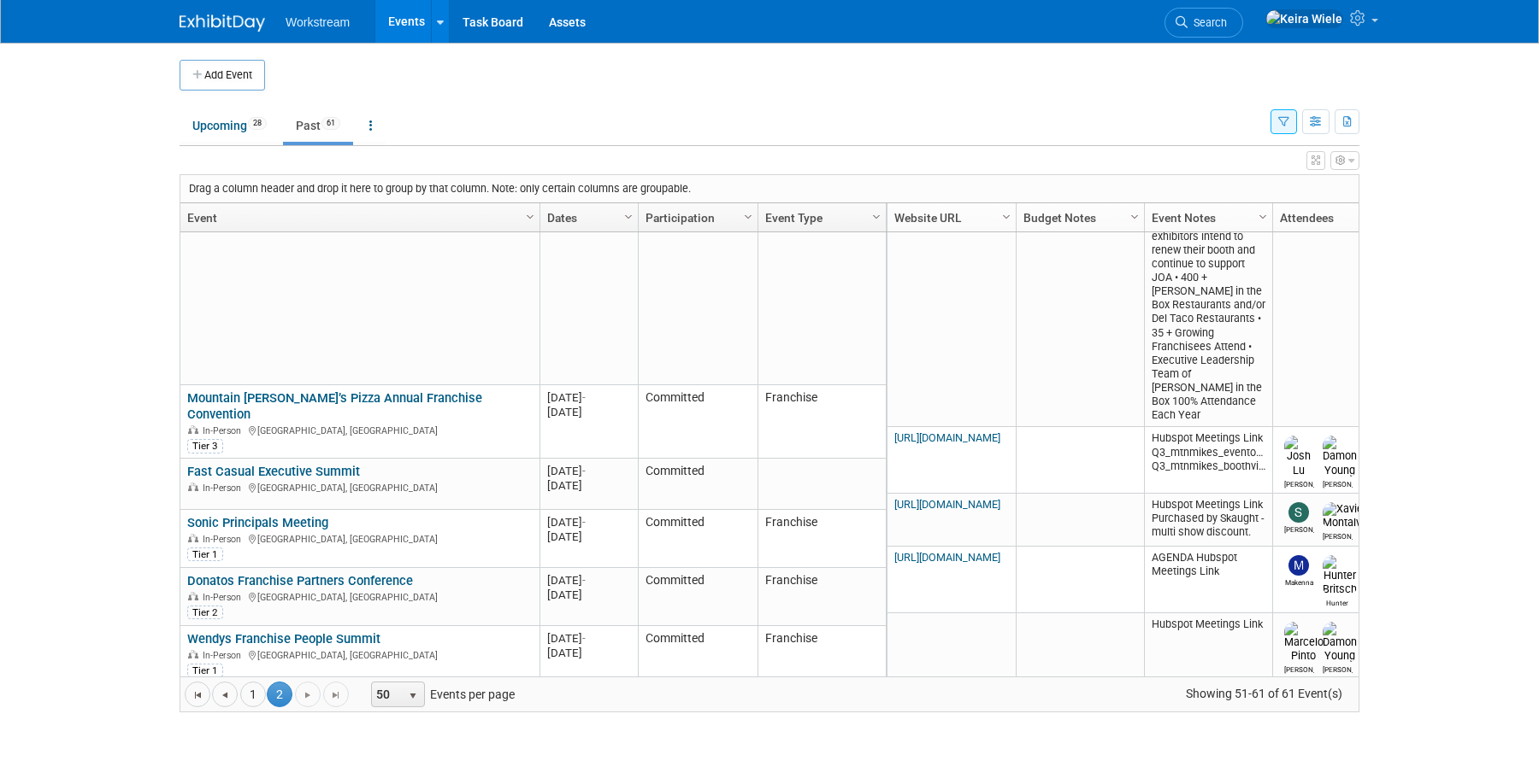
click at [214, 91] on td "Upcoming 28 Past 61 All Events 89 Past and Upcoming Grouped Annually Events gro…" at bounding box center [725, 119] width 1091 height 56
click at [213, 119] on link "Upcoming 28" at bounding box center [229, 126] width 100 height 32
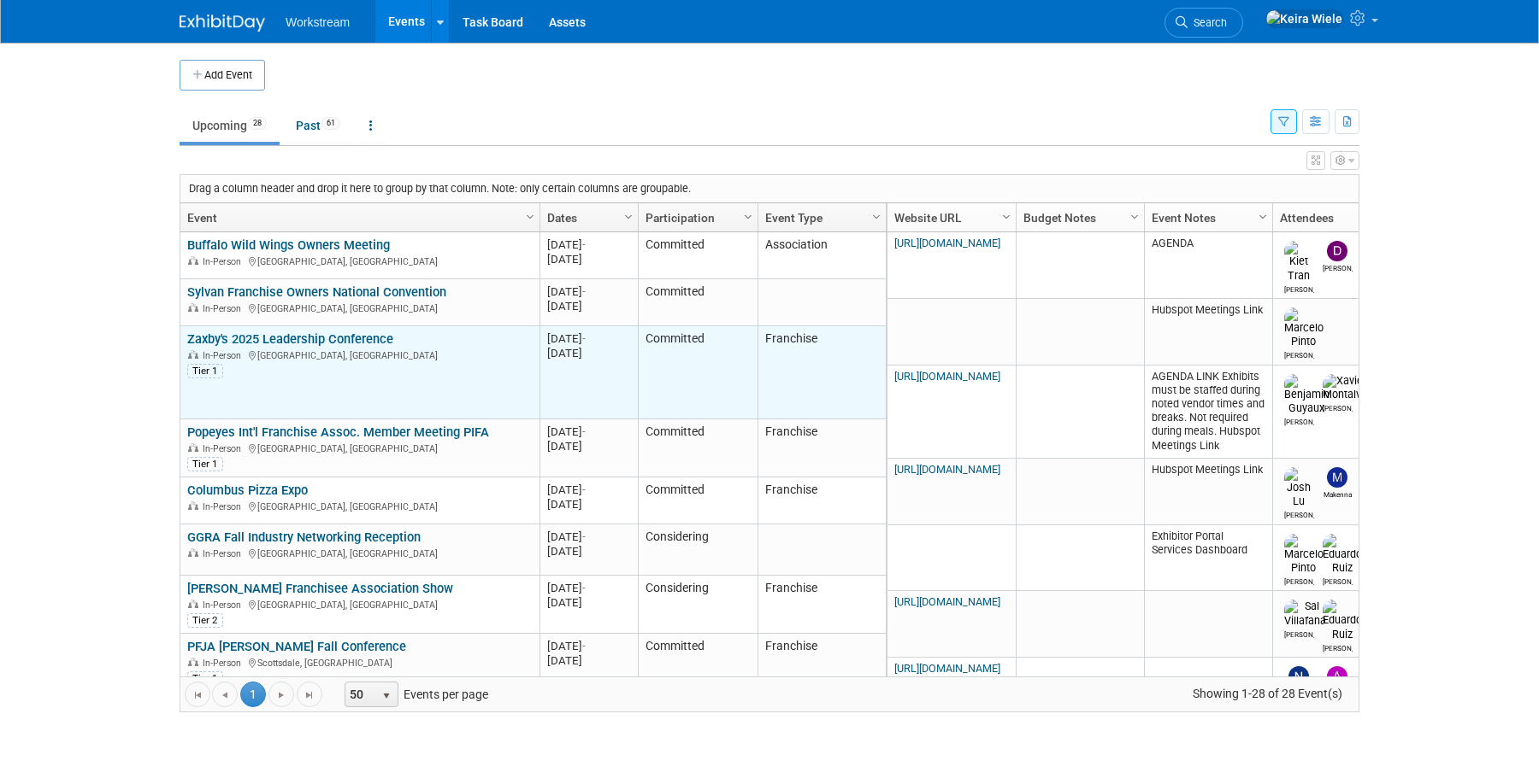
click at [358, 337] on link "Zaxby's 2025 Leadership Conference" at bounding box center [289, 339] width 206 height 15
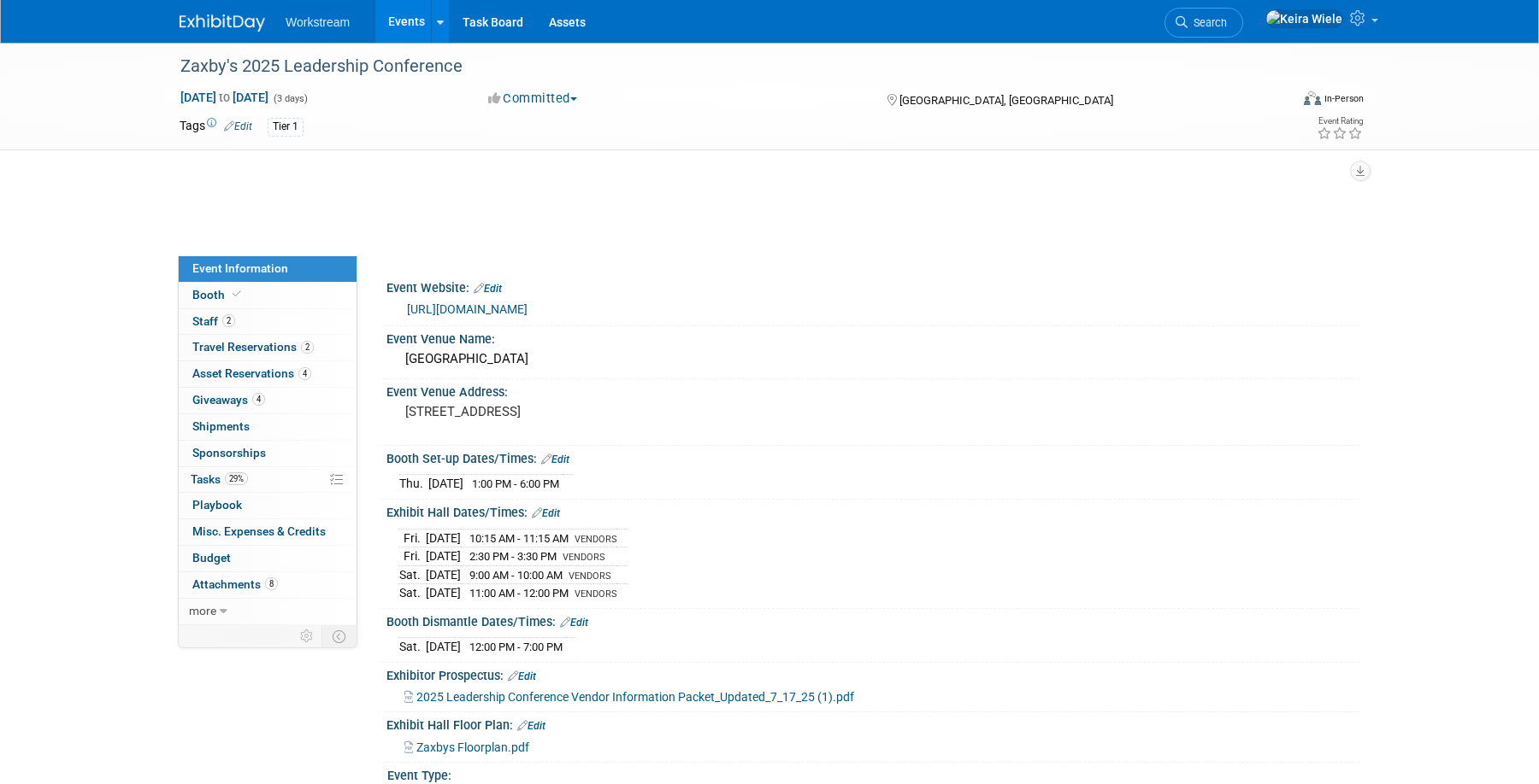
select select "Franchise"
select select "Restaurant"
select select "No"
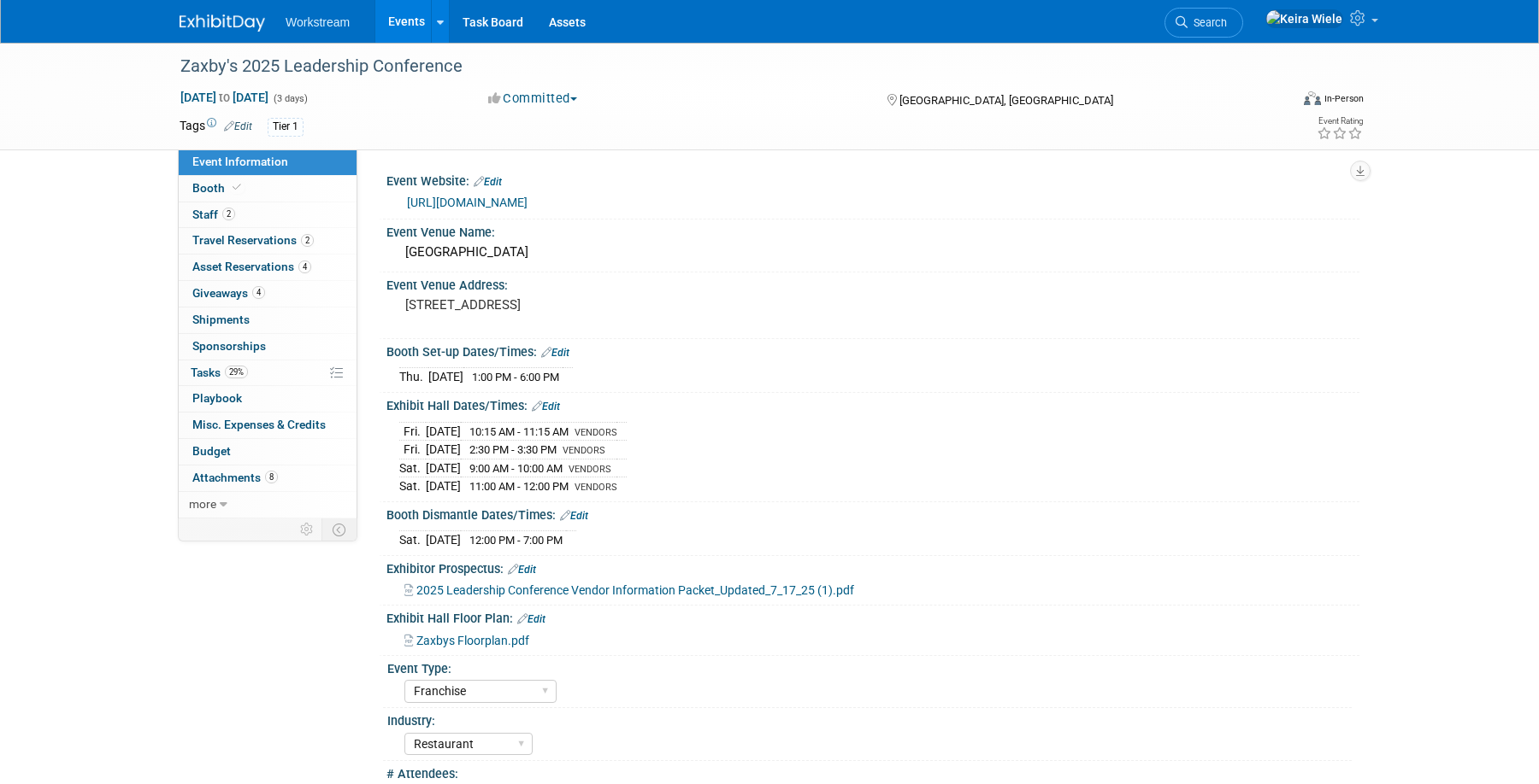
scroll to position [434, 0]
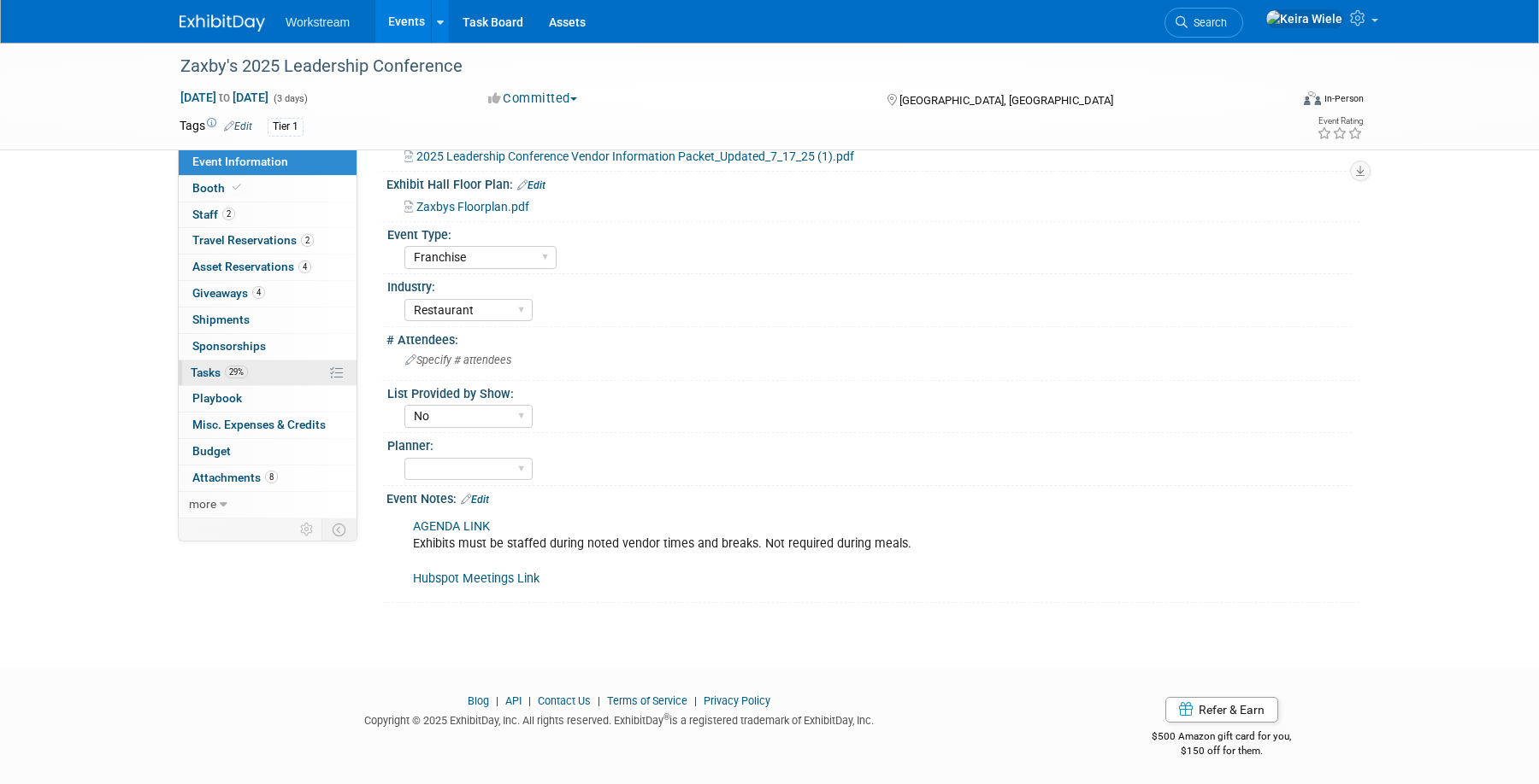
click at [285, 368] on link "29% Tasks 29%" at bounding box center [268, 374] width 178 height 26
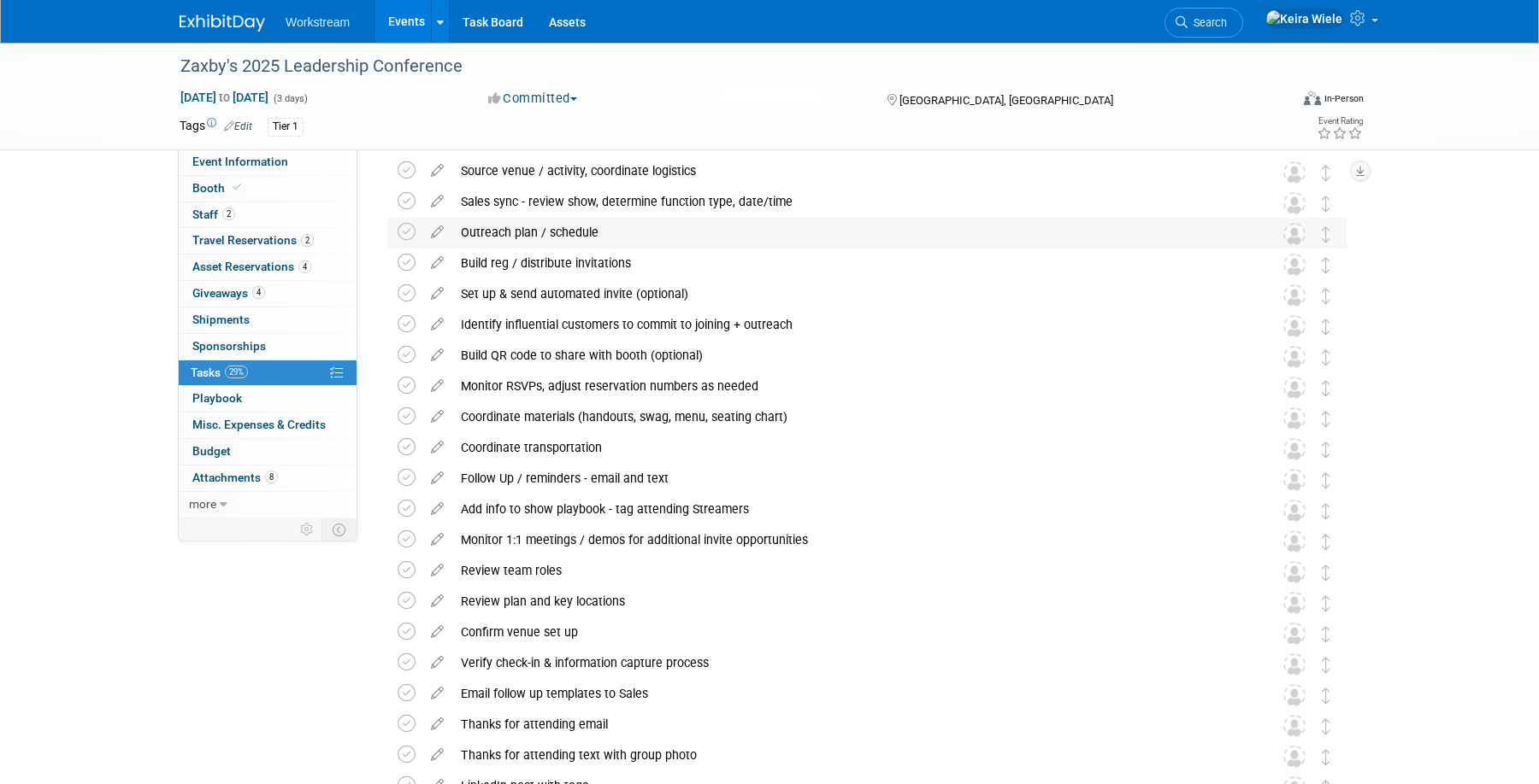
scroll to position [748, 0]
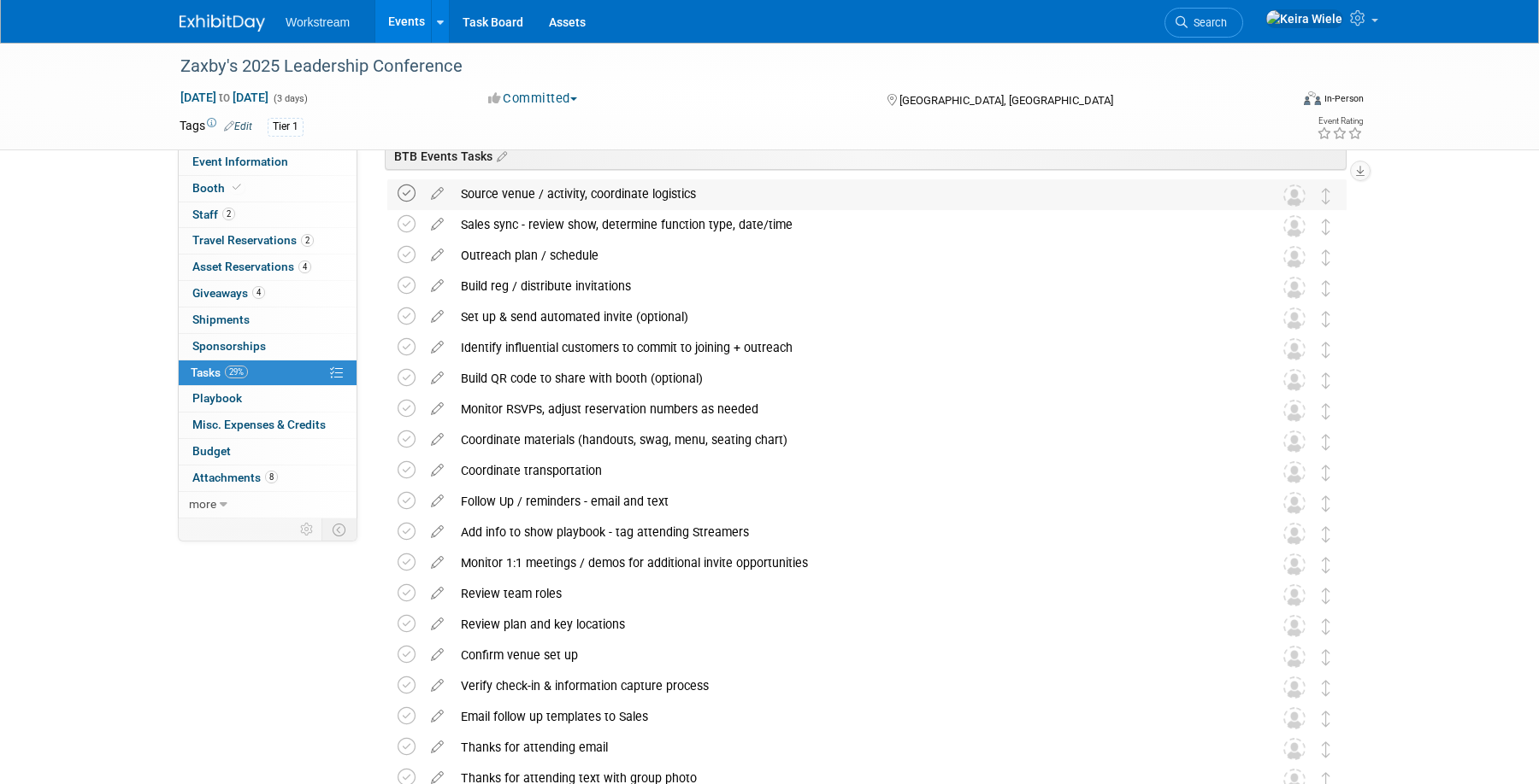
click at [400, 193] on icon at bounding box center [406, 194] width 18 height 18
click at [407, 222] on icon at bounding box center [406, 225] width 18 height 18
click at [411, 257] on icon at bounding box center [406, 255] width 18 height 18
click at [409, 284] on icon at bounding box center [406, 286] width 18 height 18
click at [406, 311] on icon at bounding box center [406, 317] width 18 height 18
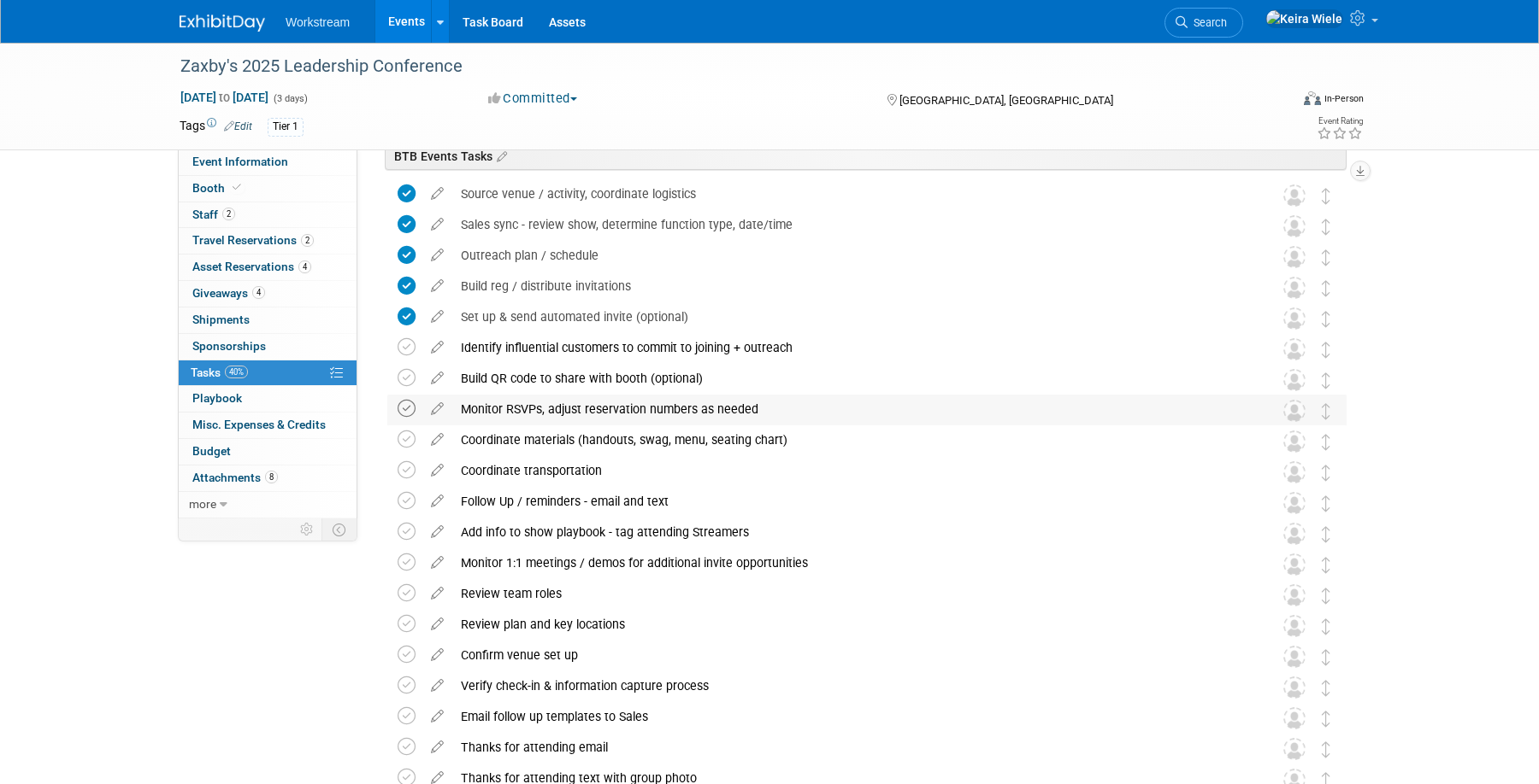
click at [407, 407] on icon at bounding box center [406, 409] width 18 height 18
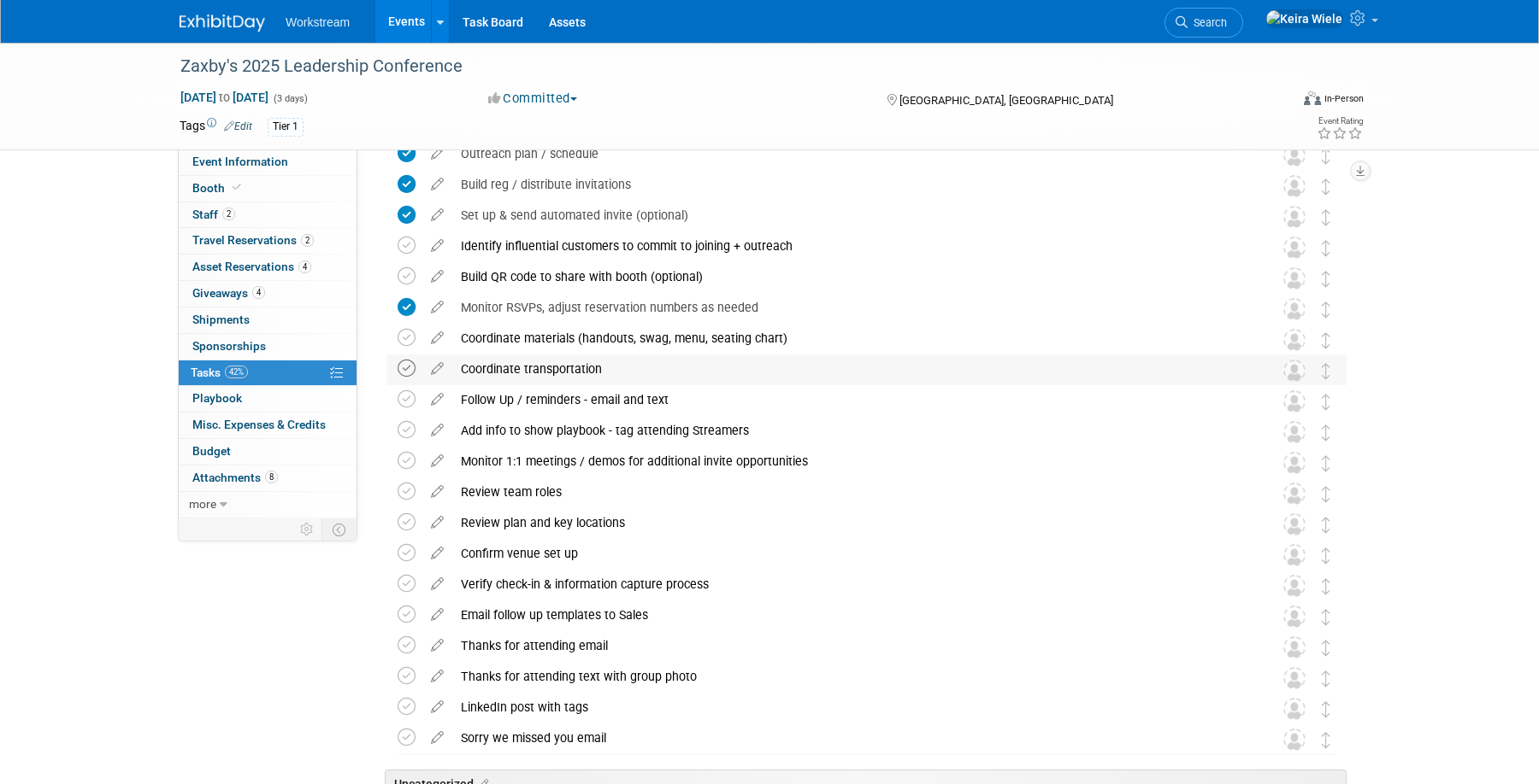
scroll to position [878, 0]
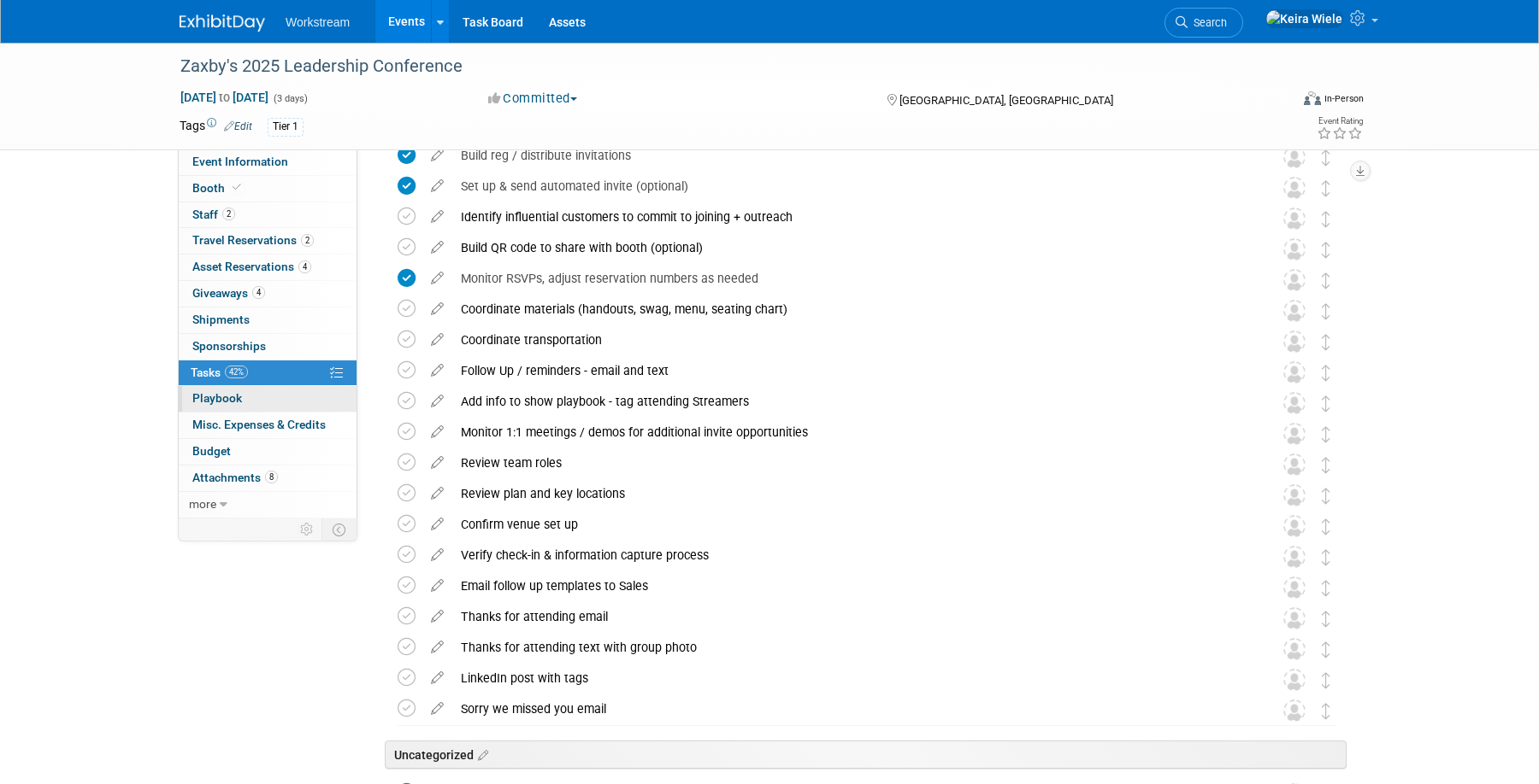
click at [308, 410] on link "0 Playbook 0" at bounding box center [268, 399] width 178 height 26
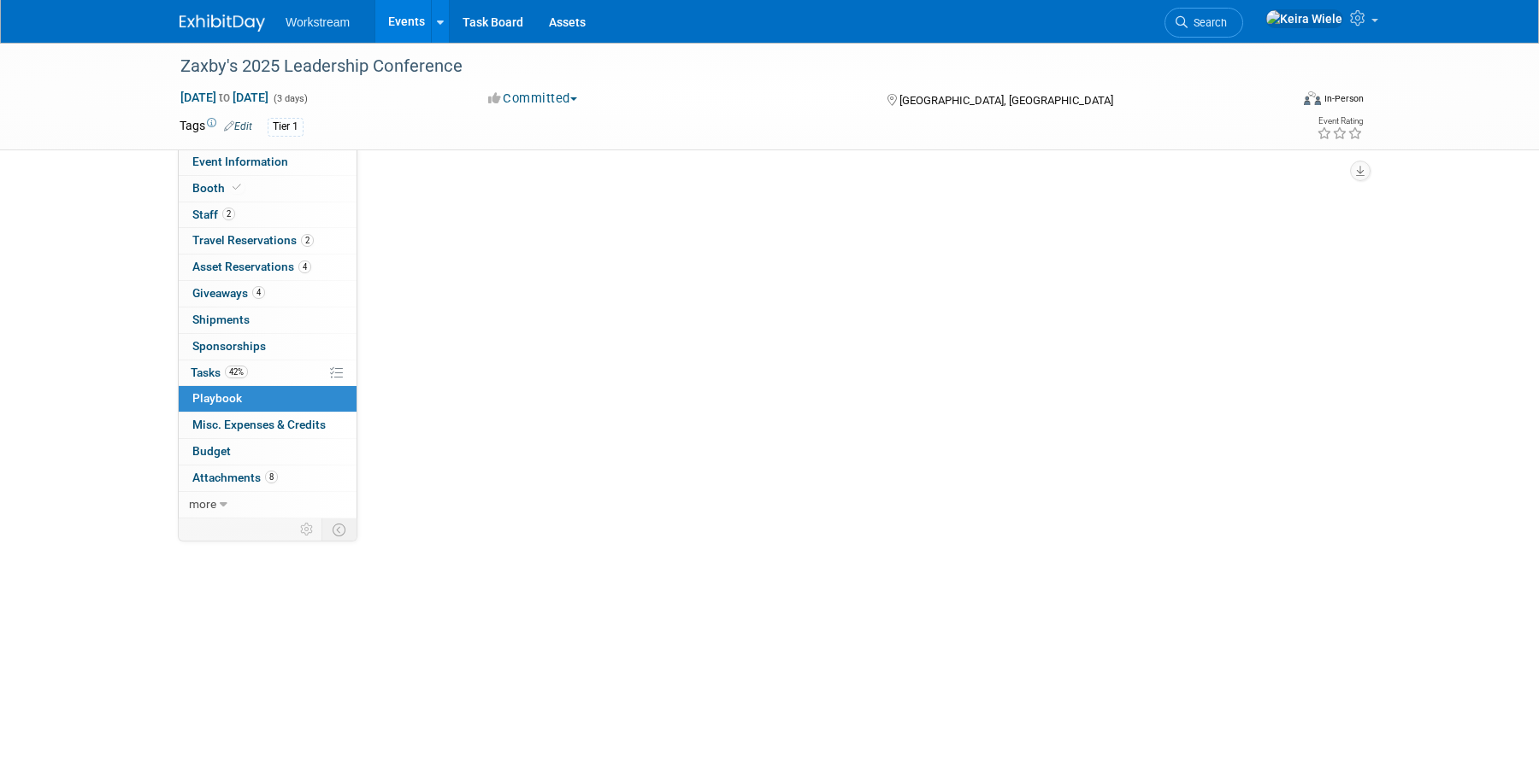
scroll to position [0, 0]
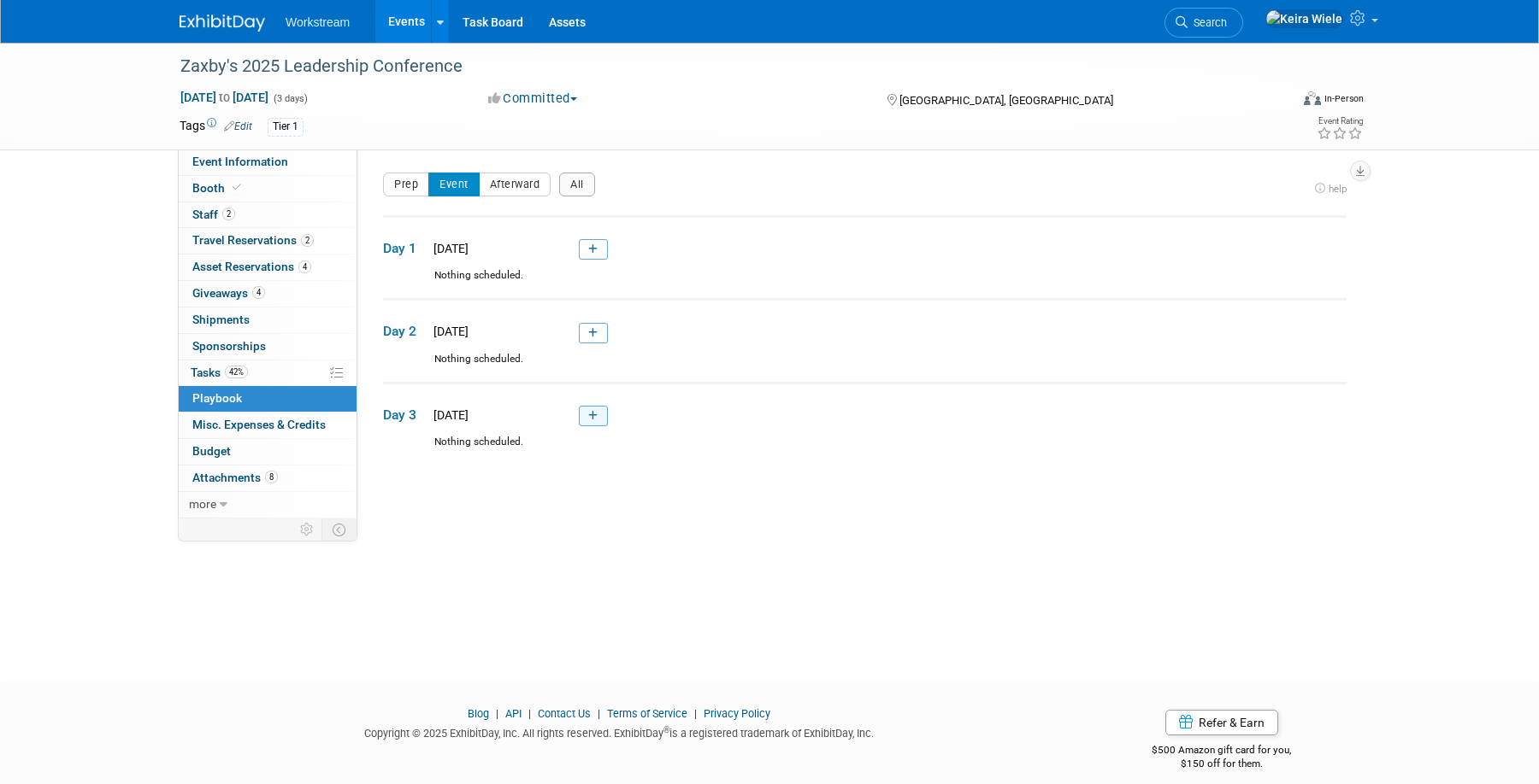
click at [602, 417] on link at bounding box center [593, 416] width 29 height 21
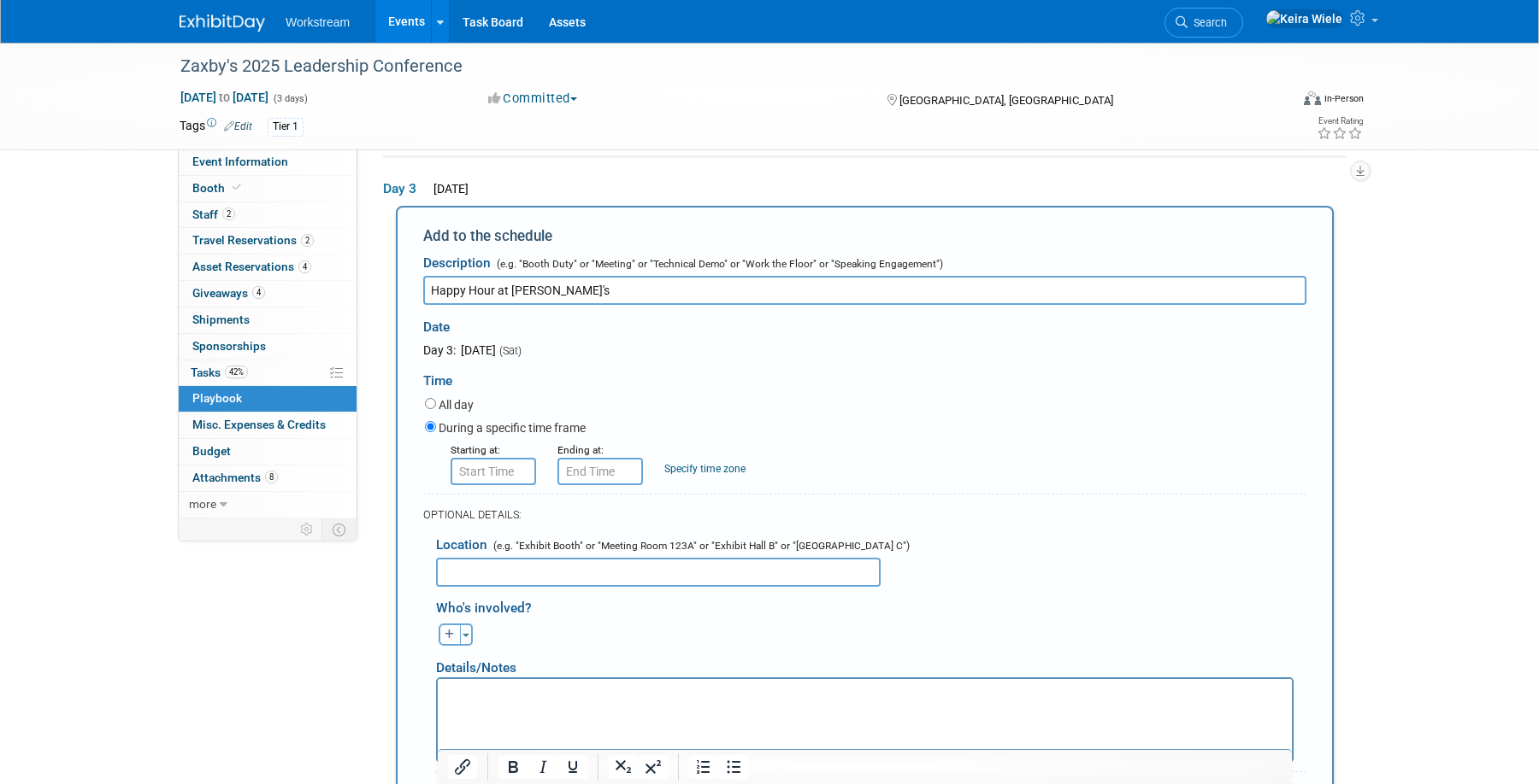
type input "Happy Hour at Hula's"
click at [472, 471] on input "8:00 AM" at bounding box center [492, 471] width 85 height 27
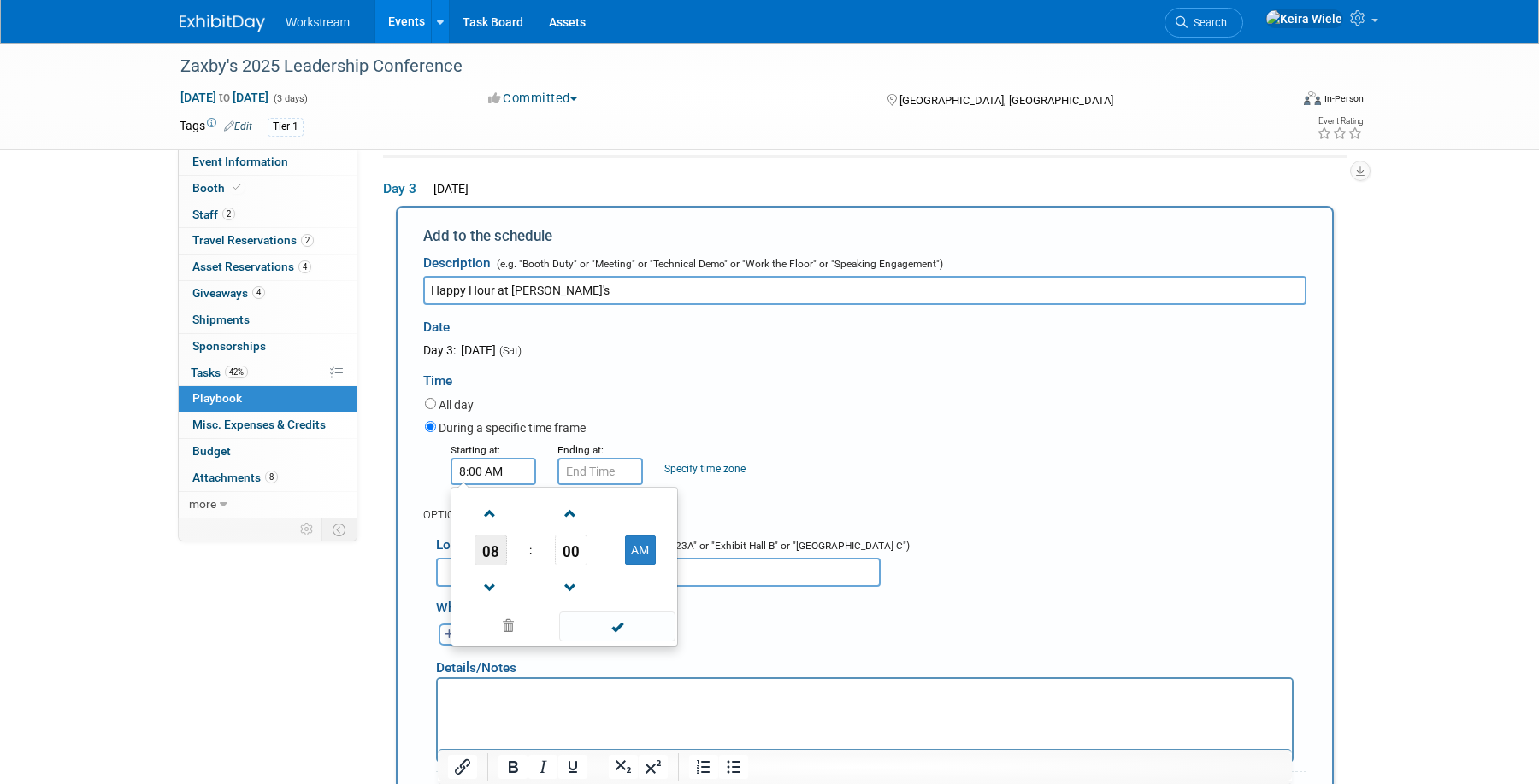
click at [492, 550] on span "08" at bounding box center [491, 551] width 32 height 31
click at [492, 550] on td "04" at bounding box center [482, 559] width 55 height 46
click at [642, 551] on button "AM" at bounding box center [641, 551] width 31 height 29
type input "4:00 PM"
click at [618, 477] on input "4:00 PM" at bounding box center [599, 471] width 85 height 27
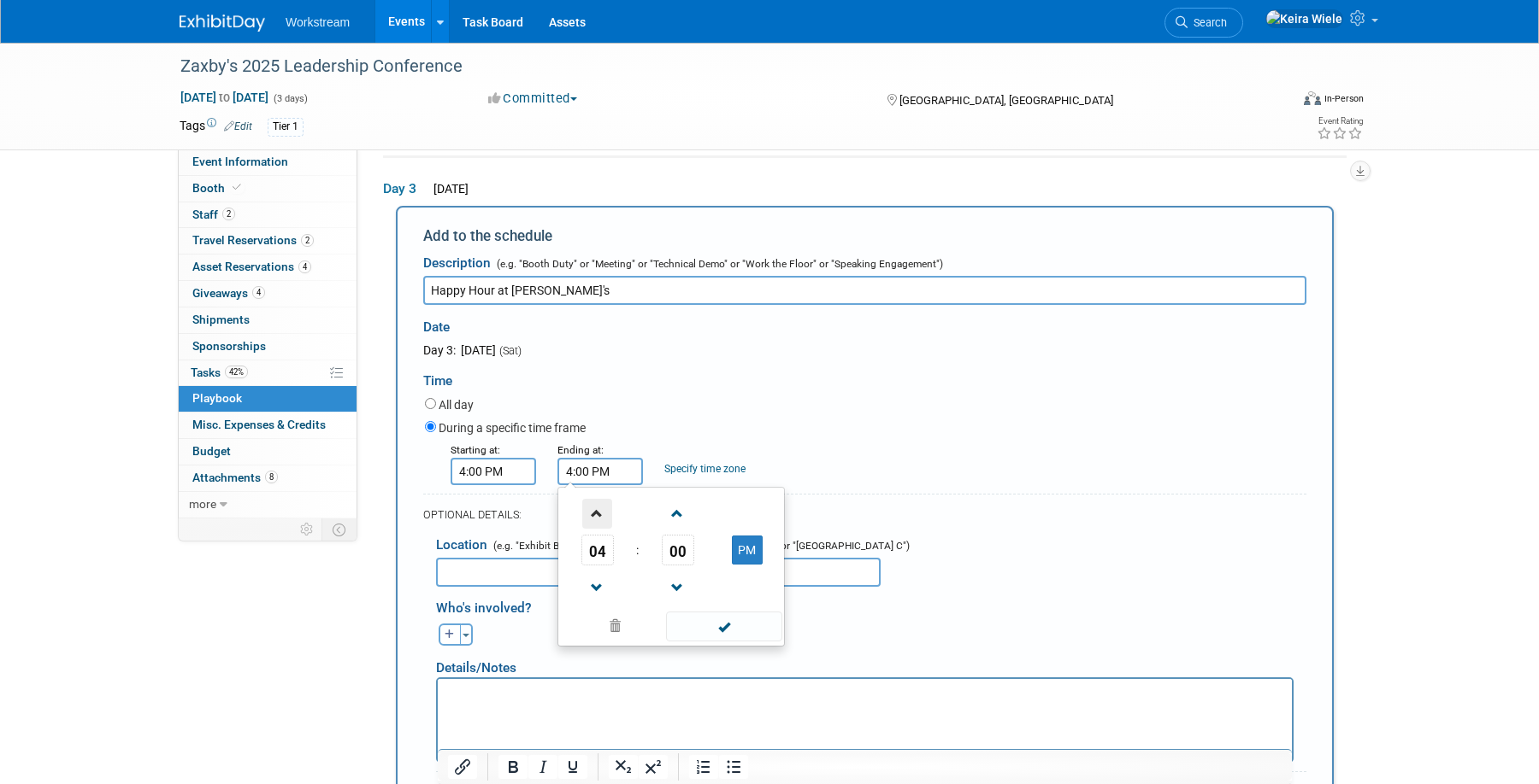
click at [604, 524] on span at bounding box center [597, 514] width 30 height 30
type input "6:00 PM"
click at [708, 629] on span at bounding box center [723, 626] width 115 height 30
click at [691, 583] on input "text" at bounding box center [658, 572] width 445 height 29
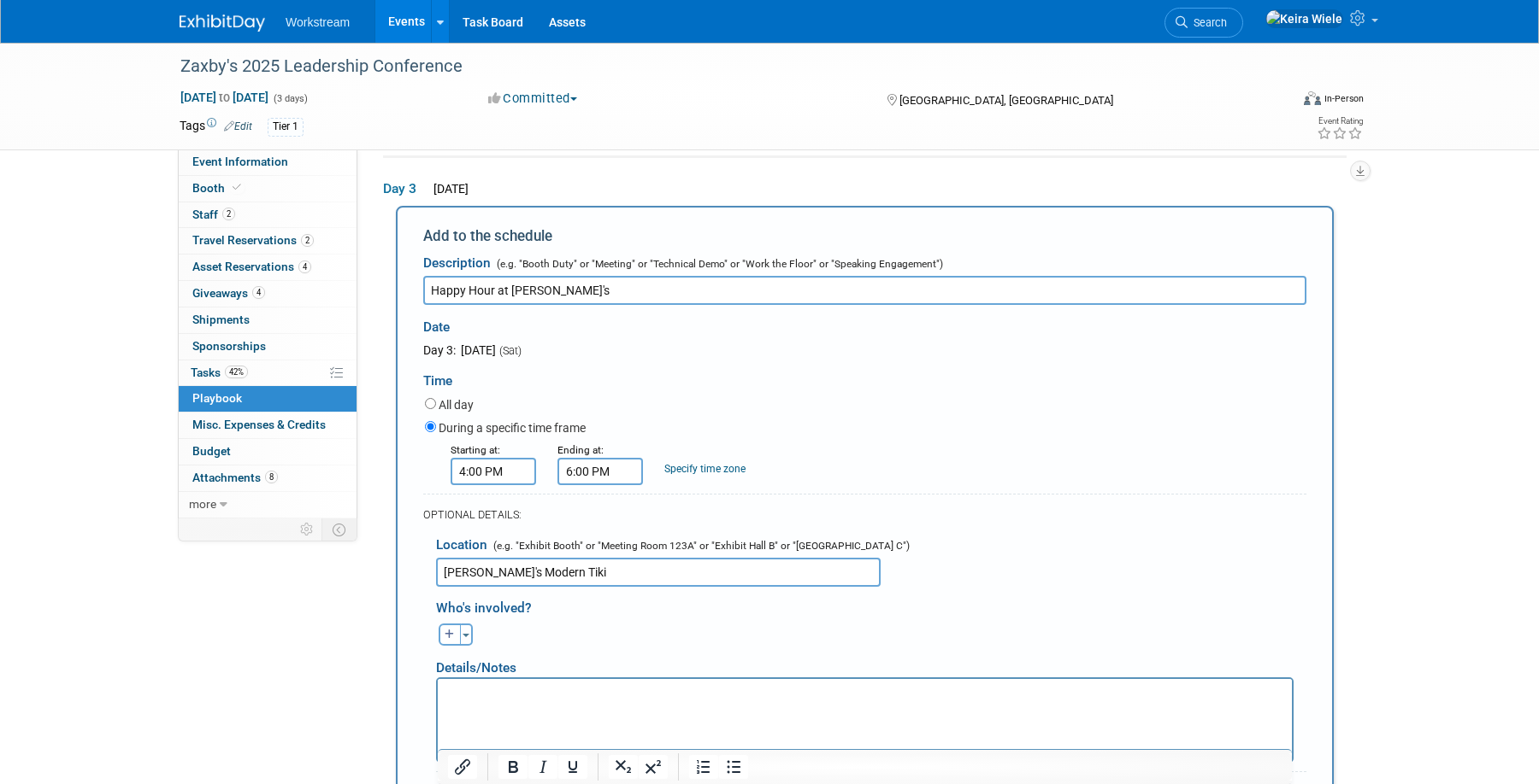
type input "Hula's Modern Tiki"
click at [678, 629] on div "Andrew remove Andrew remove Annabelle remove remove remove remove" at bounding box center [871, 632] width 896 height 26
click at [449, 630] on icon "button" at bounding box center [449, 634] width 10 height 10
select select
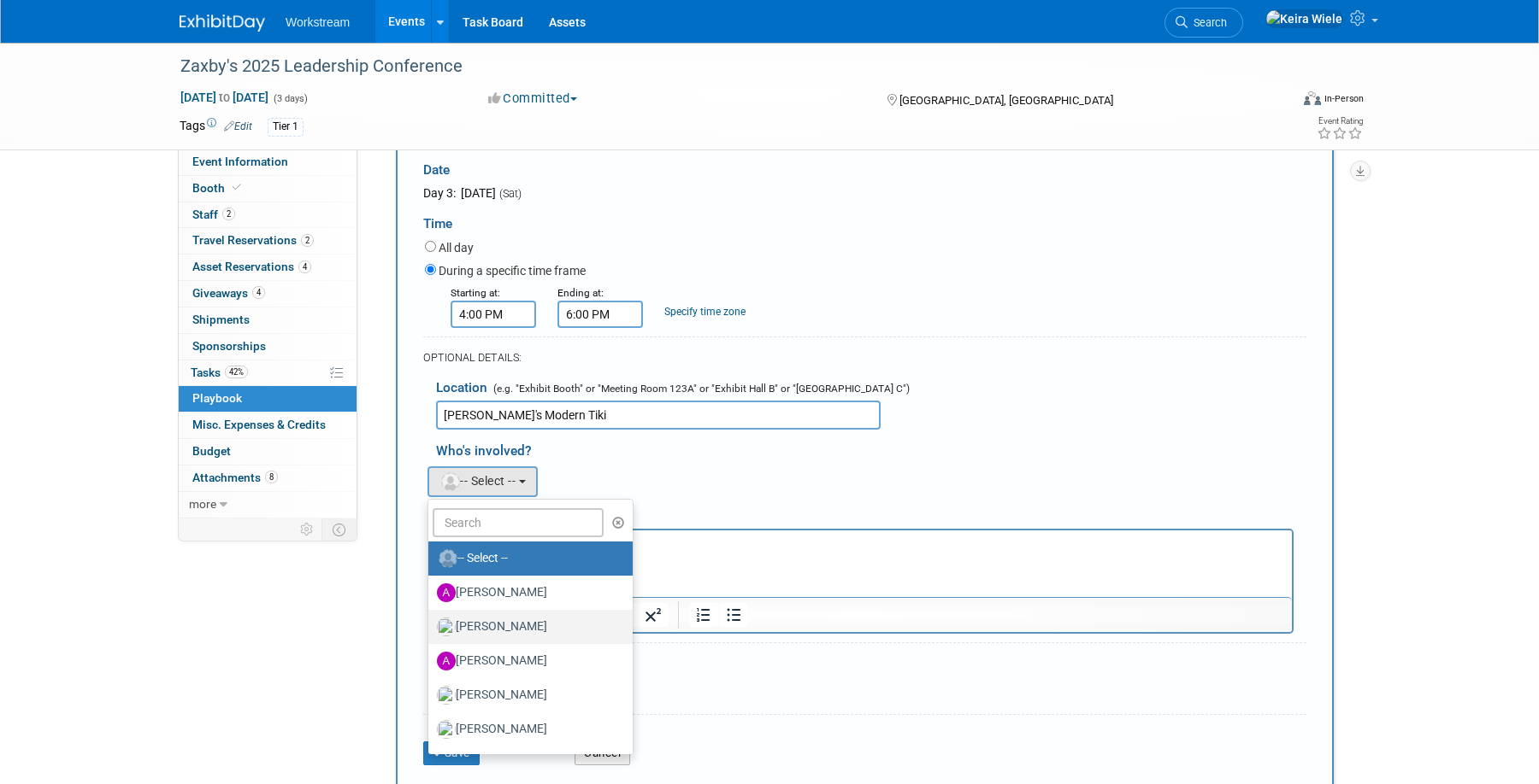
scroll to position [383, 0]
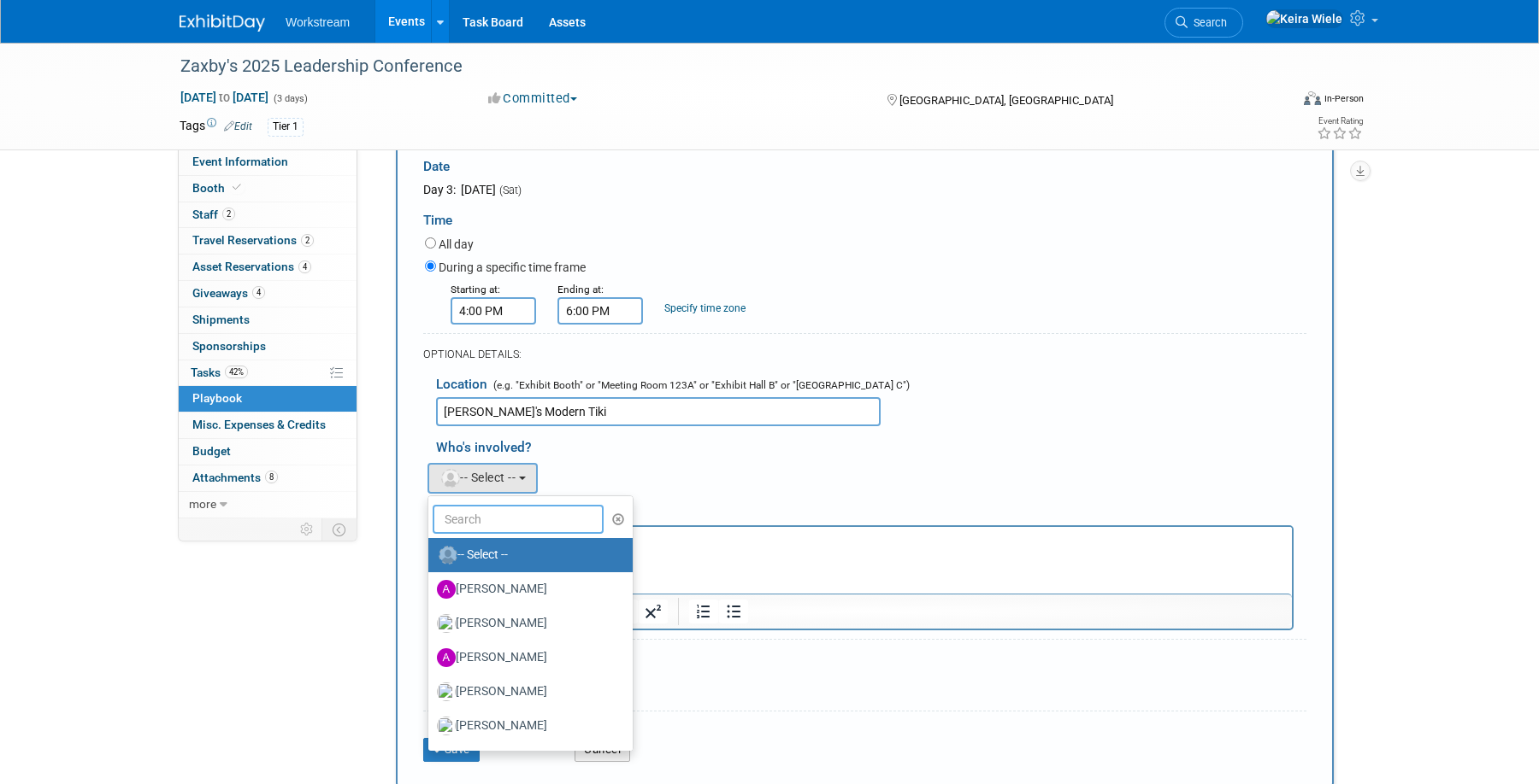
click at [509, 515] on input "text" at bounding box center [517, 519] width 171 height 29
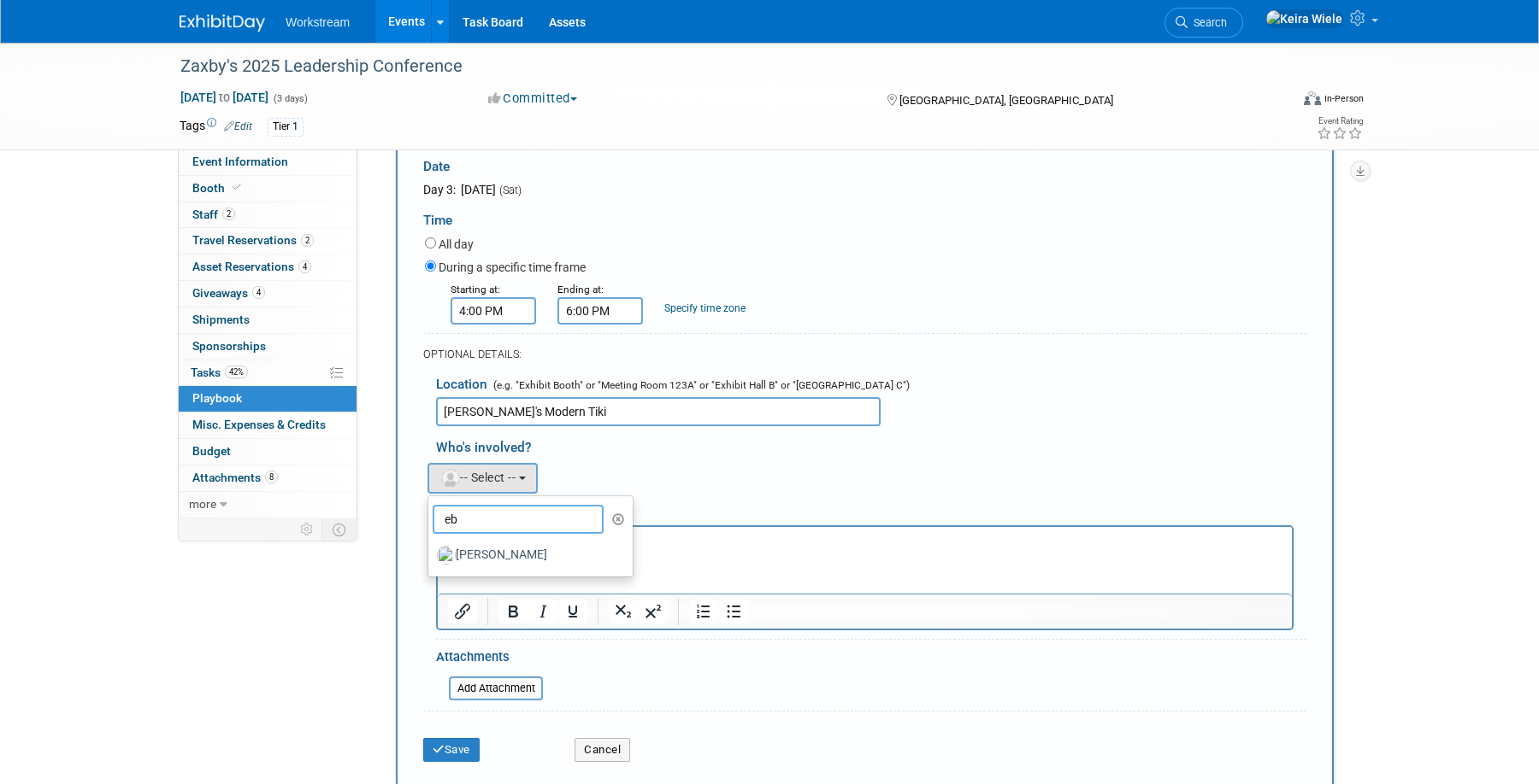
type input "e"
type input "ben"
click at [525, 556] on label "Benjamin Guyaux" at bounding box center [526, 555] width 179 height 27
click at [431, 556] on input "Benjamin Guyaux" at bounding box center [425, 553] width 11 height 11
select select "aa98ff20-d9d0-416d-9912-b0641292e9fe"
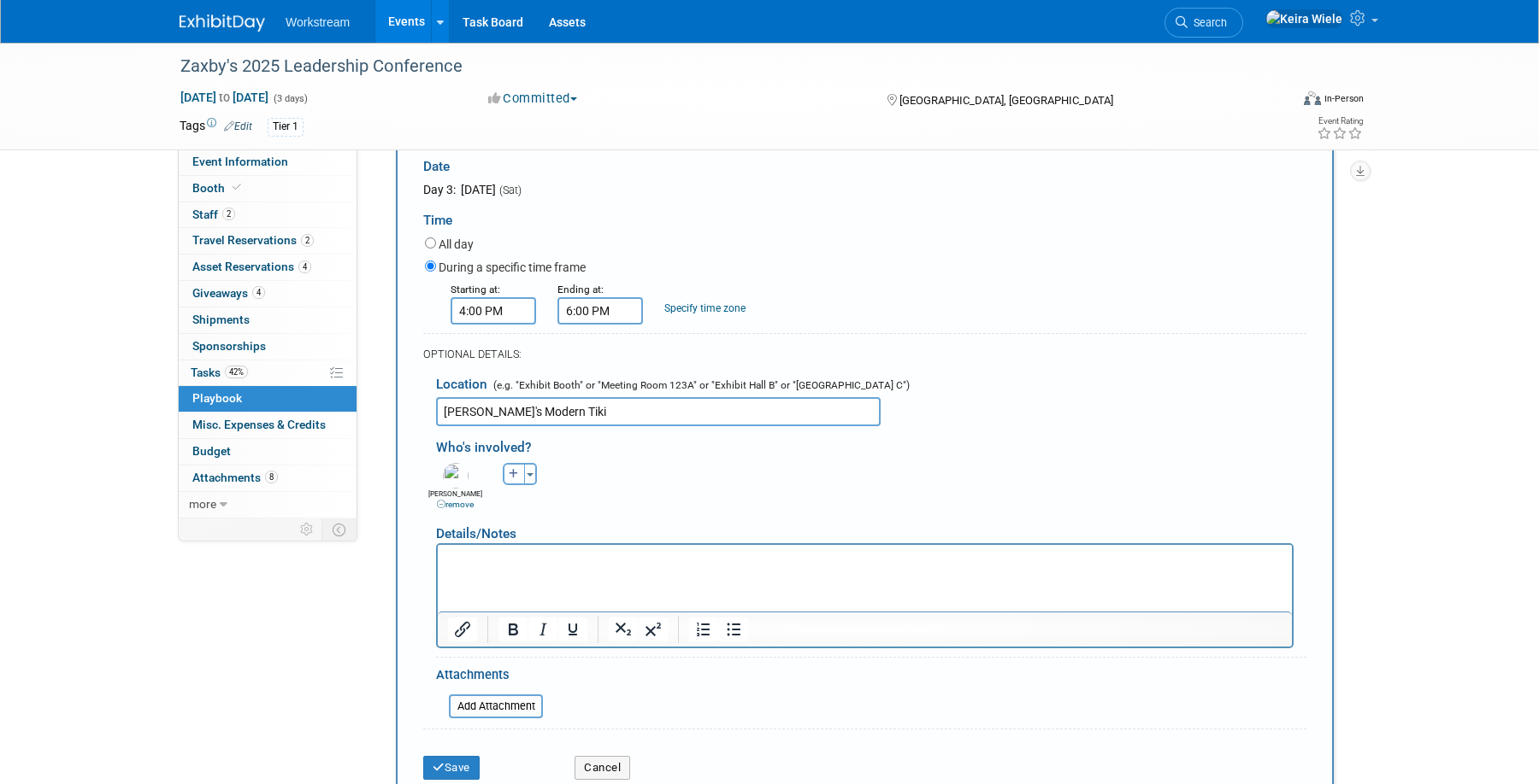
click at [507, 473] on button "button" at bounding box center [513, 474] width 22 height 22
select select
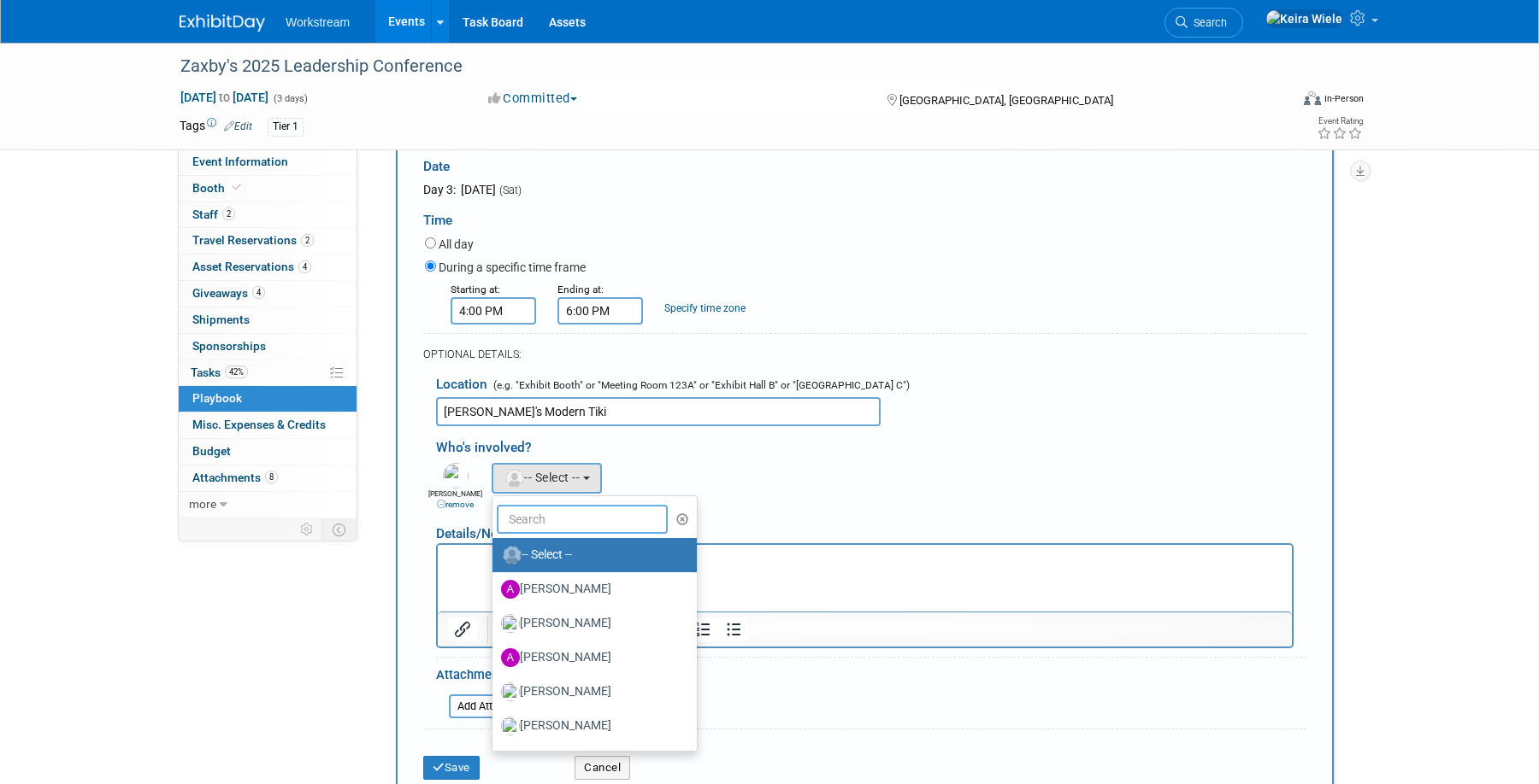
click at [537, 533] on input "text" at bounding box center [582, 519] width 171 height 29
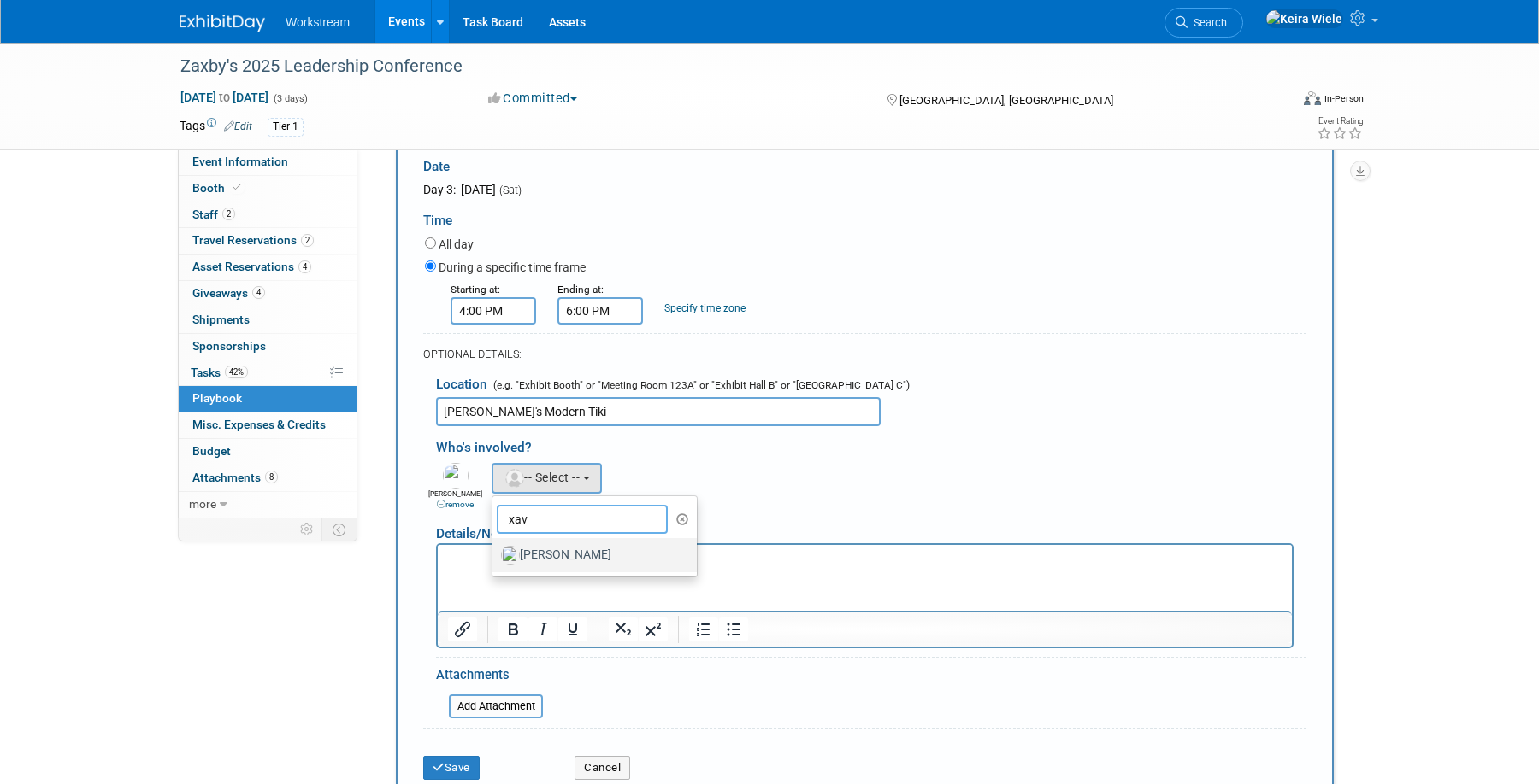
type input "xav"
click at [554, 556] on label "Xavier Montalvo" at bounding box center [590, 555] width 179 height 27
click at [495, 556] on input "Xavier Montalvo" at bounding box center [490, 553] width 11 height 11
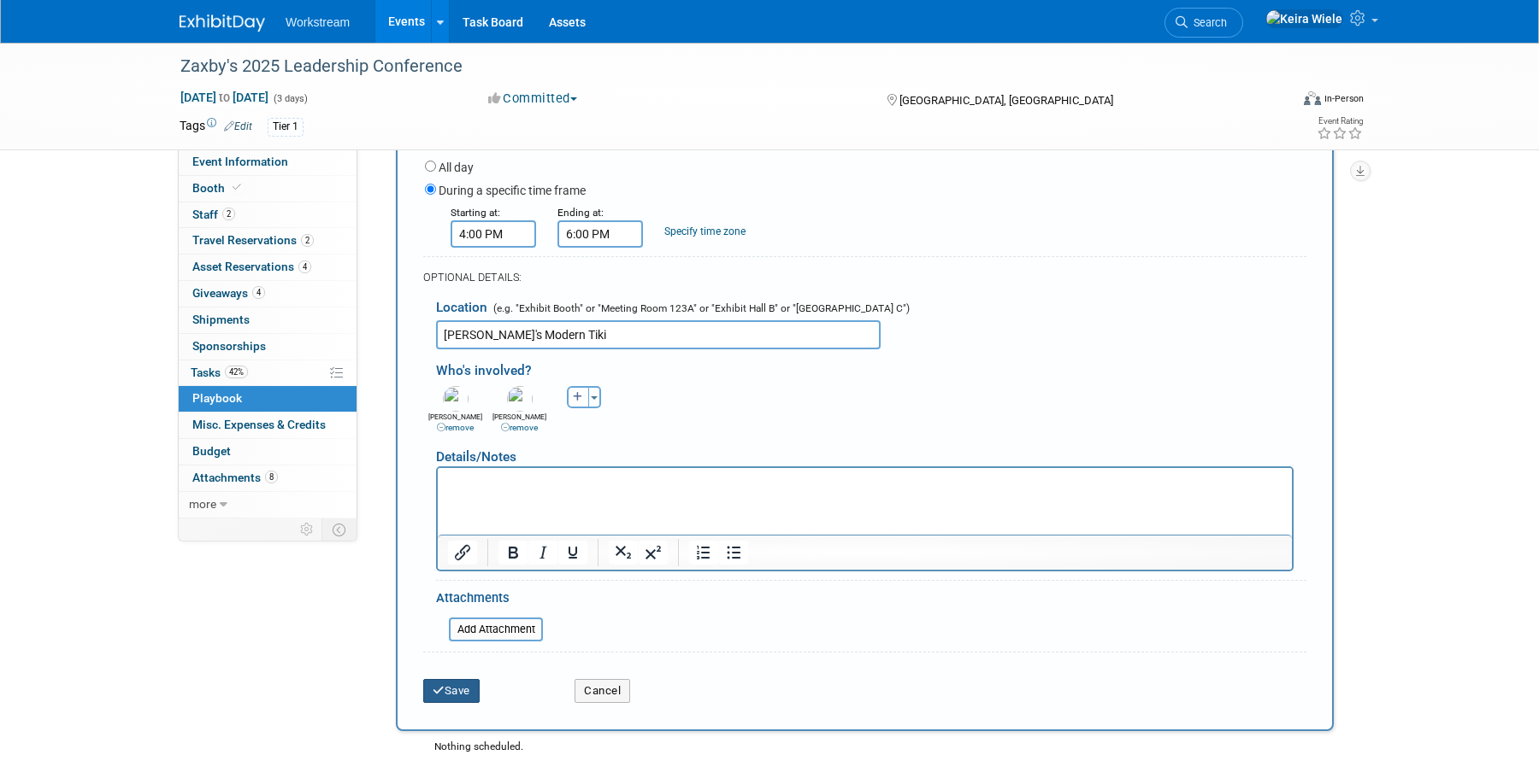
click at [463, 693] on button "Save" at bounding box center [451, 691] width 57 height 24
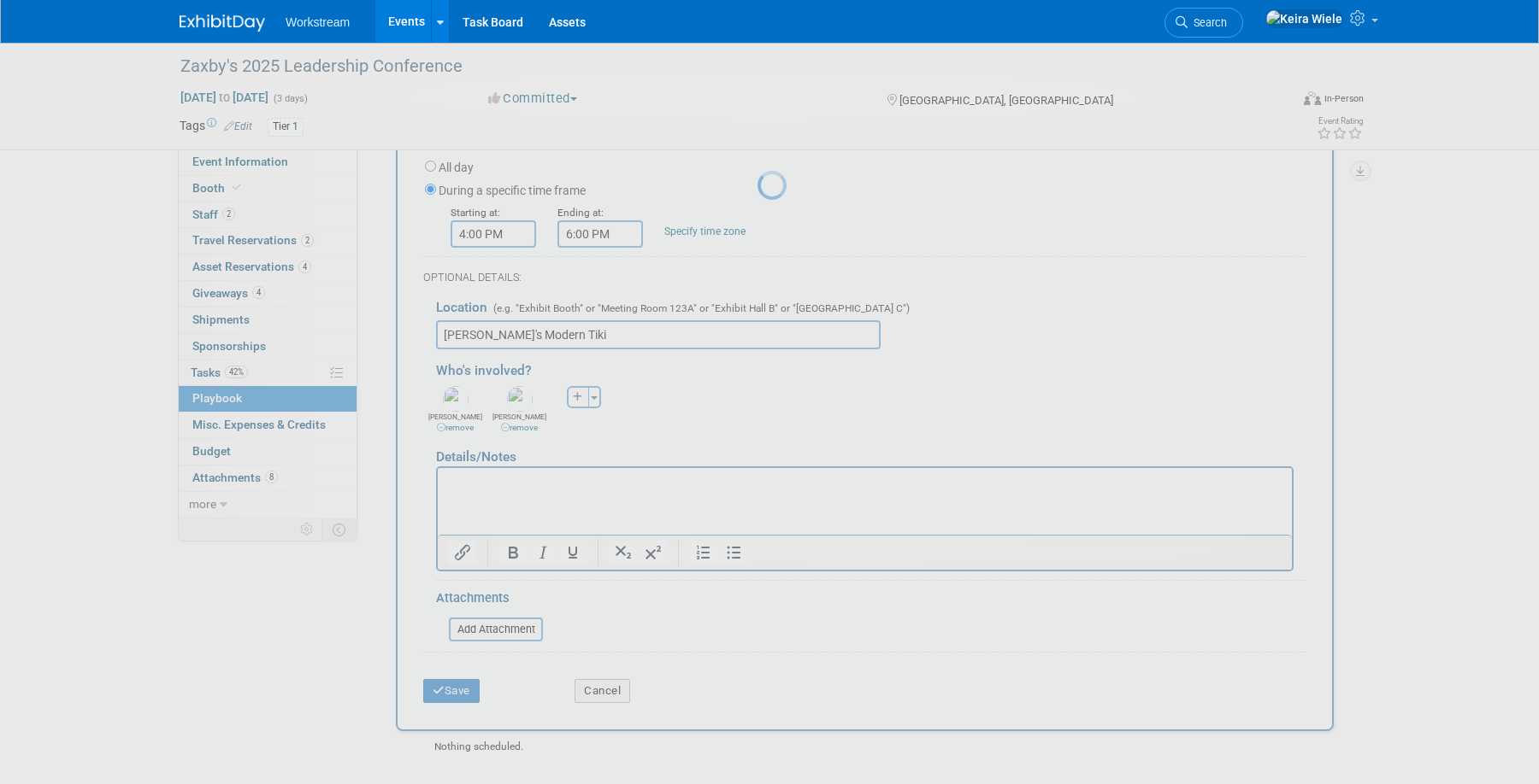
scroll to position [16, 0]
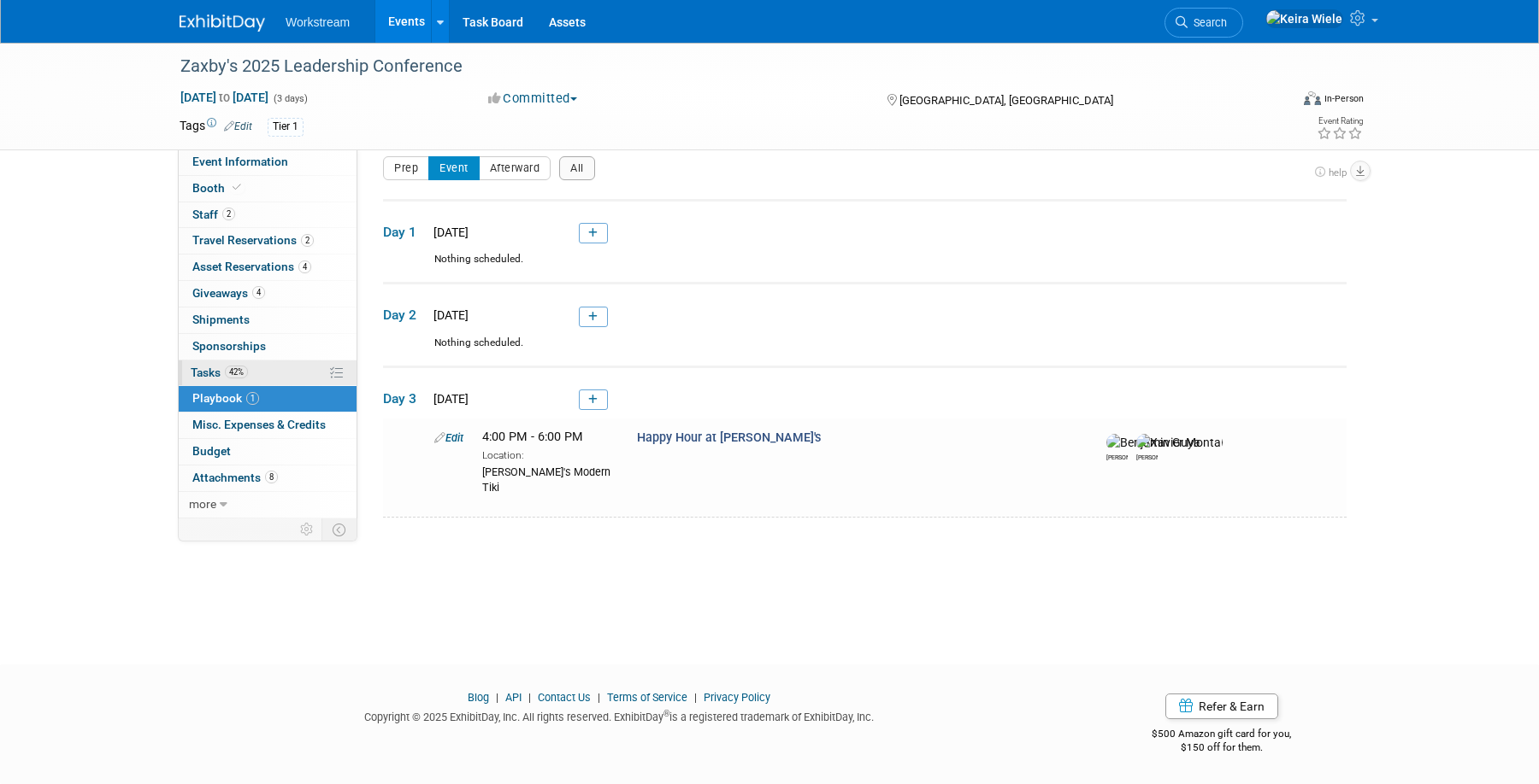
click at [243, 366] on span "42%" at bounding box center [236, 372] width 23 height 13
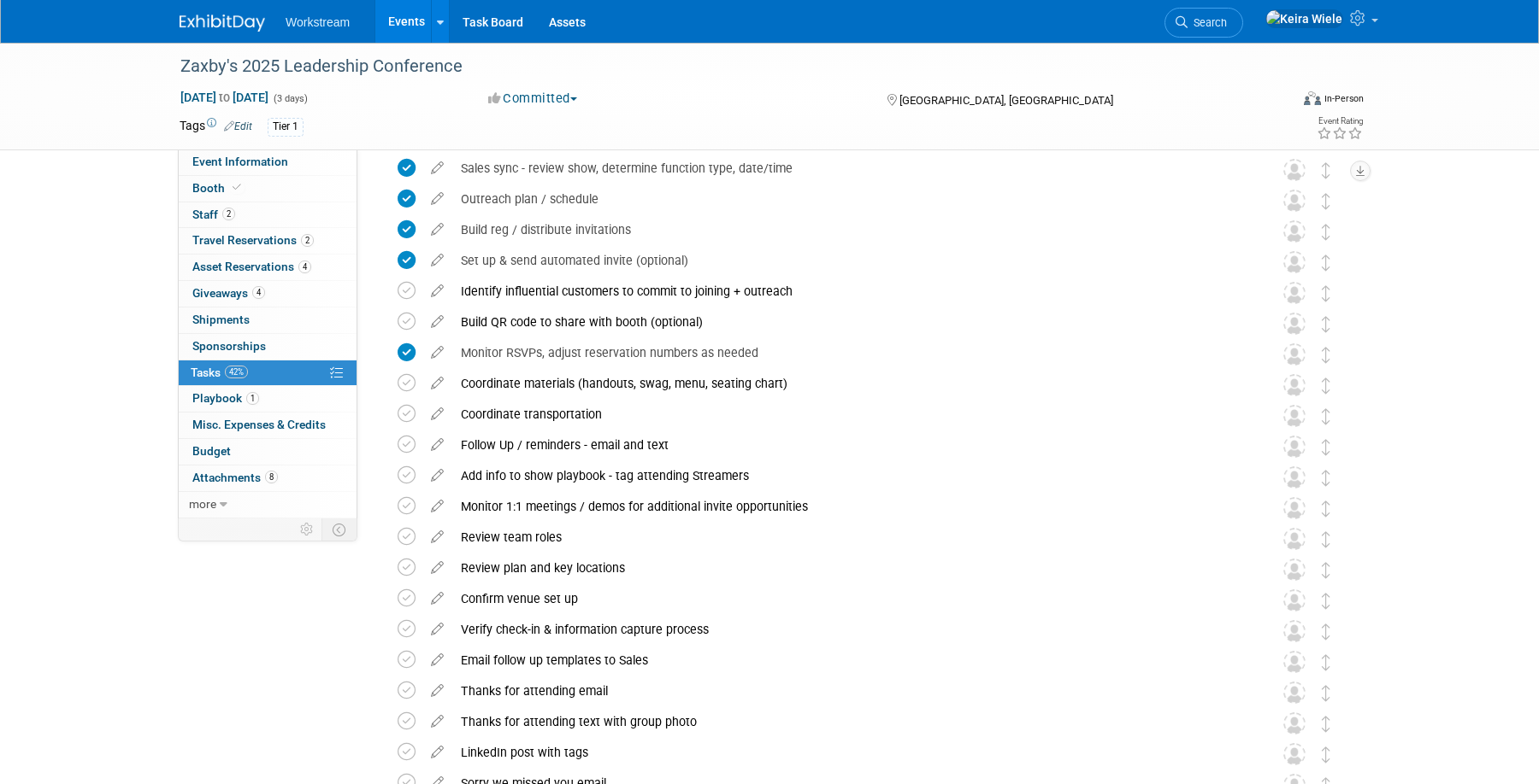
scroll to position [830, 0]
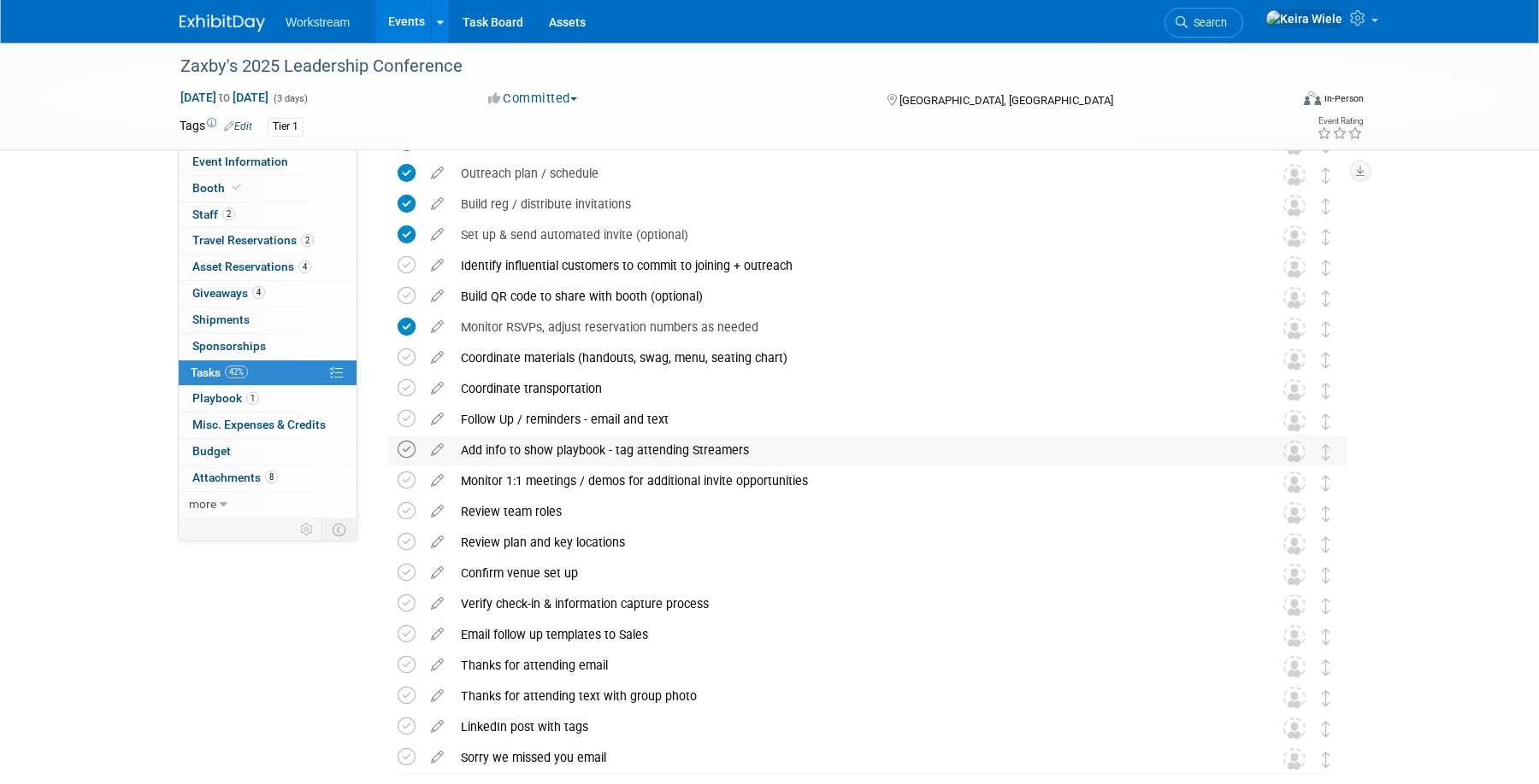
click at [412, 453] on icon at bounding box center [406, 450] width 18 height 18
click at [407, 504] on icon at bounding box center [406, 511] width 18 height 18
click at [405, 538] on icon at bounding box center [406, 542] width 18 height 18
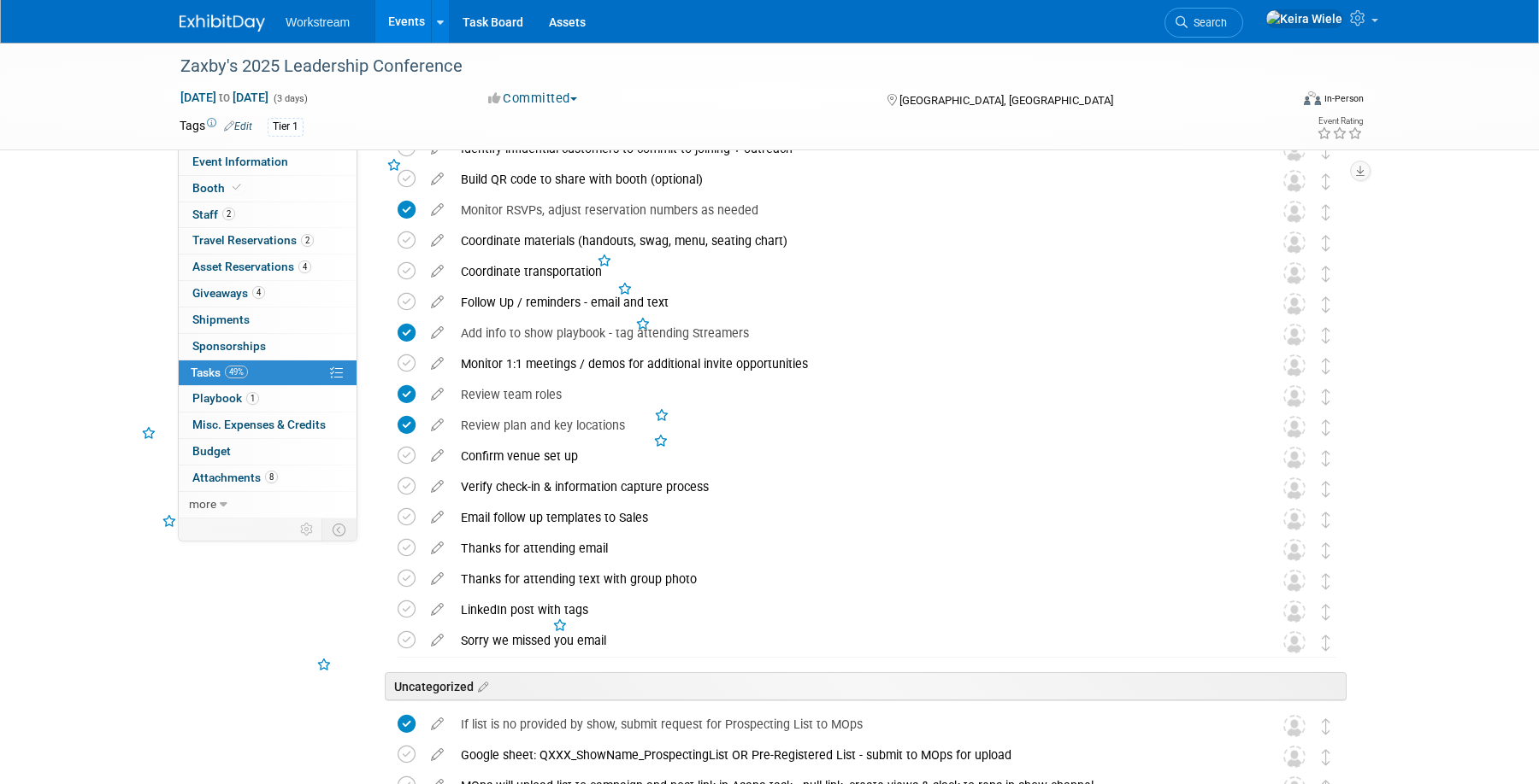
scroll to position [947, 0]
click at [415, 460] on icon at bounding box center [406, 455] width 18 height 18
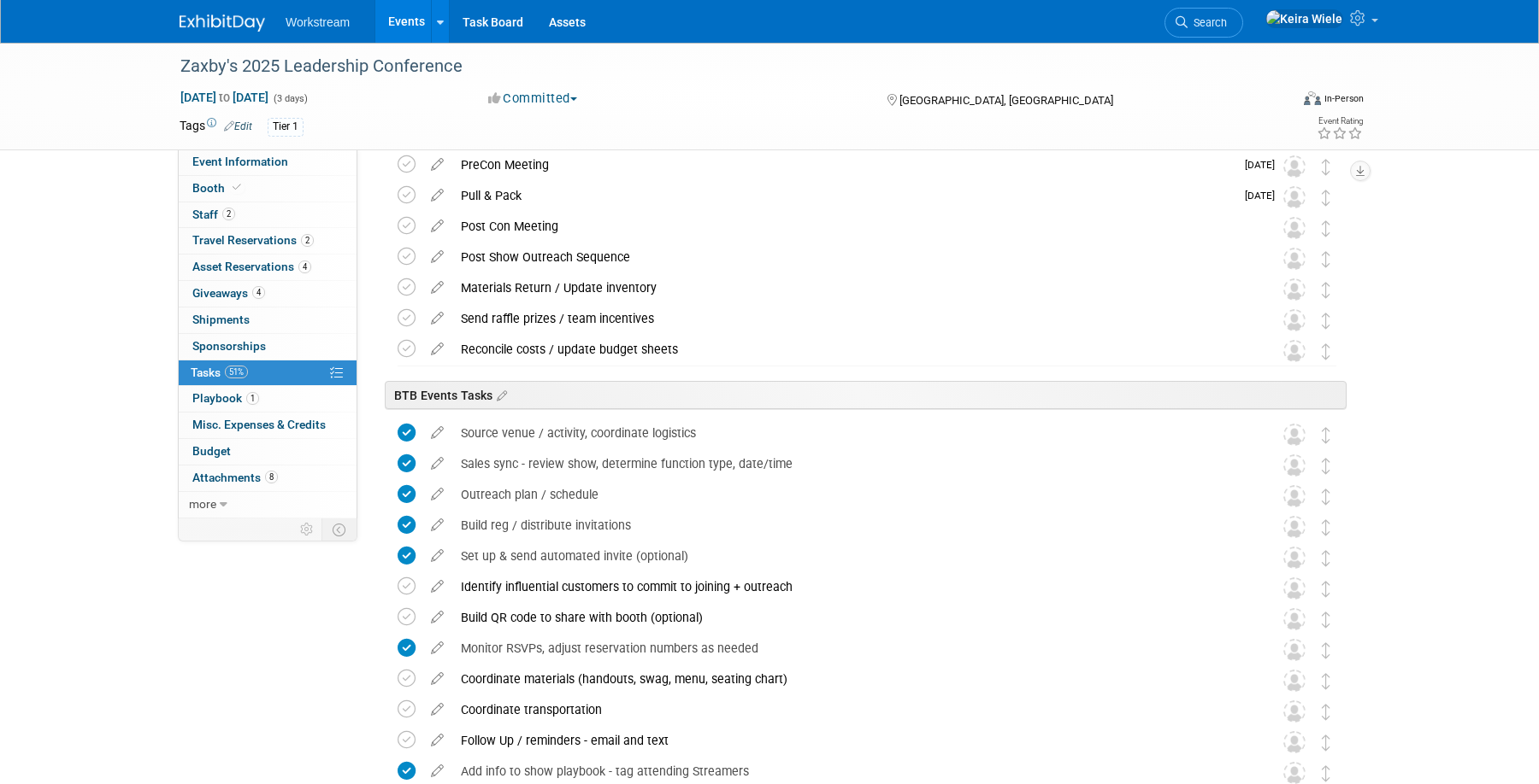
scroll to position [0, 0]
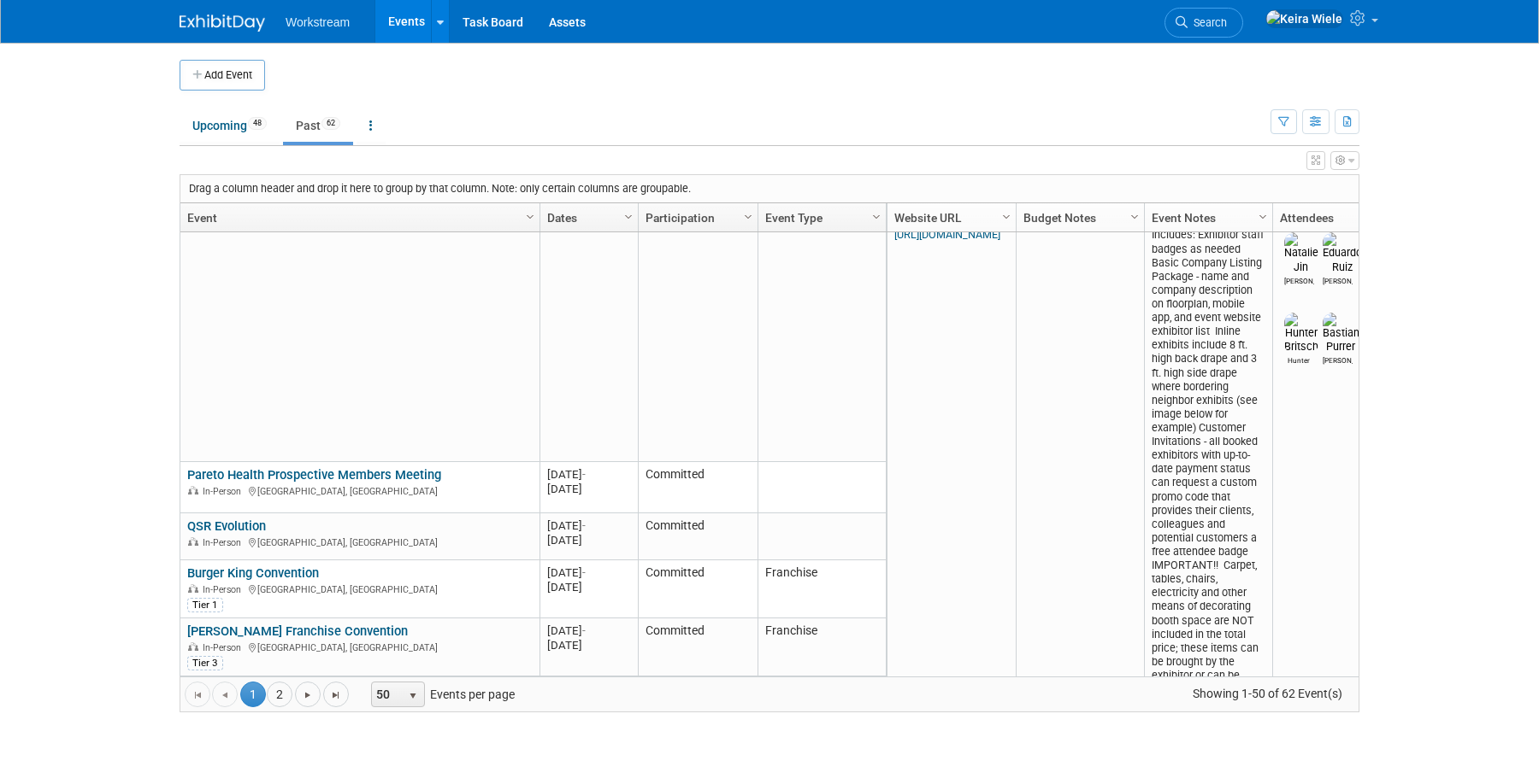
scroll to position [2696, 0]
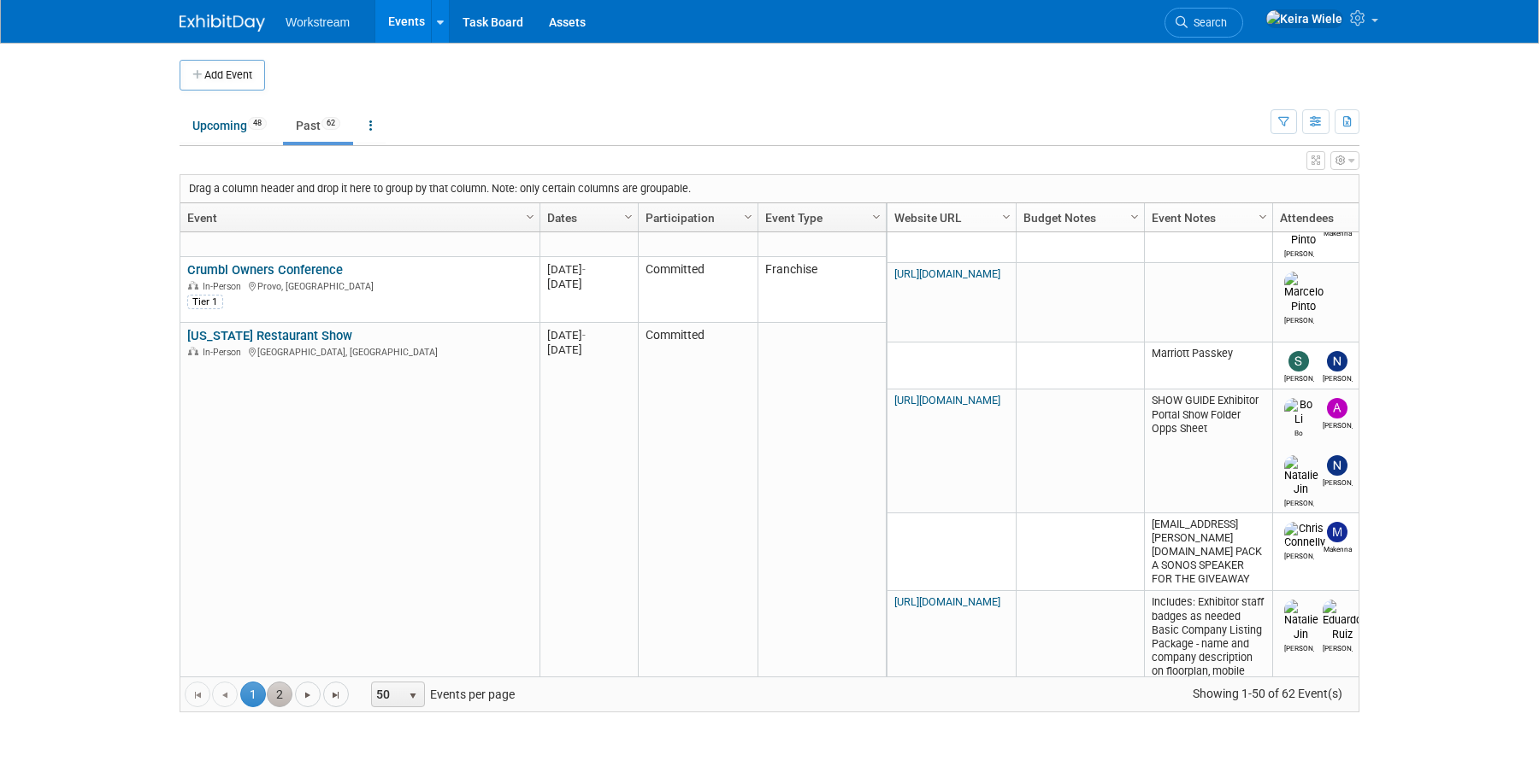
click at [276, 691] on link "2" at bounding box center [279, 694] width 26 height 26
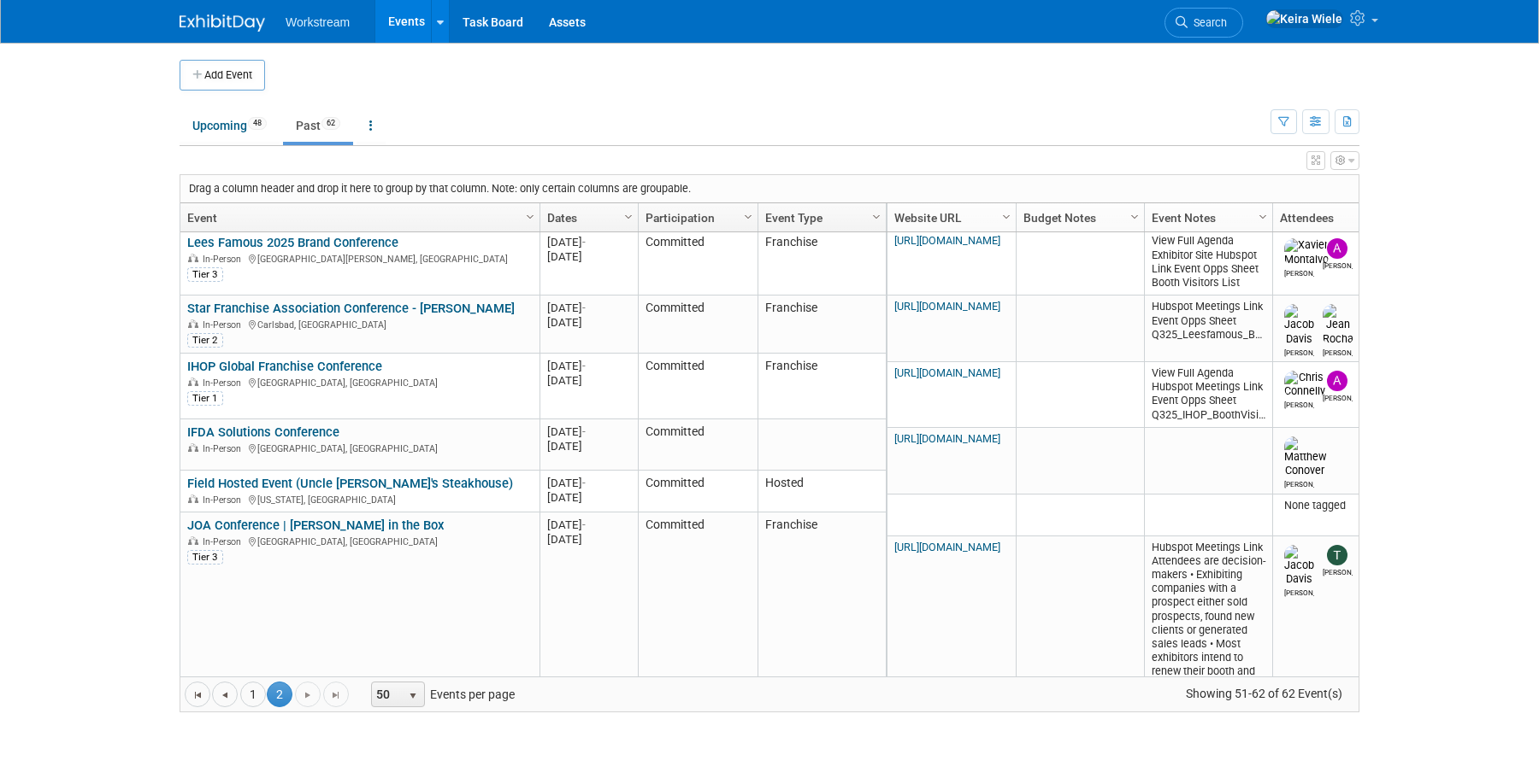
scroll to position [7, 0]
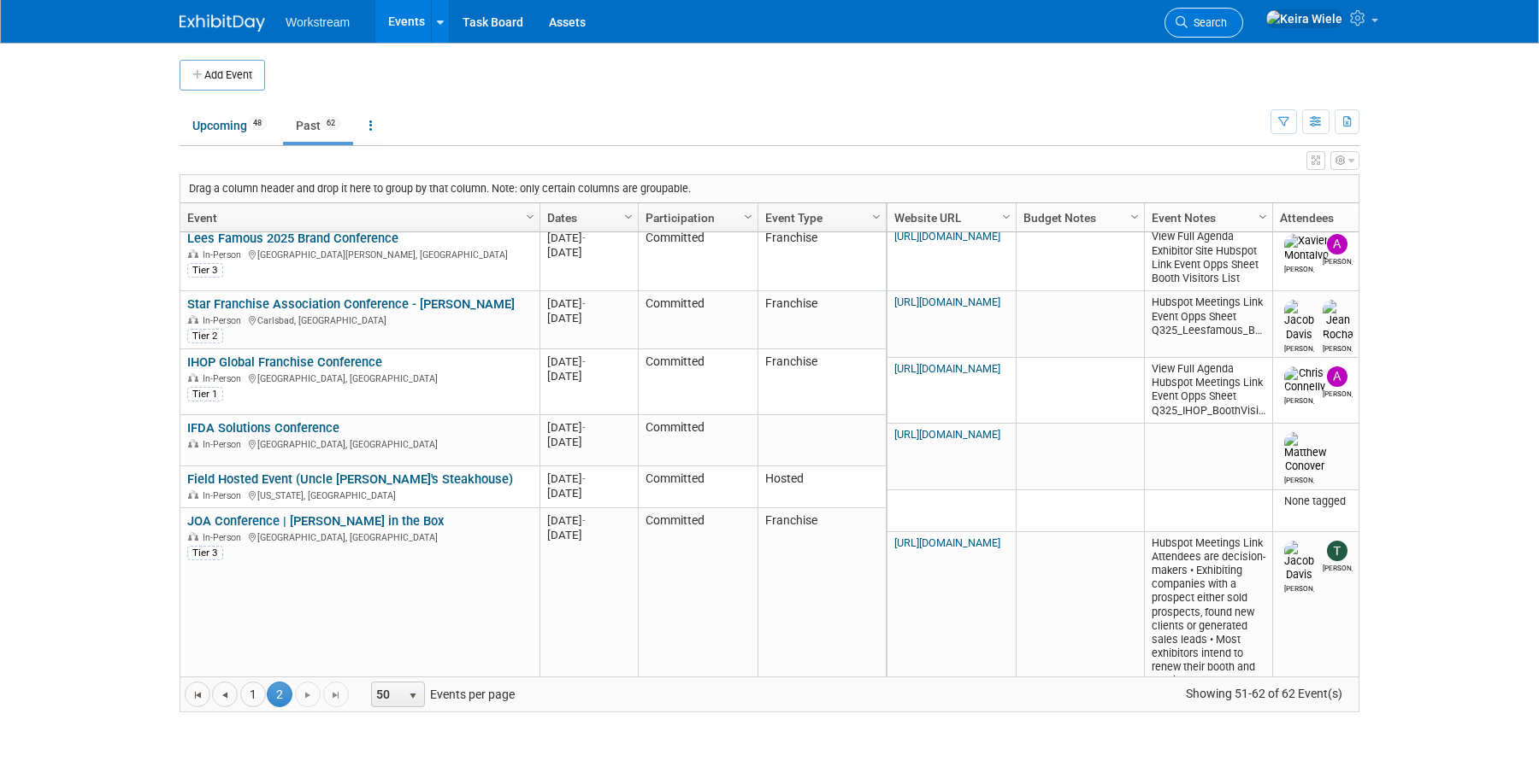
click at [1243, 32] on link "Search" at bounding box center [1204, 22] width 79 height 30
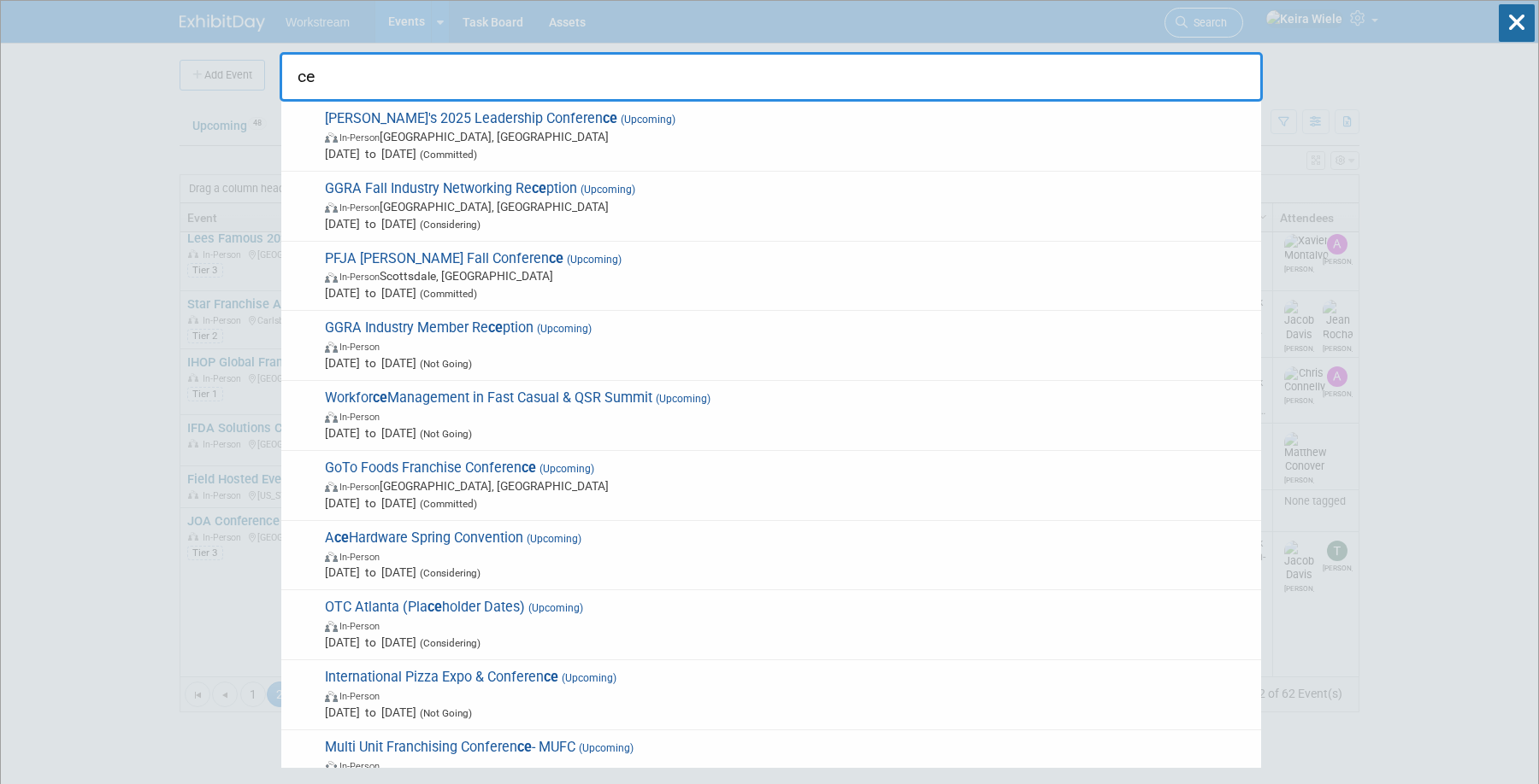
type input "c"
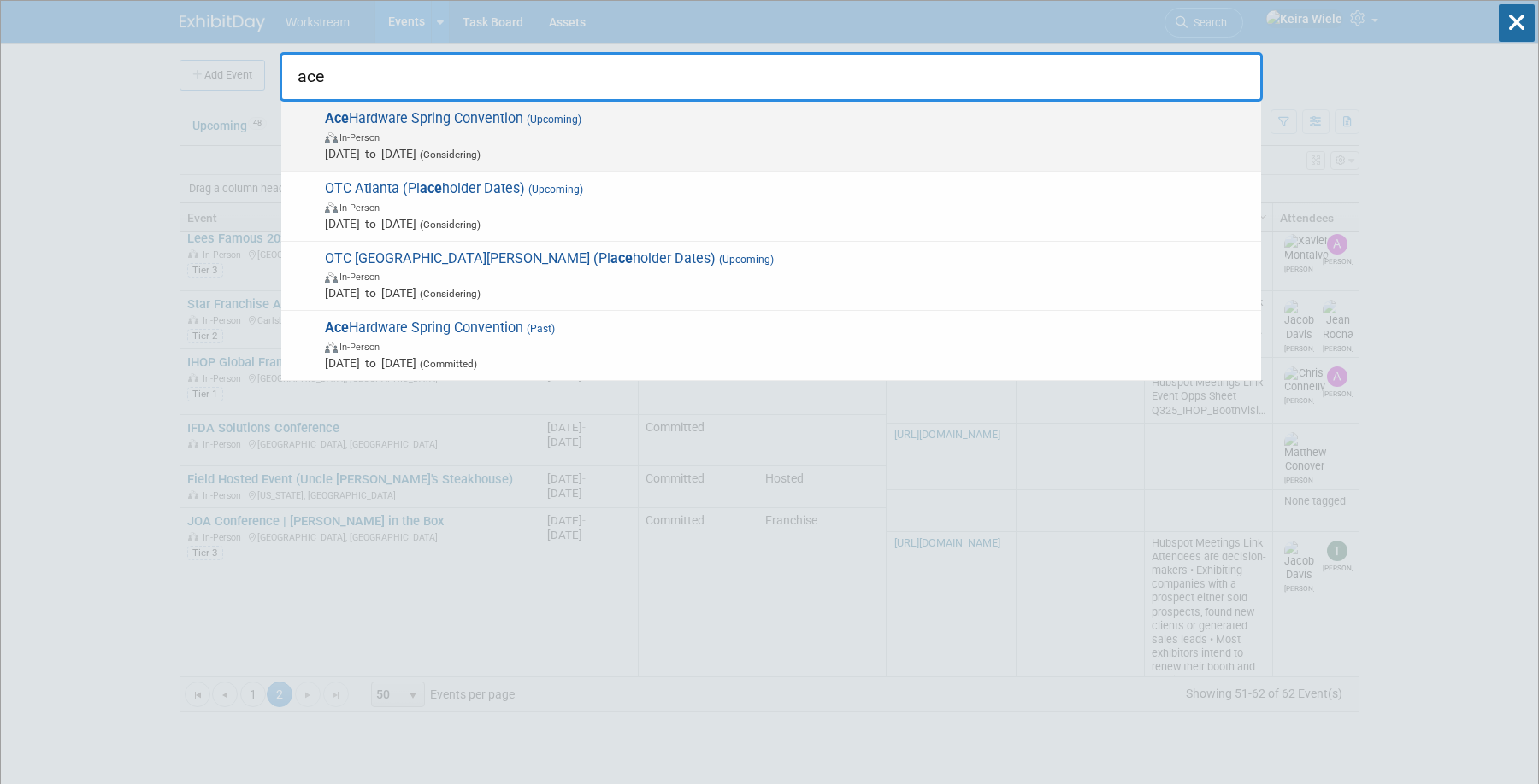
type input "ace"
click at [933, 148] on span "Feb 24, 2026 to Feb 26, 2026 (Considering)" at bounding box center [789, 154] width 927 height 17
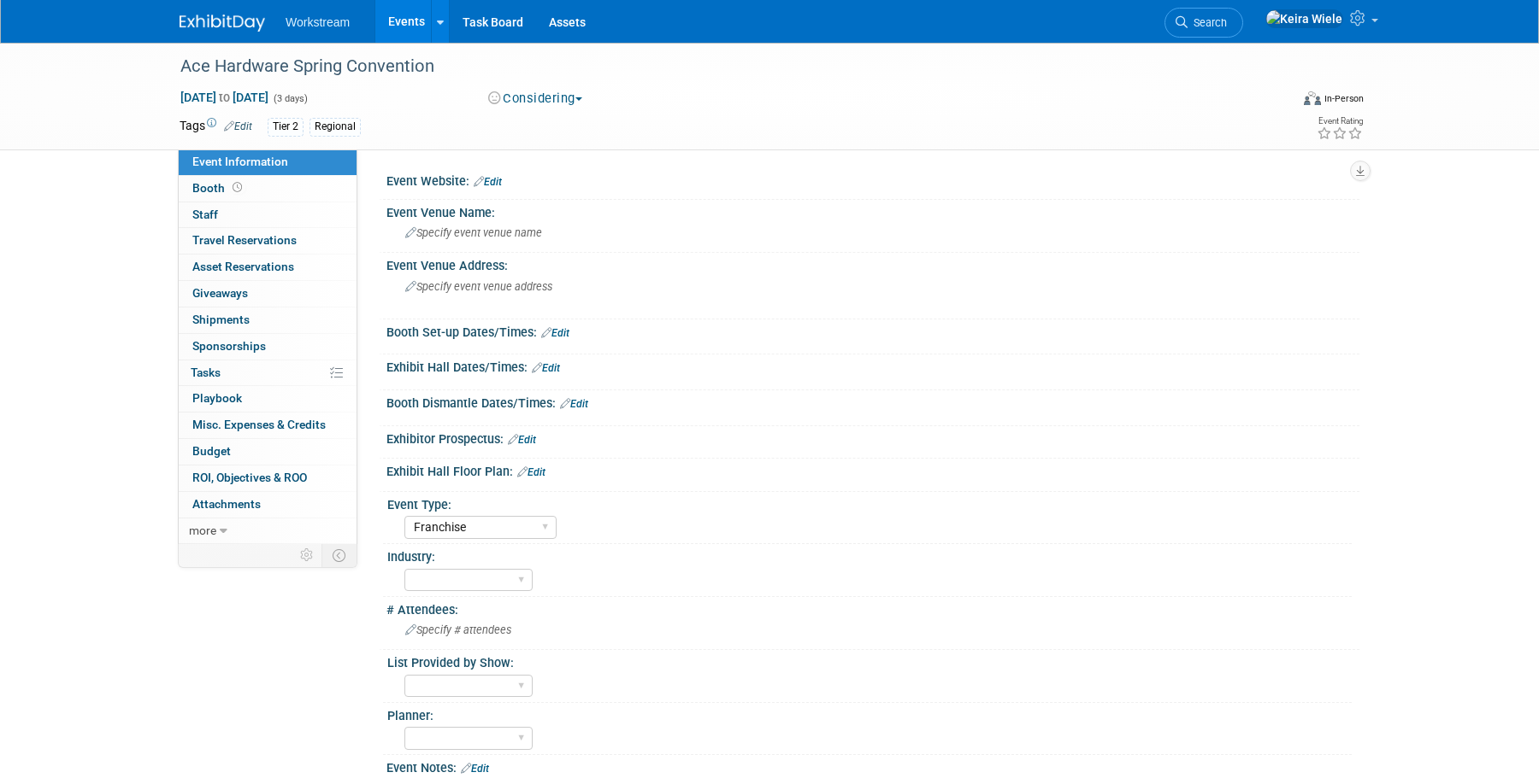
select select "Franchise"
drag, startPoint x: 415, startPoint y: 3, endPoint x: 455, endPoint y: 74, distance: 81.5
click at [406, 16] on link "Events" at bounding box center [406, 22] width 62 height 43
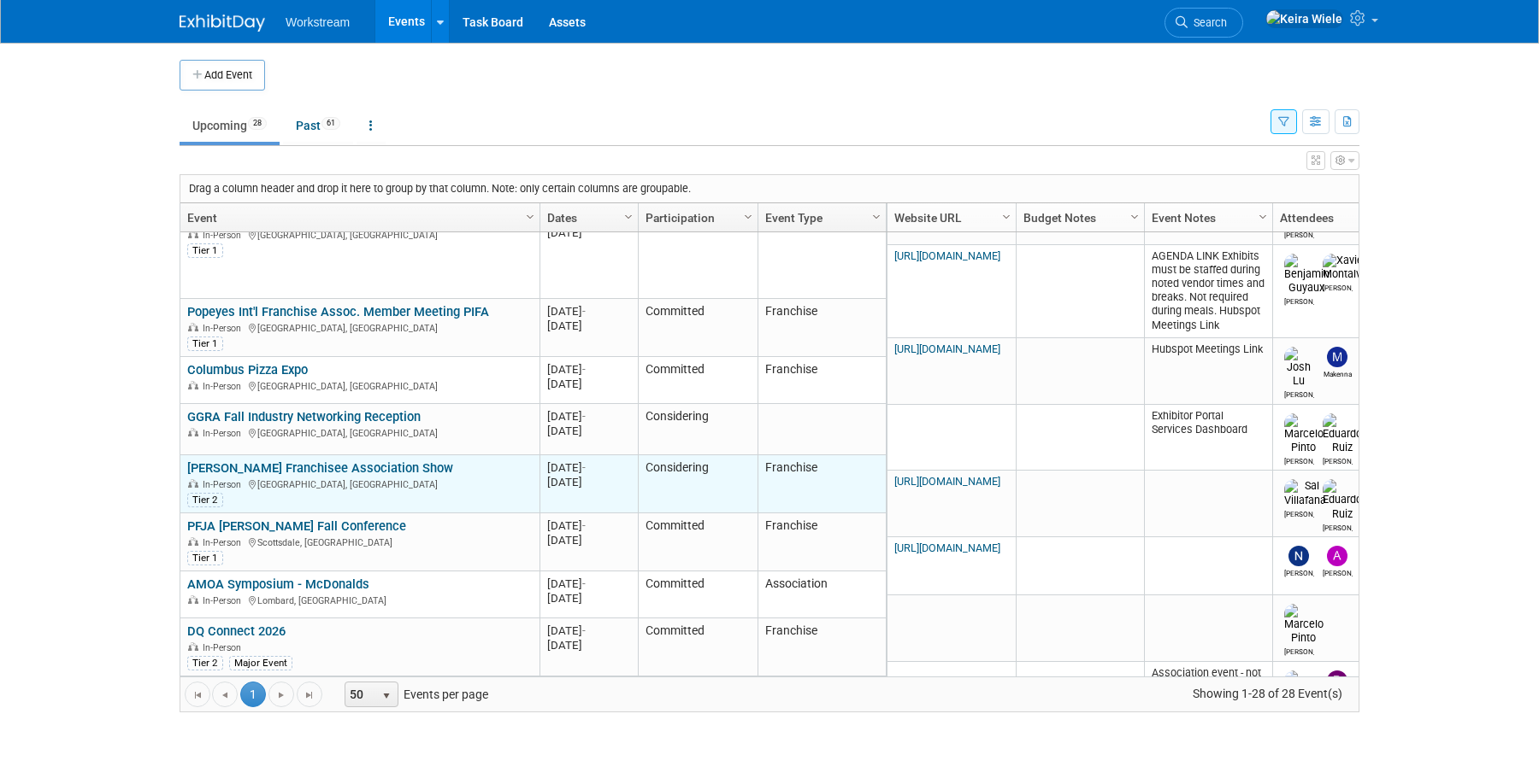
scroll to position [216, 0]
